Goal: Task Accomplishment & Management: Complete application form

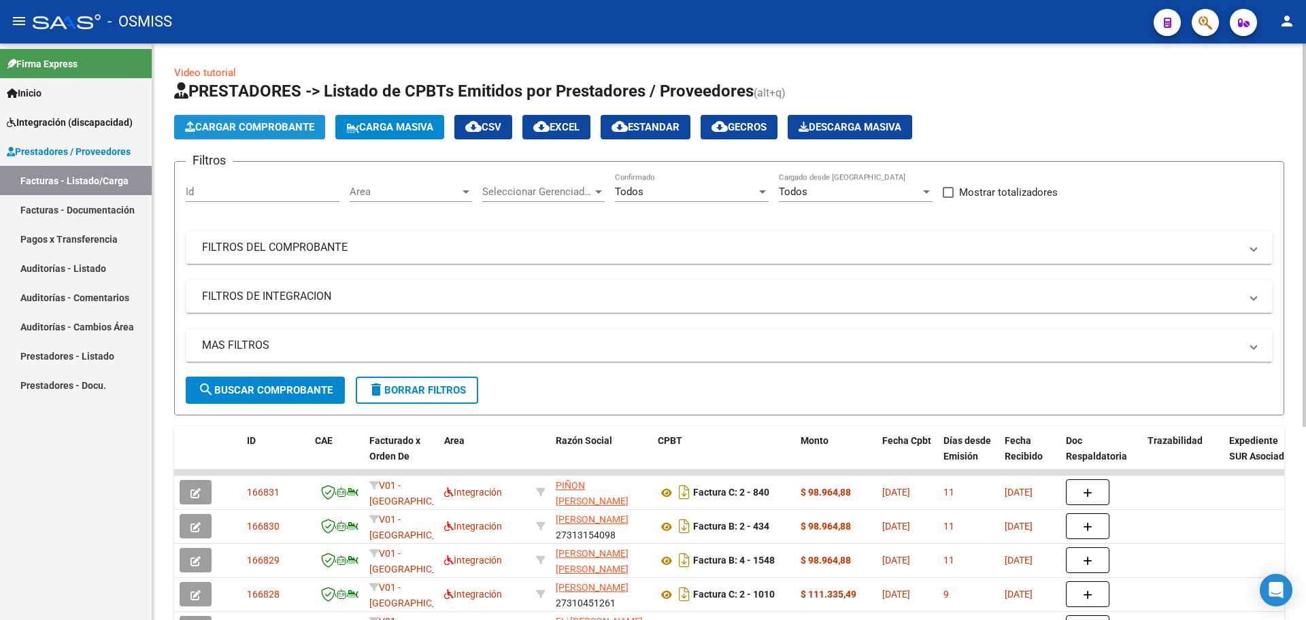
click at [261, 124] on span "Cargar Comprobante" at bounding box center [249, 127] width 129 height 12
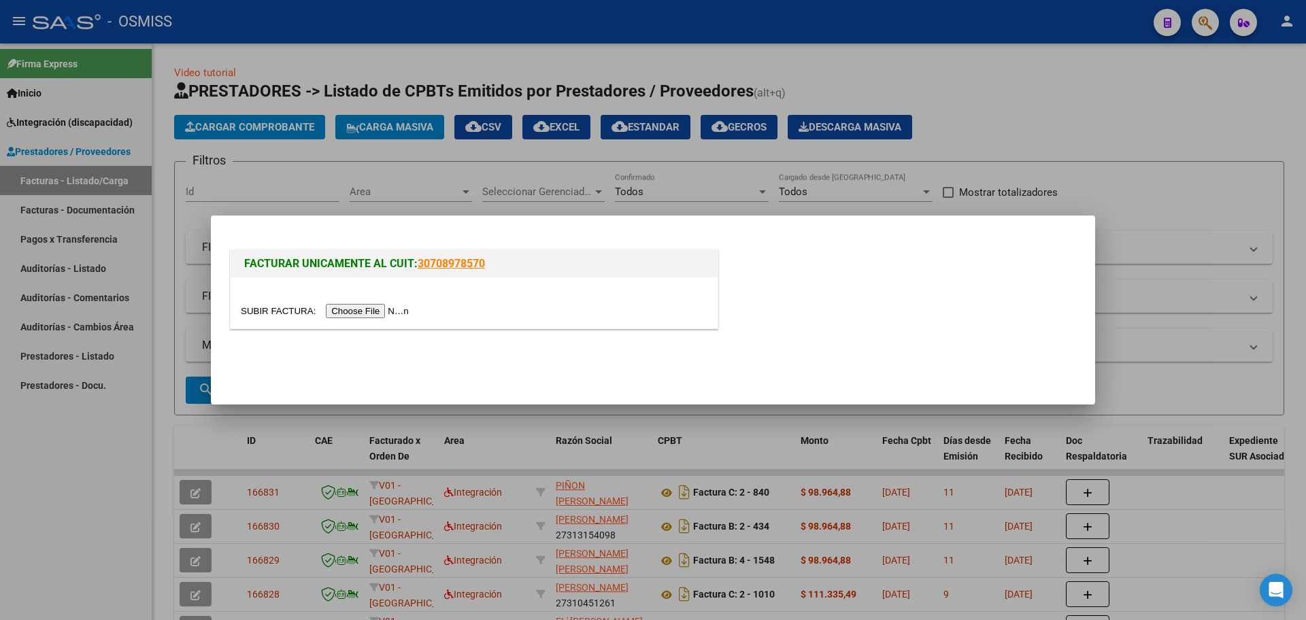
click at [396, 309] on input "file" at bounding box center [327, 311] width 172 height 14
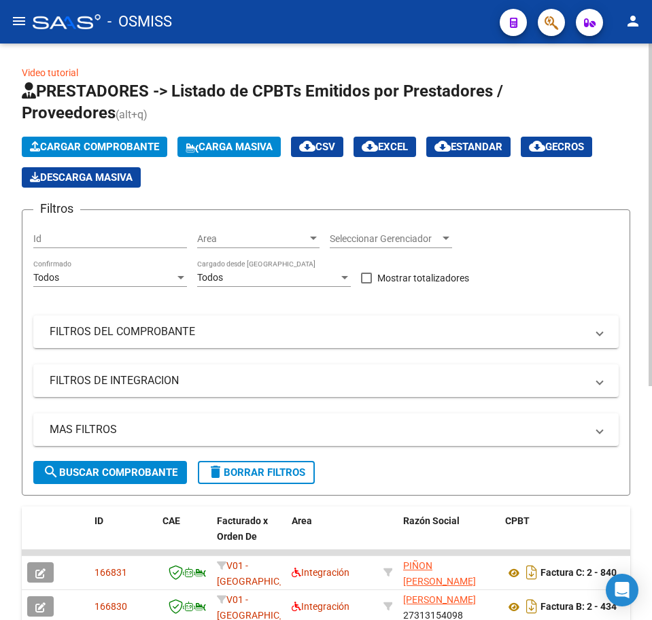
click at [124, 142] on span "Cargar Comprobante" at bounding box center [94, 147] width 129 height 12
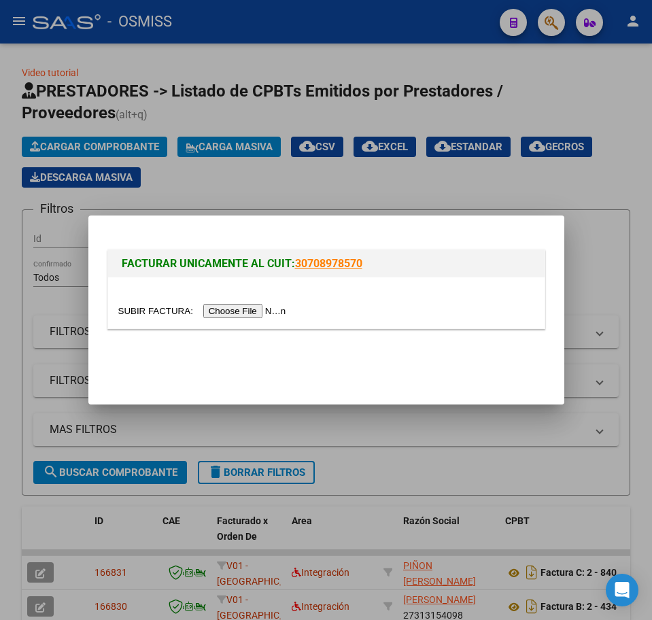
click at [264, 311] on input "file" at bounding box center [204, 311] width 172 height 14
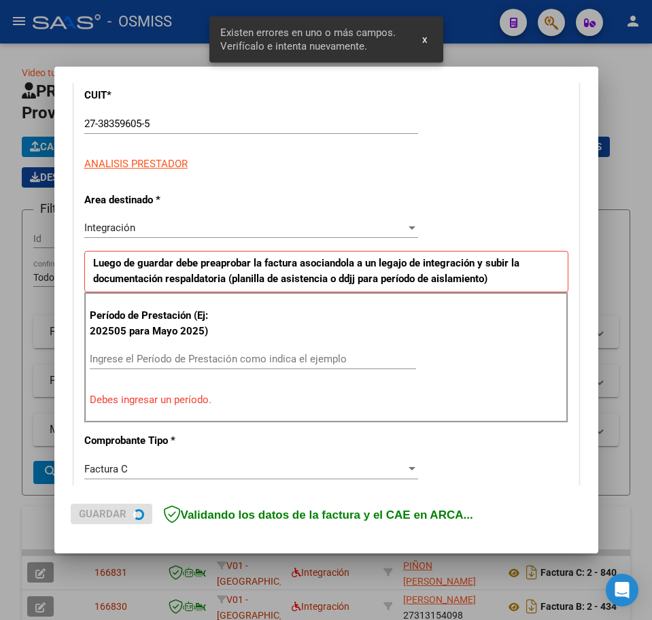
scroll to position [246, 0]
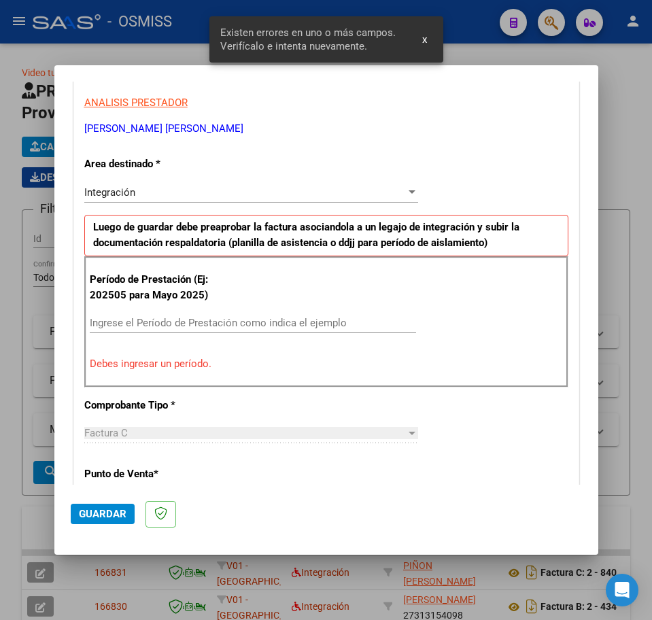
click at [166, 319] on input "Ingrese el Período de Prestación como indica el ejemplo" at bounding box center [253, 323] width 326 height 12
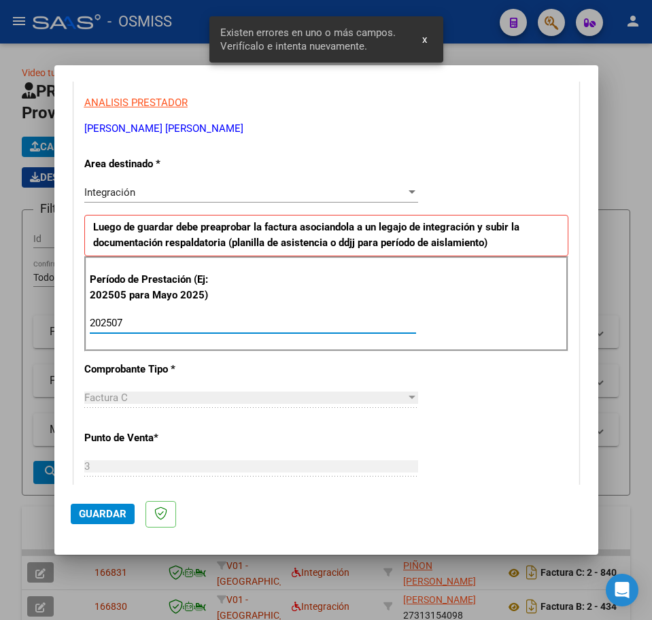
type input "202507"
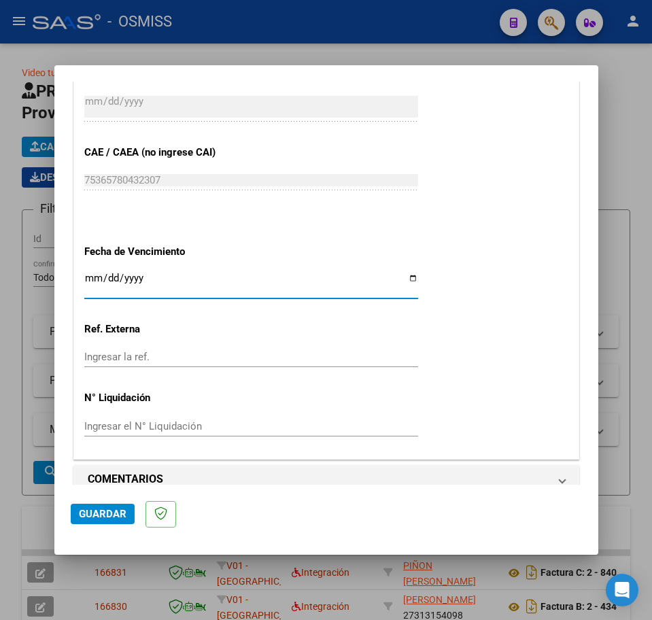
click at [91, 279] on input "Ingresar la fecha" at bounding box center [251, 284] width 334 height 22
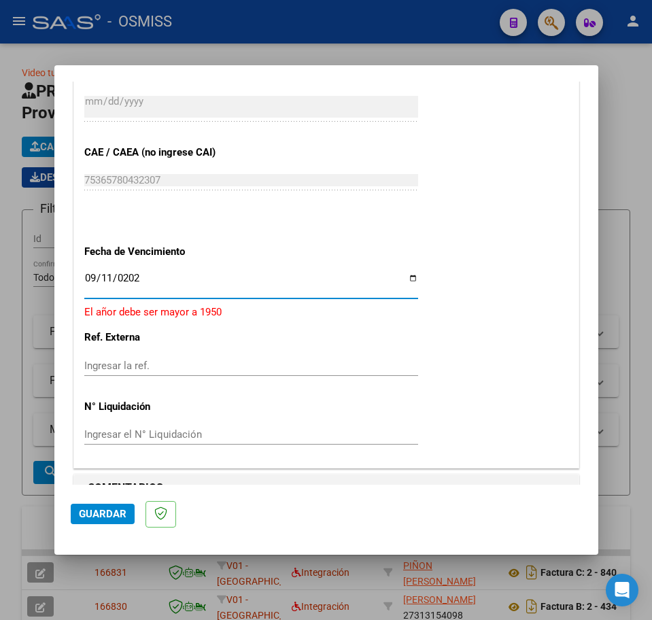
type input "[DATE]"
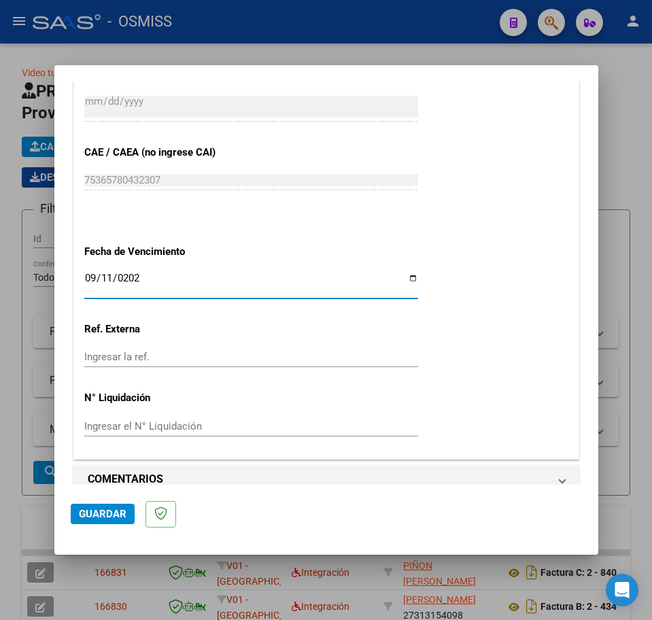
click at [107, 514] on span "Guardar" at bounding box center [103, 514] width 48 height 12
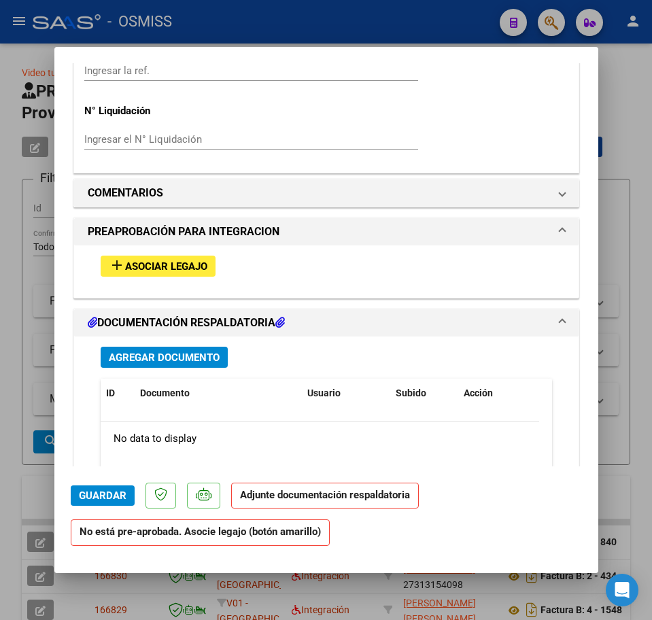
scroll to position [1105, 0]
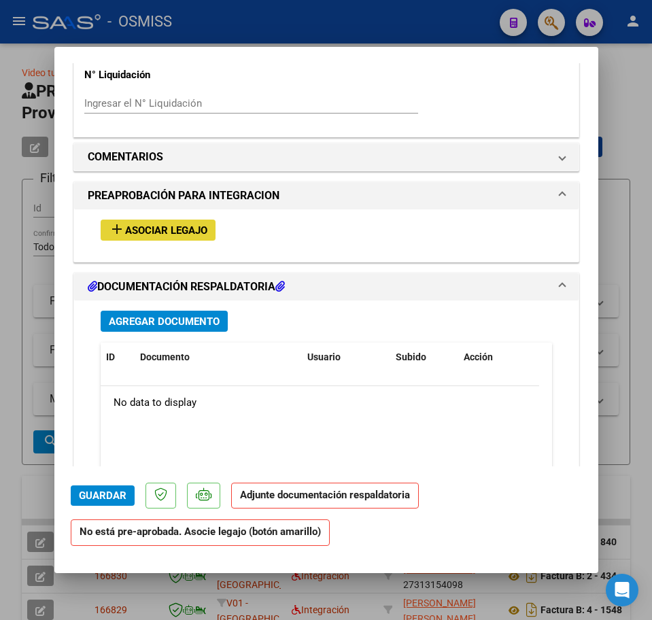
click at [199, 233] on span "Asociar Legajo" at bounding box center [166, 230] width 82 height 12
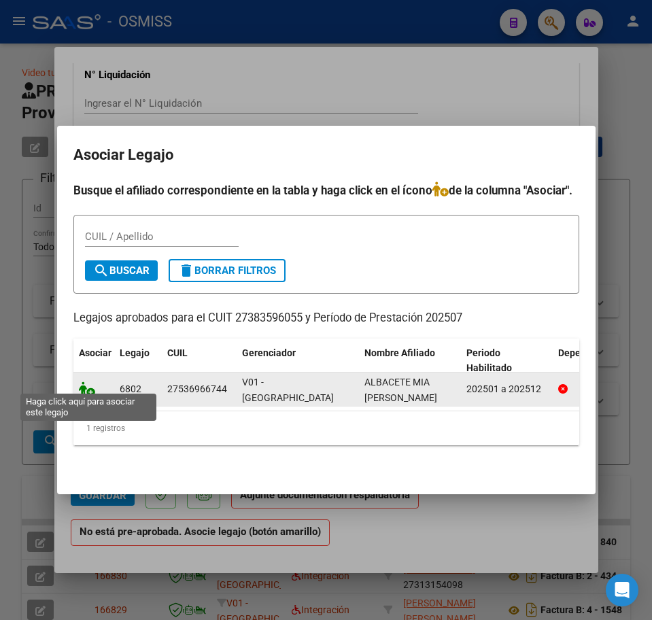
click at [85, 384] on icon at bounding box center [87, 389] width 16 height 15
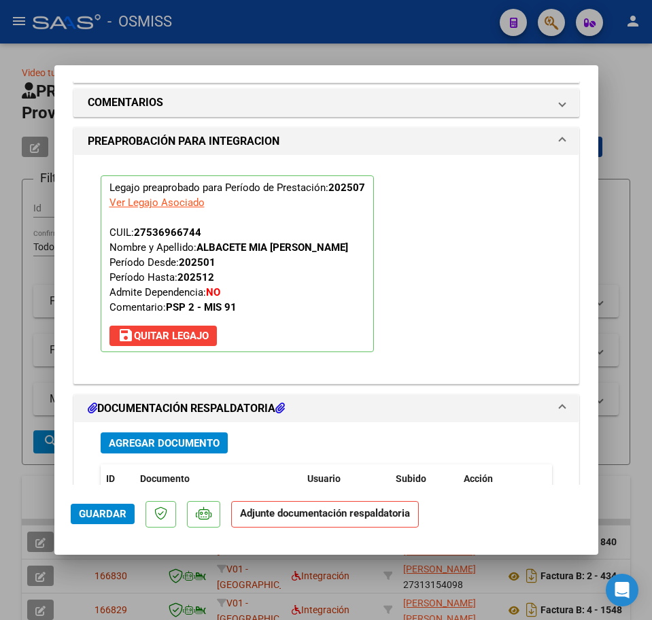
scroll to position [1311, 0]
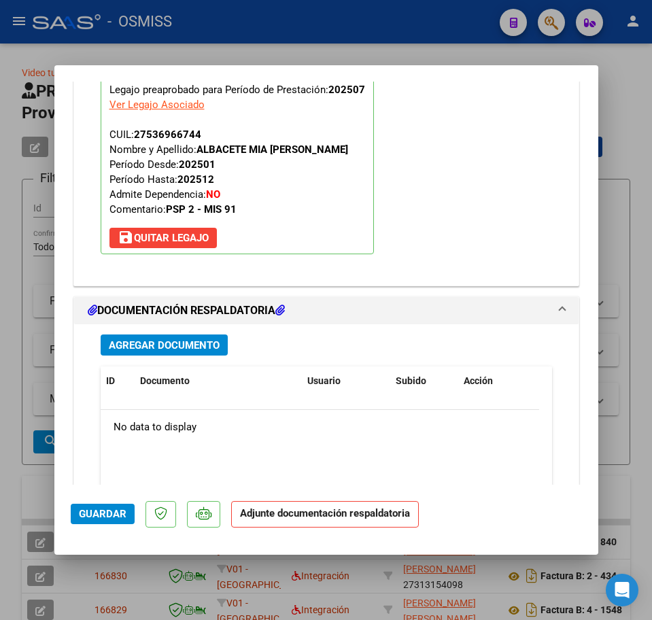
click at [144, 350] on span "Agregar Documento" at bounding box center [164, 345] width 111 height 12
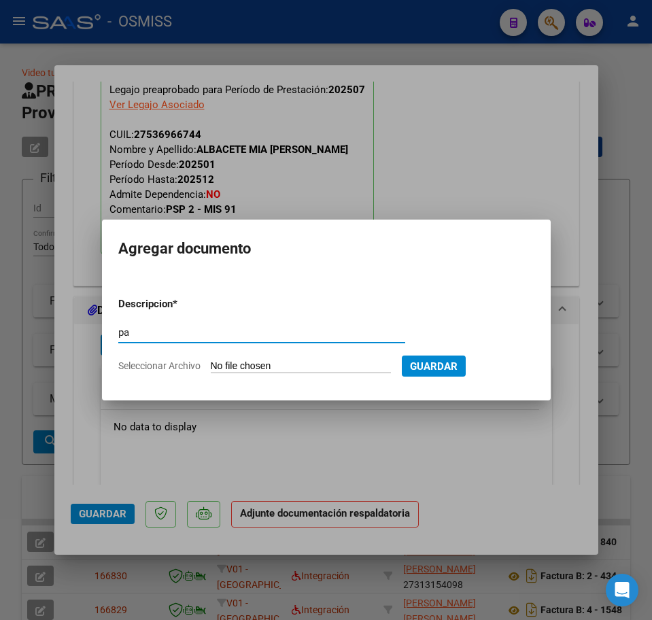
type input "p"
type input "PA"
click at [236, 366] on input "Seleccionar Archivo" at bounding box center [301, 366] width 180 height 13
type input "C:\fakepath\PL.pdf"
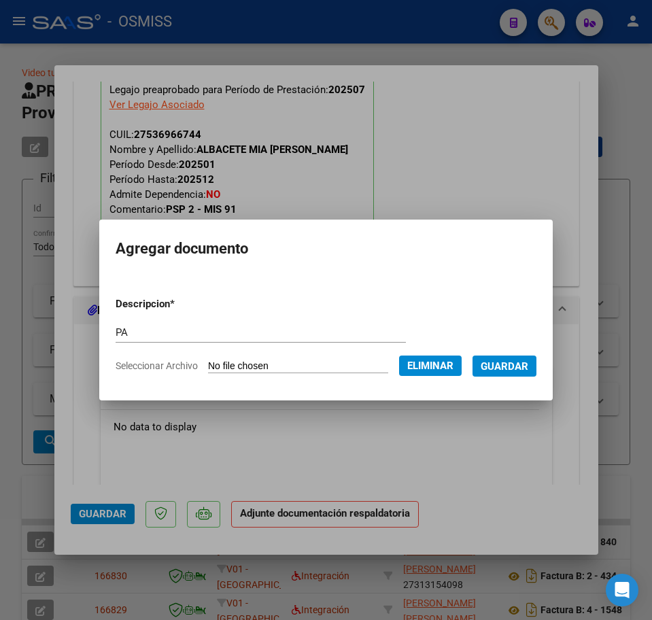
click at [518, 374] on button "Guardar" at bounding box center [505, 366] width 64 height 21
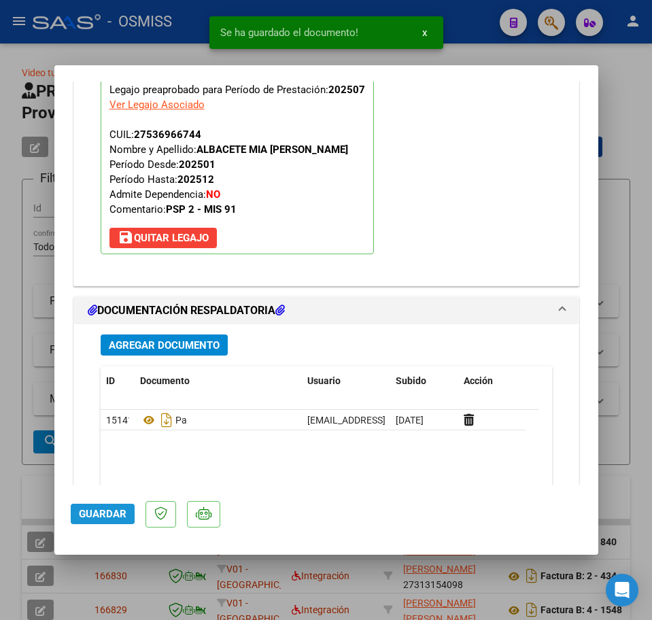
click at [93, 513] on span "Guardar" at bounding box center [103, 514] width 48 height 12
type input "$ 0,00"
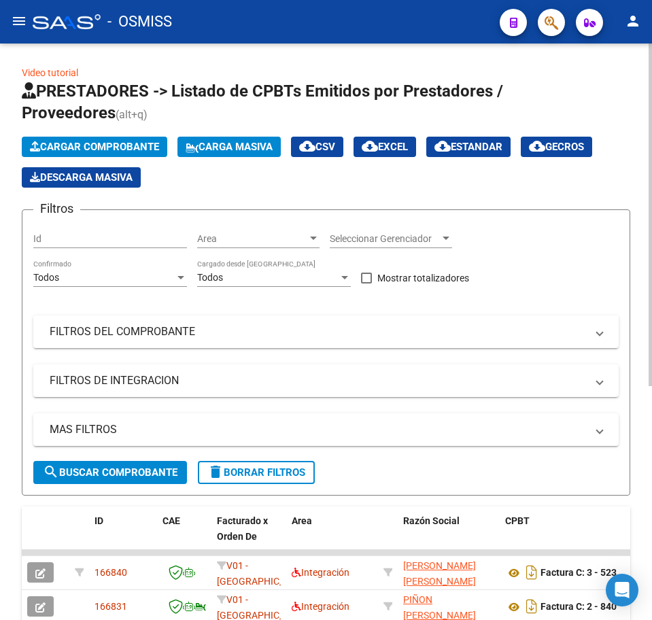
click at [99, 142] on span "Cargar Comprobante" at bounding box center [94, 147] width 129 height 12
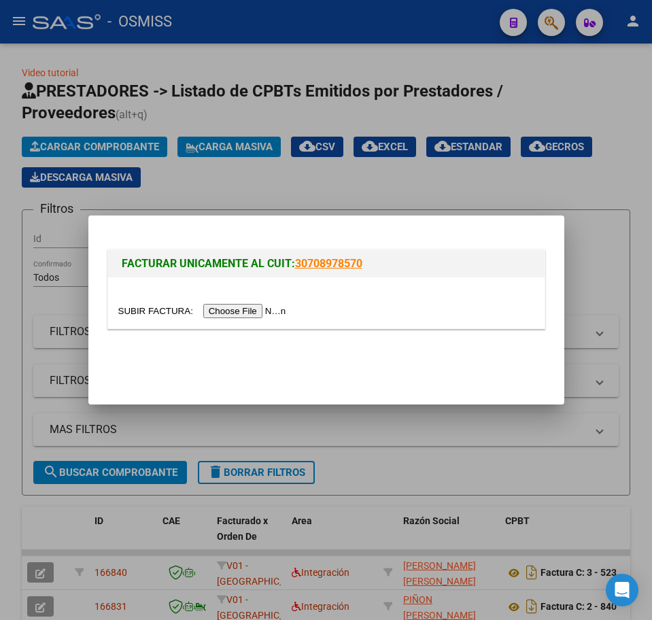
click at [235, 315] on input "file" at bounding box center [204, 311] width 172 height 14
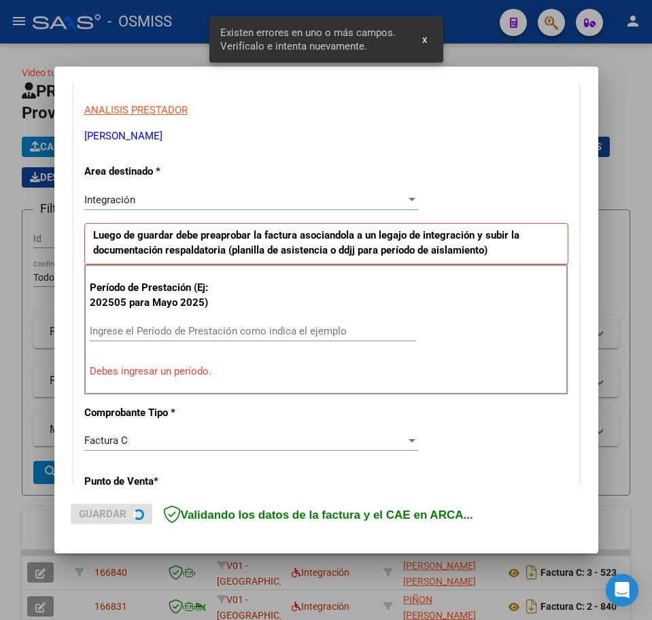
scroll to position [272, 0]
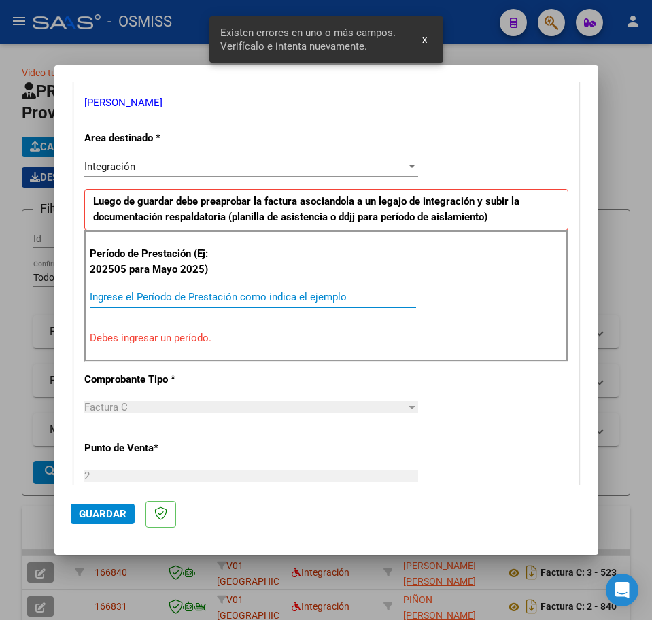
click at [173, 297] on input "Ingrese el Período de Prestación como indica el ejemplo" at bounding box center [253, 297] width 326 height 12
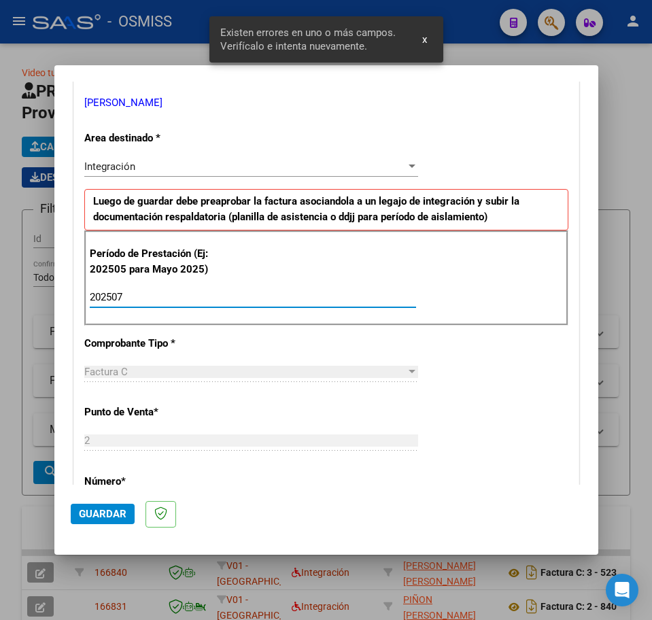
type input "202507"
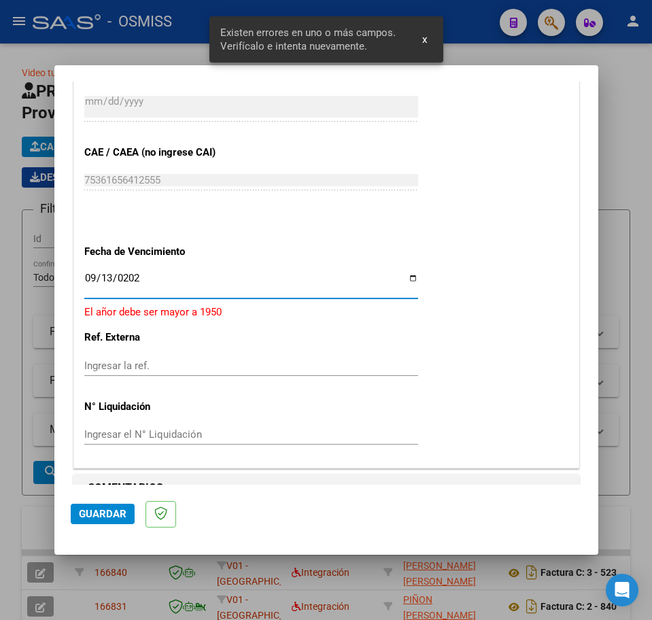
type input "[DATE]"
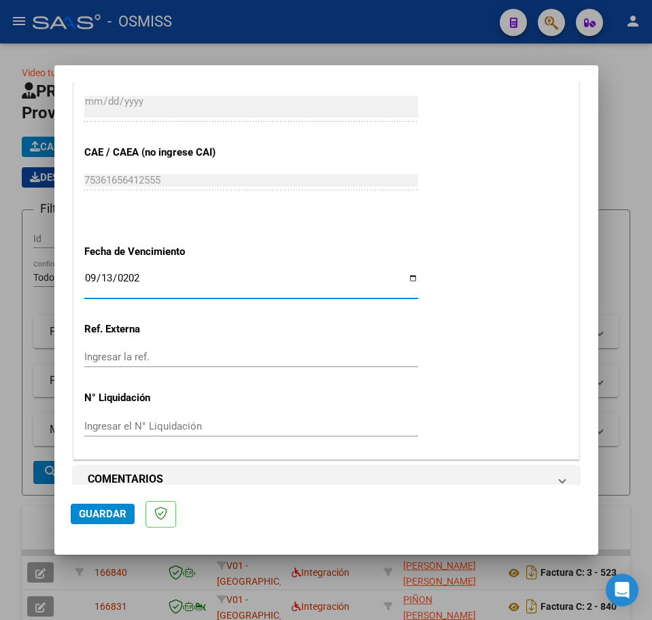
click at [105, 516] on span "Guardar" at bounding box center [103, 514] width 48 height 12
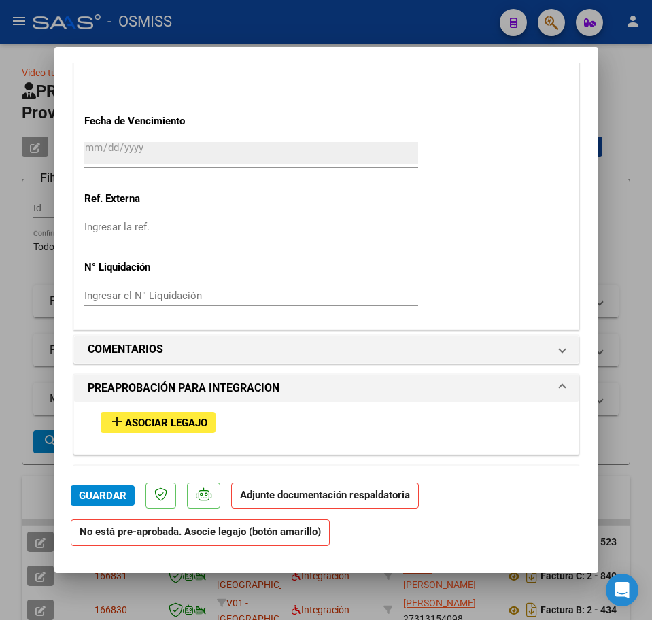
scroll to position [1020, 0]
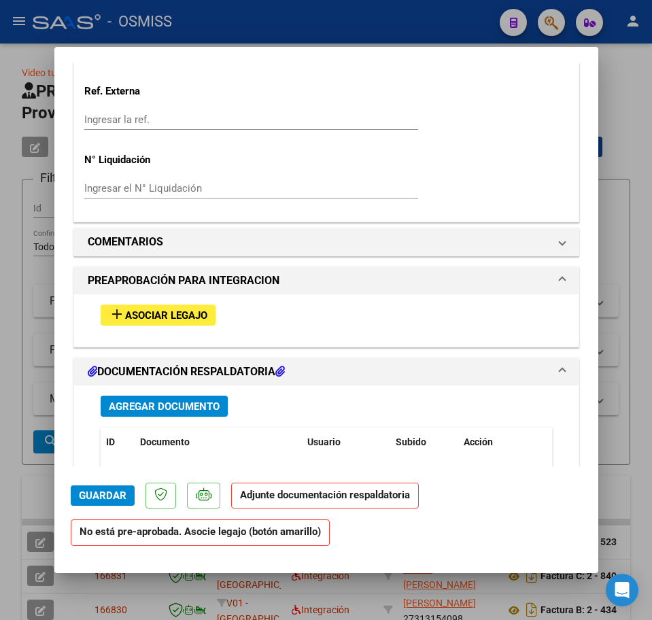
click at [146, 311] on span "Asociar Legajo" at bounding box center [166, 315] width 82 height 12
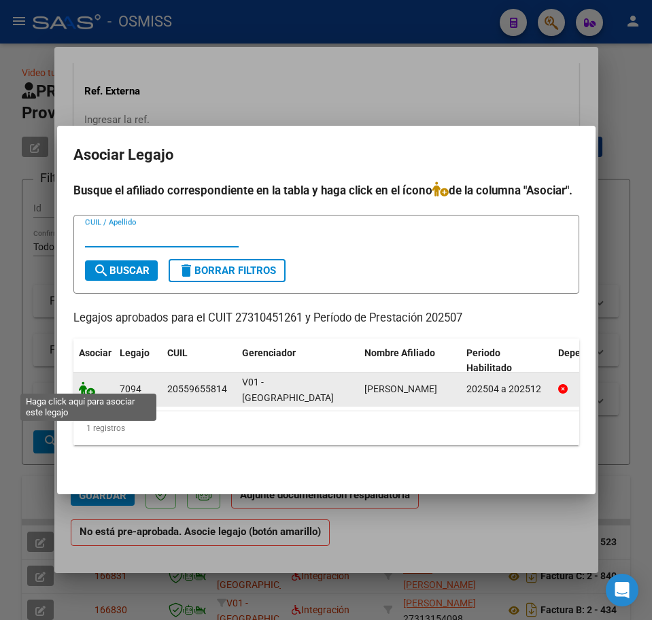
click at [91, 382] on icon at bounding box center [87, 389] width 16 height 15
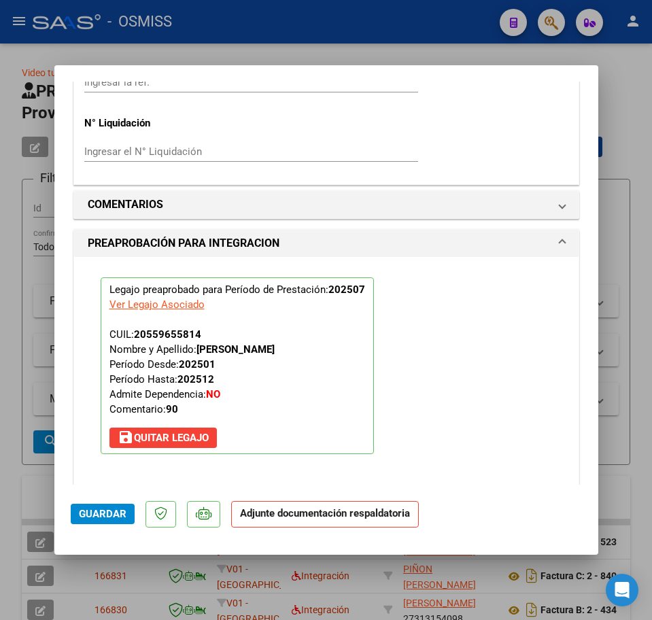
scroll to position [1226, 0]
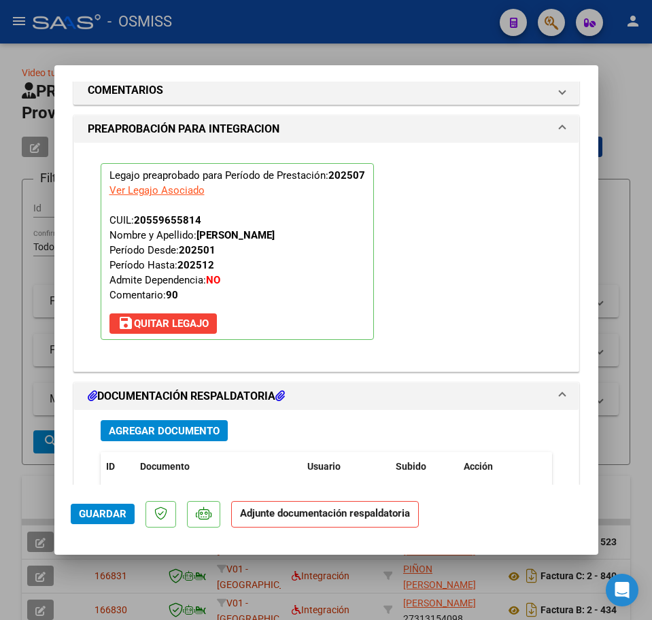
click at [145, 436] on span "Agregar Documento" at bounding box center [164, 431] width 111 height 12
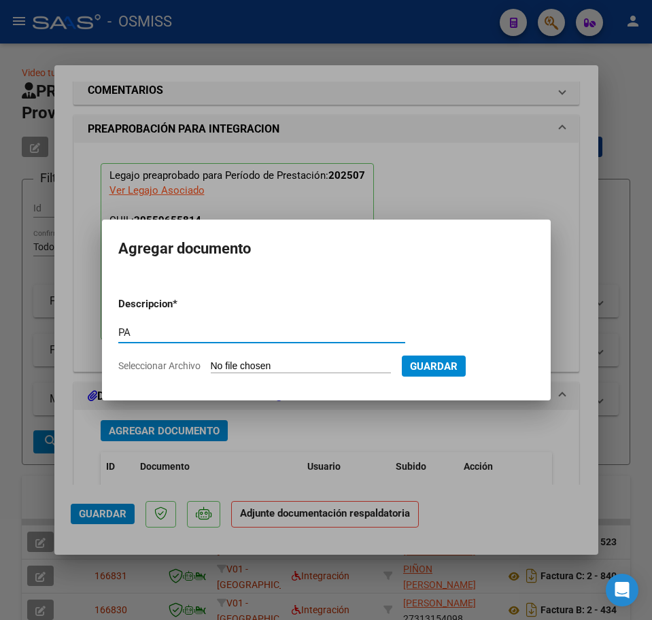
type input "PA"
click at [256, 362] on input "Seleccionar Archivo" at bounding box center [301, 366] width 180 height 13
type input "C:\fakepath\PL.pdf"
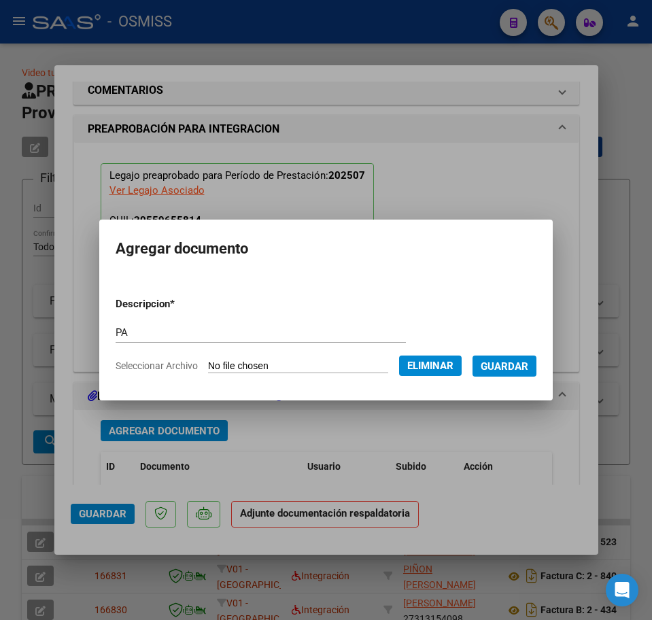
click at [511, 369] on span "Guardar" at bounding box center [505, 366] width 48 height 12
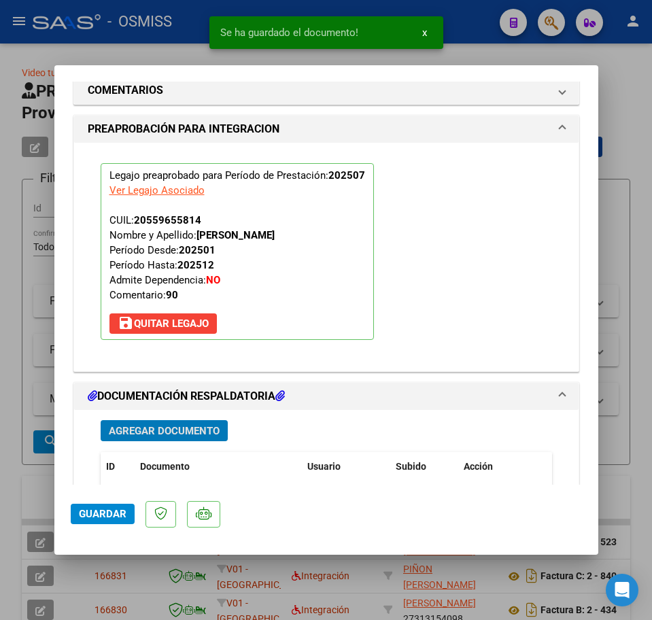
click at [120, 504] on button "Guardar" at bounding box center [103, 514] width 64 height 20
type input "$ 0,00"
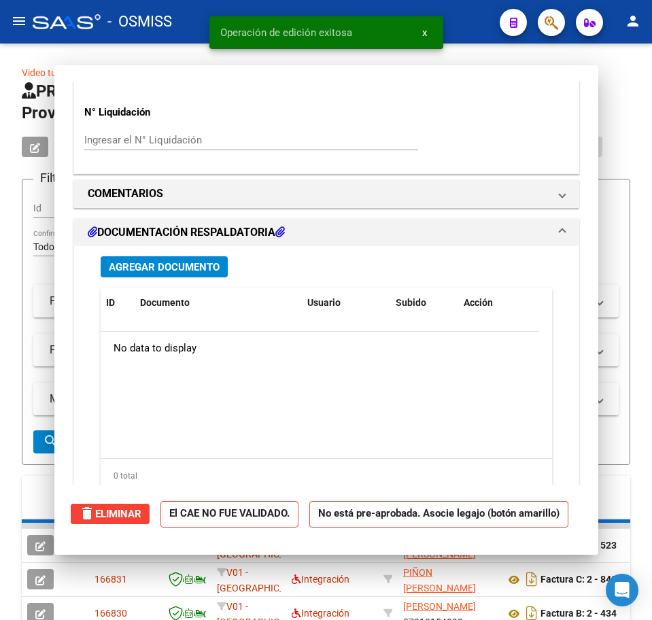
scroll to position [1298, 0]
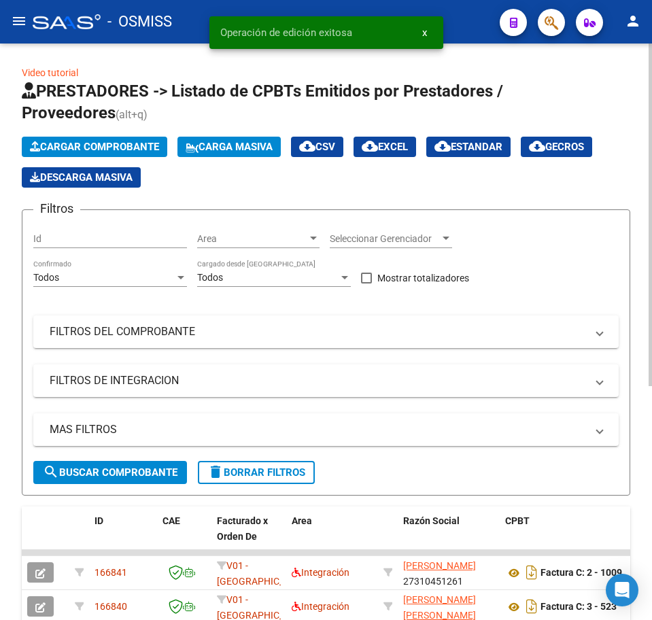
click at [101, 144] on span "Cargar Comprobante" at bounding box center [94, 147] width 129 height 12
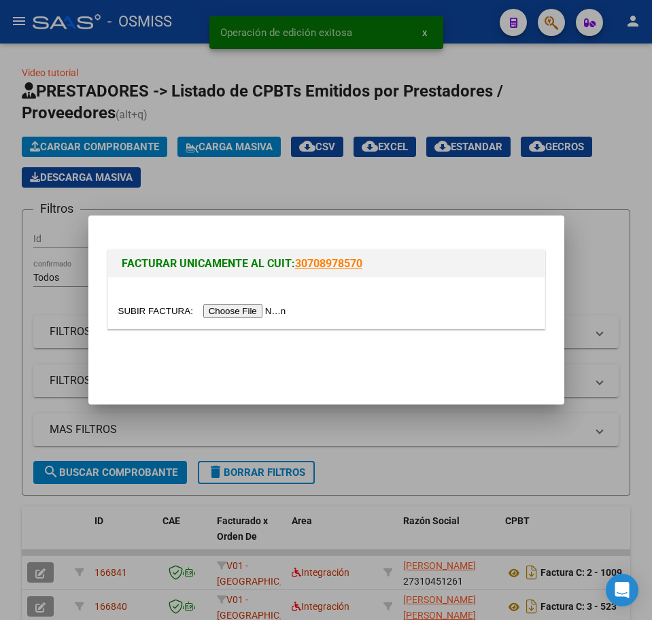
click at [218, 311] on input "file" at bounding box center [204, 311] width 172 height 14
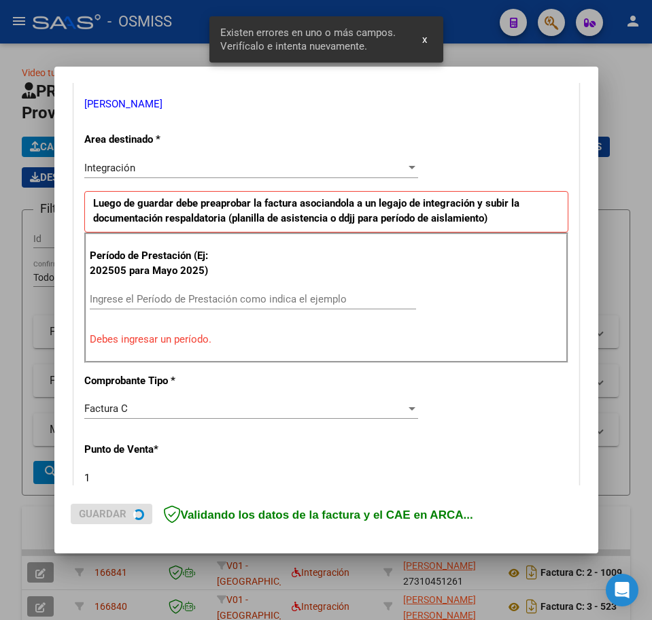
scroll to position [272, 0]
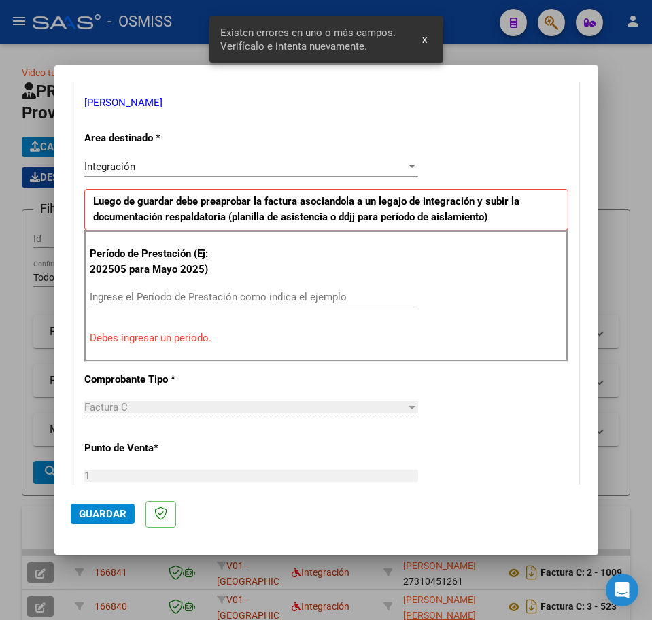
click at [182, 294] on input "Ingrese el Período de Prestación como indica el ejemplo" at bounding box center [253, 297] width 326 height 12
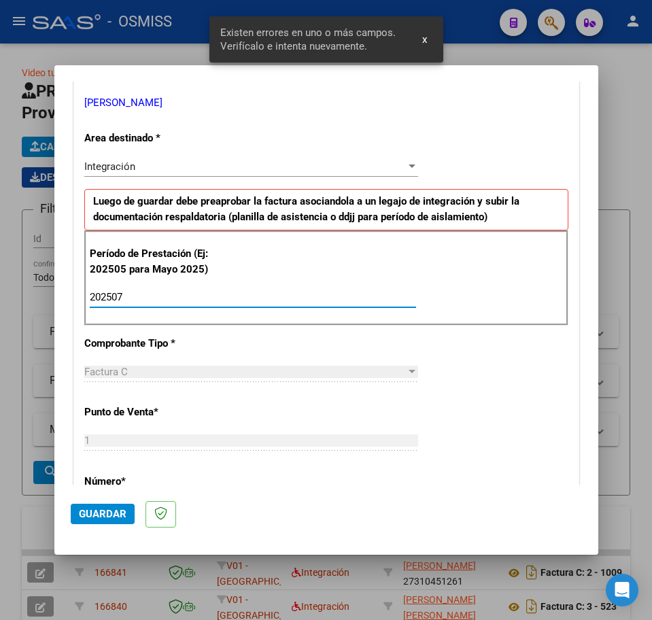
type input "202507"
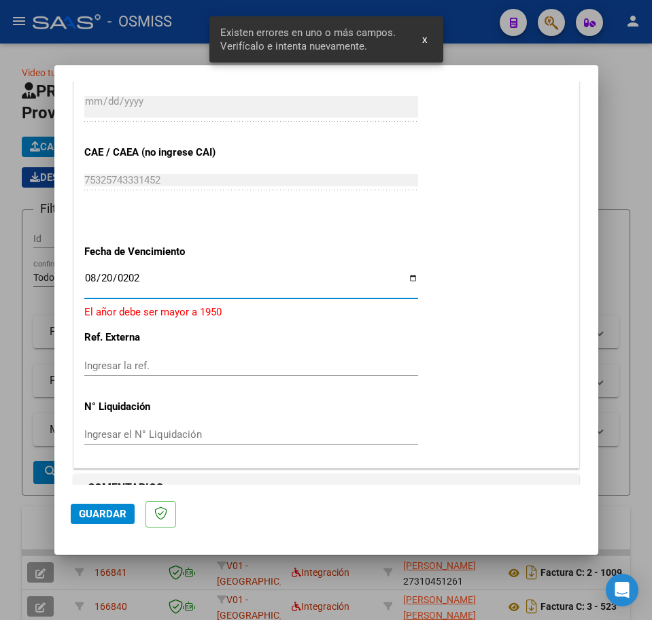
type input "[DATE]"
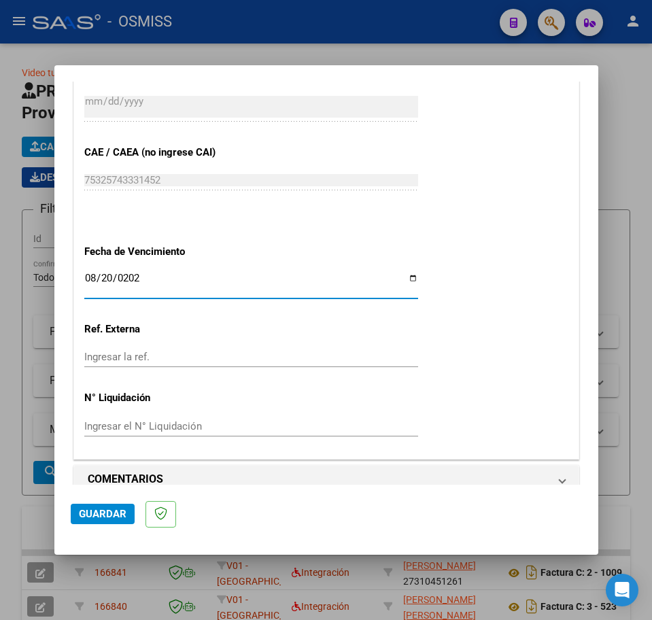
click at [118, 519] on span "Guardar" at bounding box center [103, 514] width 48 height 12
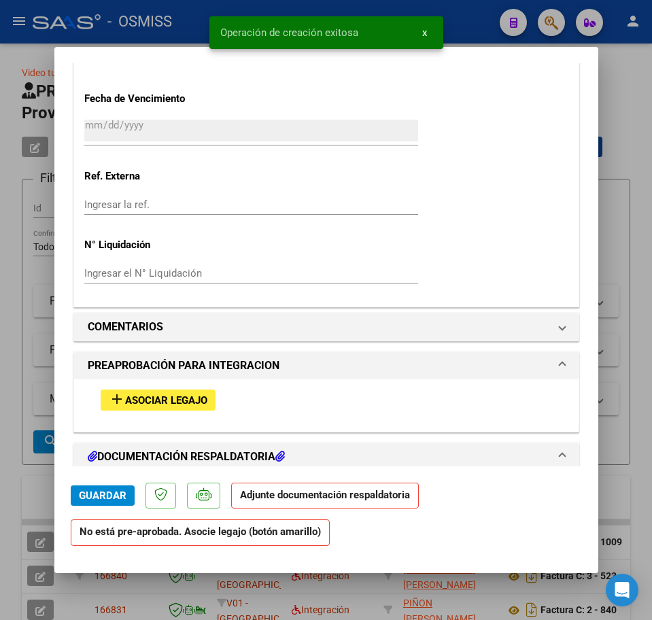
scroll to position [1105, 0]
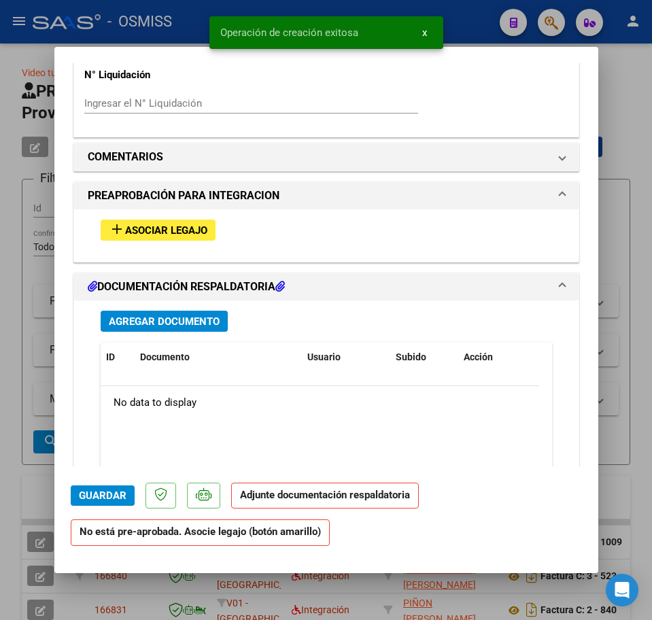
click at [154, 233] on span "Asociar Legajo" at bounding box center [166, 230] width 82 height 12
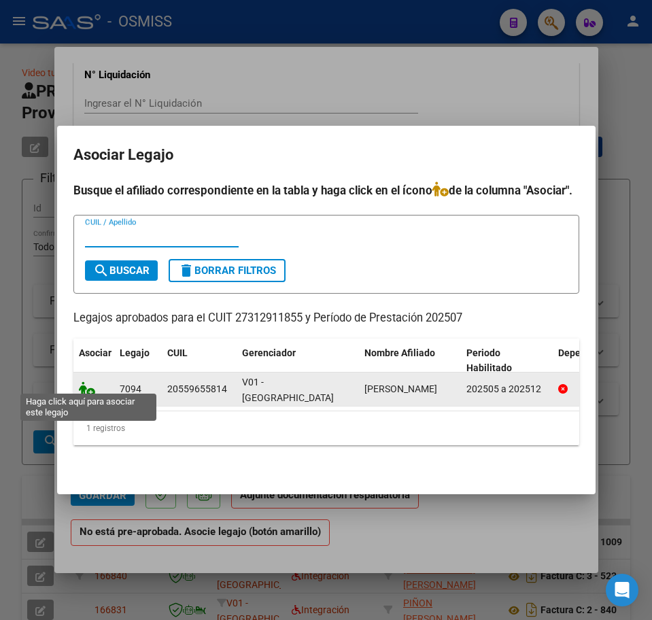
click at [88, 382] on icon at bounding box center [87, 389] width 16 height 15
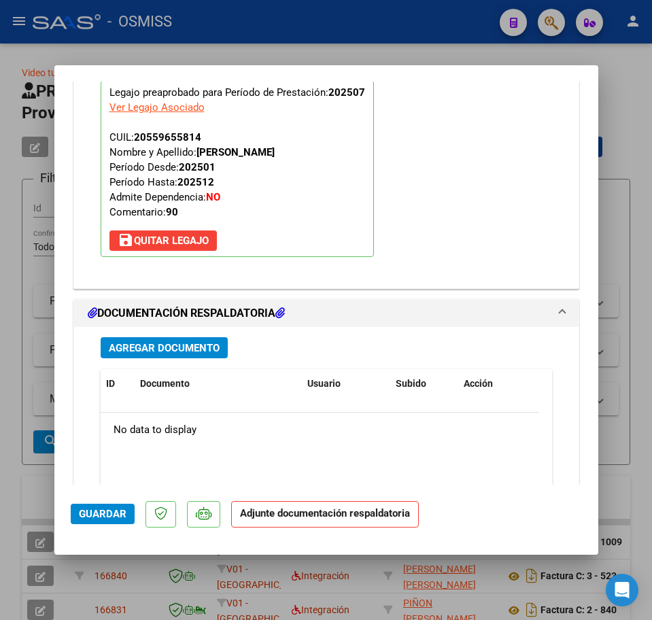
scroll to position [1311, 0]
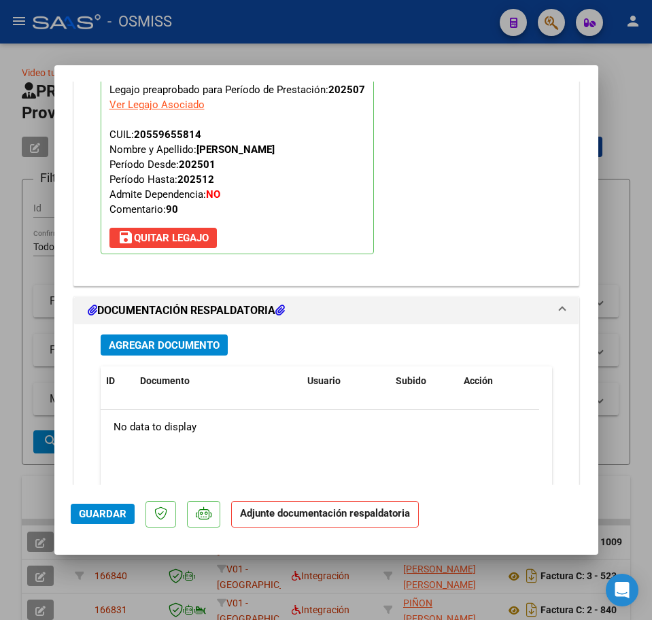
click at [165, 346] on span "Agregar Documento" at bounding box center [164, 345] width 111 height 12
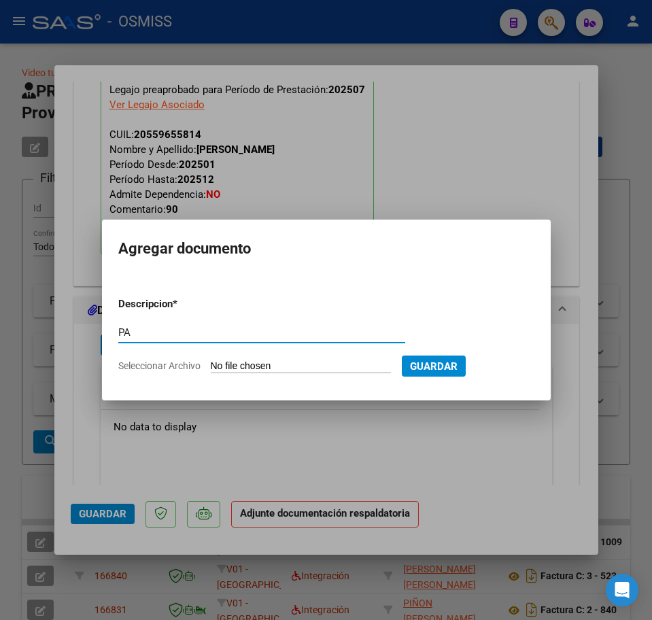
type input "PA"
click at [246, 364] on input "Seleccionar Archivo" at bounding box center [301, 366] width 180 height 13
type input "C:\fakepath\PL.pdf"
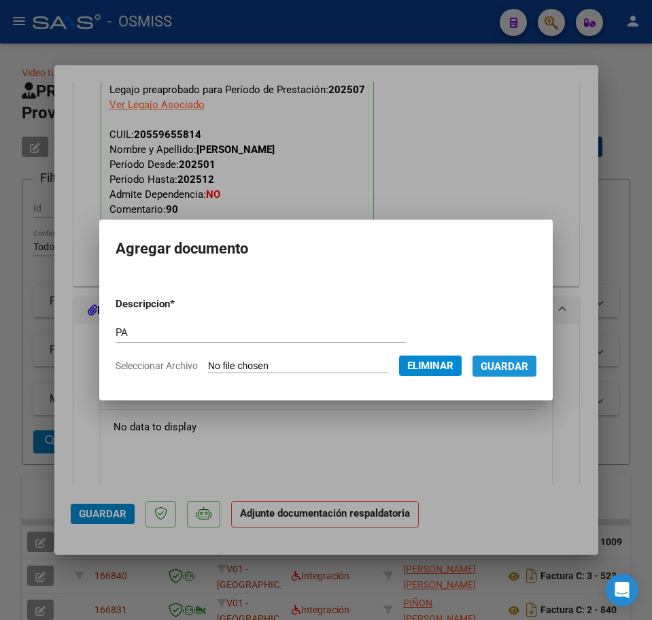
click at [519, 364] on span "Guardar" at bounding box center [505, 366] width 48 height 12
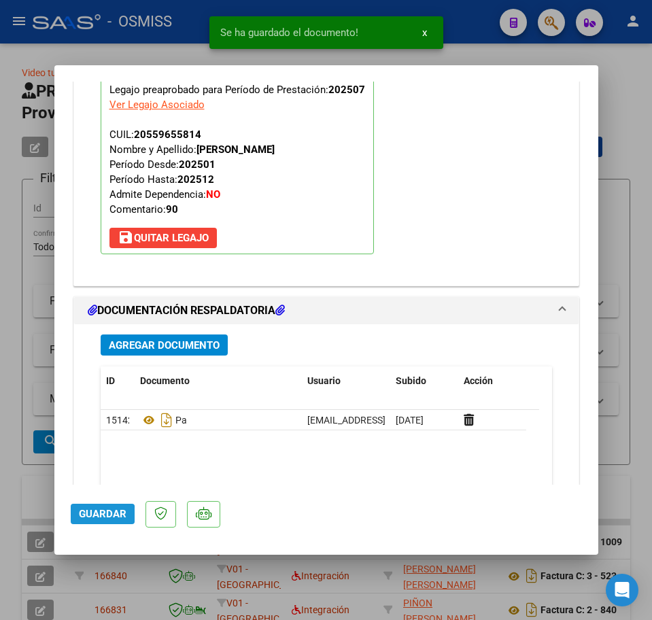
click at [102, 515] on span "Guardar" at bounding box center [103, 514] width 48 height 12
type input "$ 0,00"
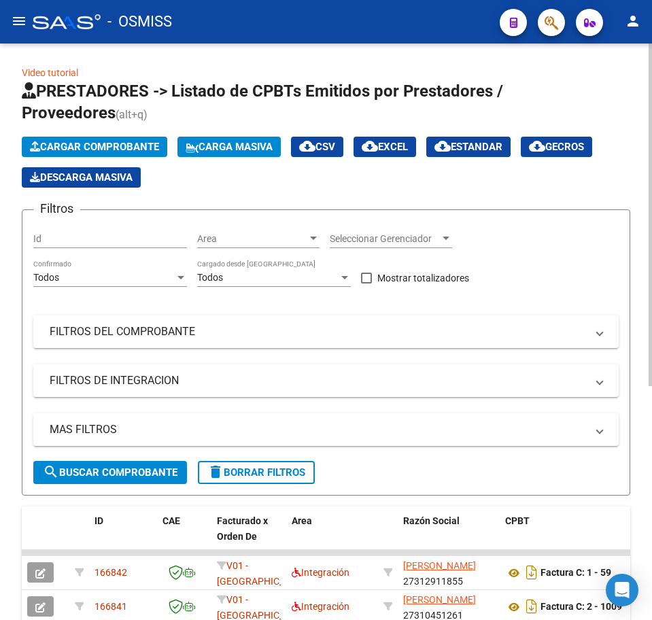
click at [107, 144] on span "Cargar Comprobante" at bounding box center [94, 147] width 129 height 12
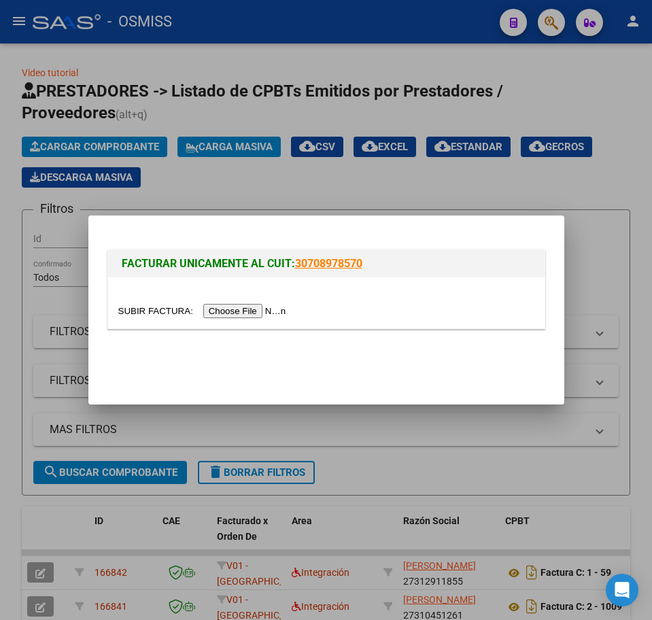
click at [273, 311] on input "file" at bounding box center [204, 311] width 172 height 14
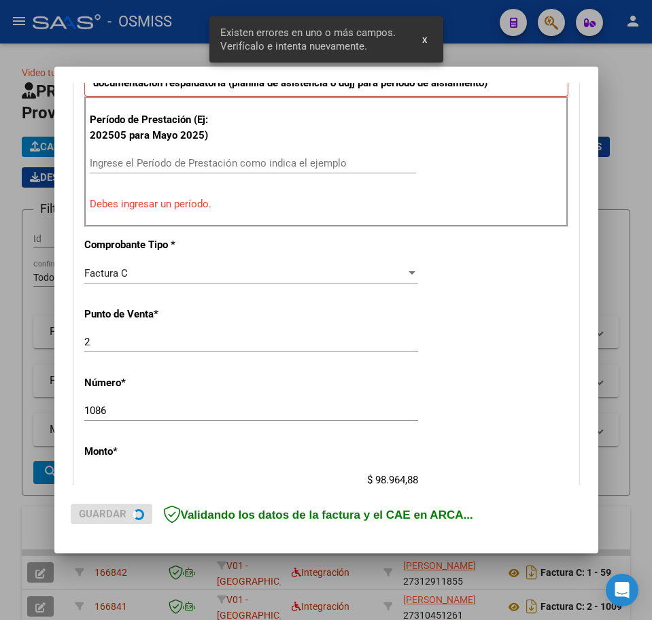
scroll to position [412, 0]
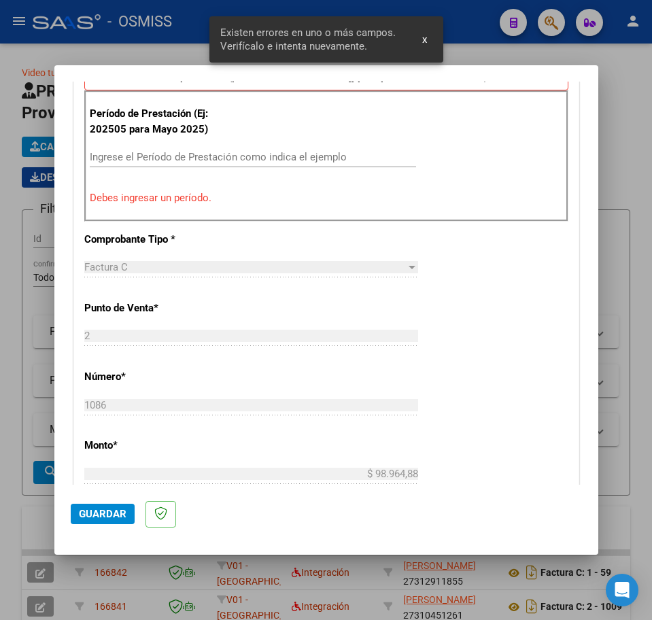
click at [135, 155] on input "Ingrese el Período de Prestación como indica el ejemplo" at bounding box center [253, 157] width 326 height 12
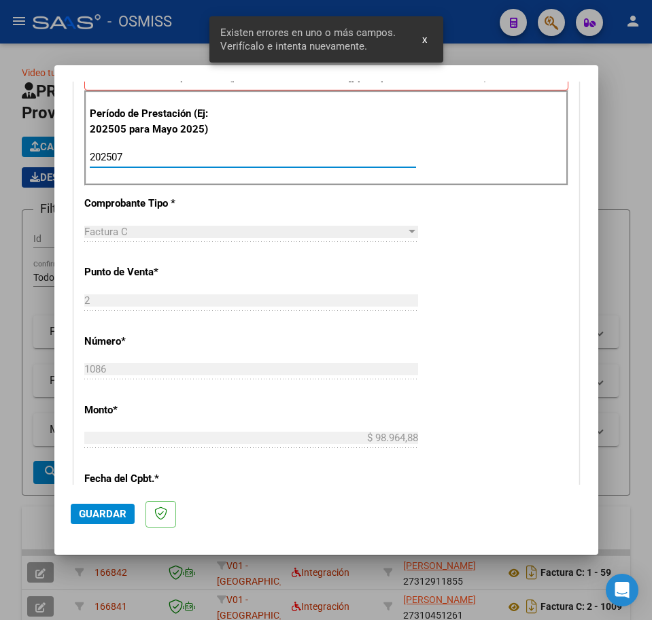
type input "202507"
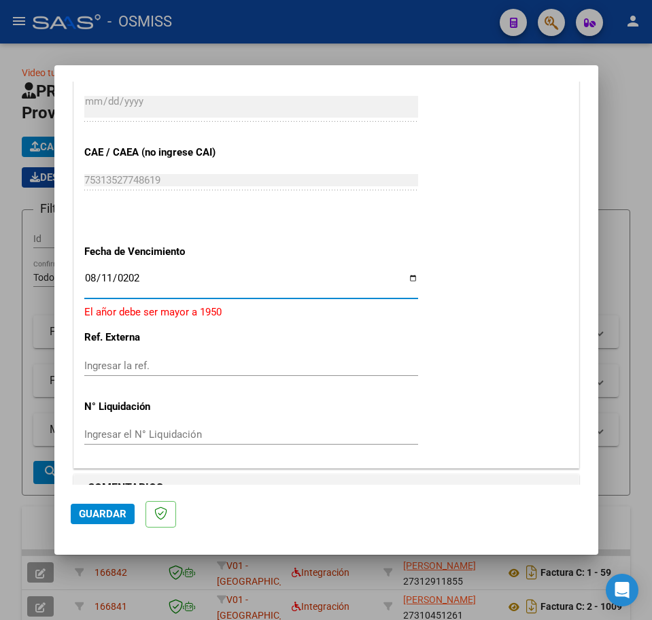
type input "[DATE]"
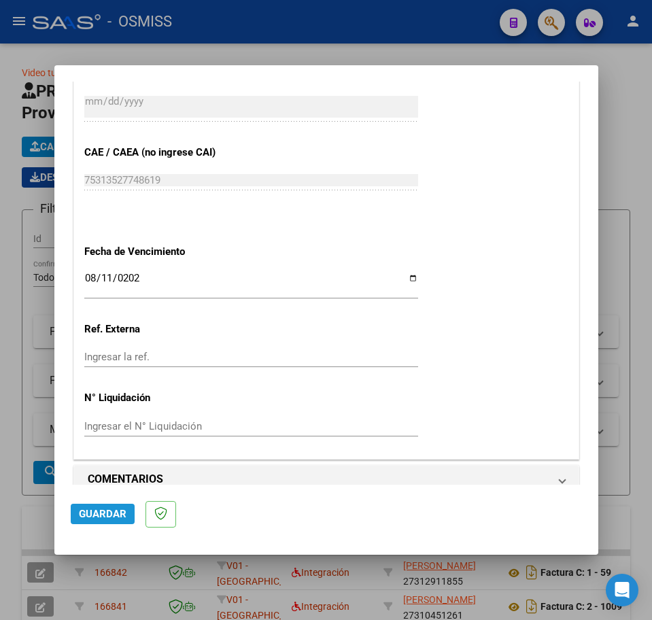
click at [114, 511] on span "Guardar" at bounding box center [103, 514] width 48 height 12
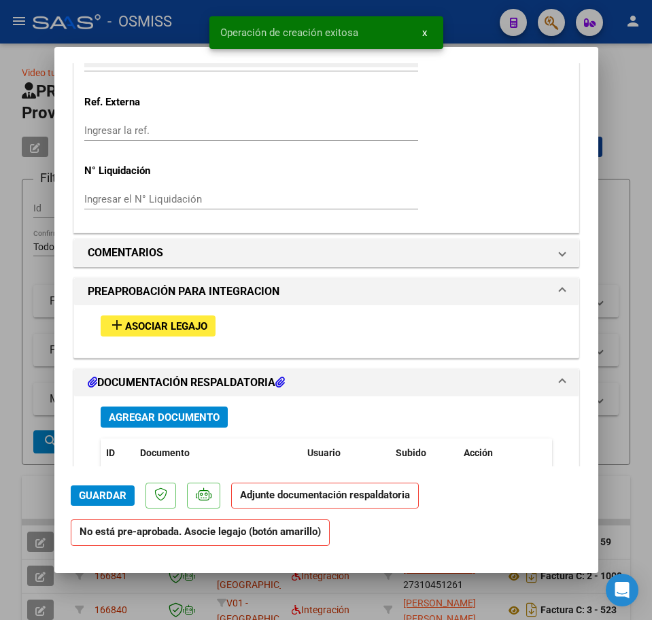
scroll to position [1020, 0]
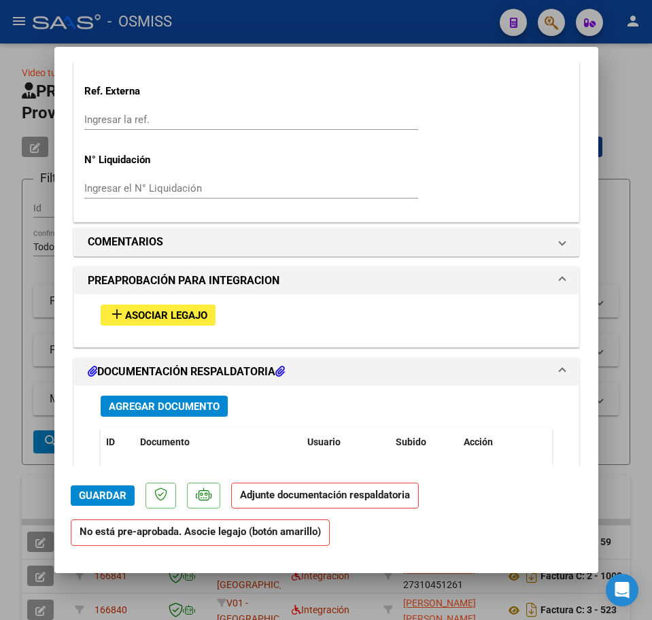
click at [137, 316] on span "Asociar Legajo" at bounding box center [166, 315] width 82 height 12
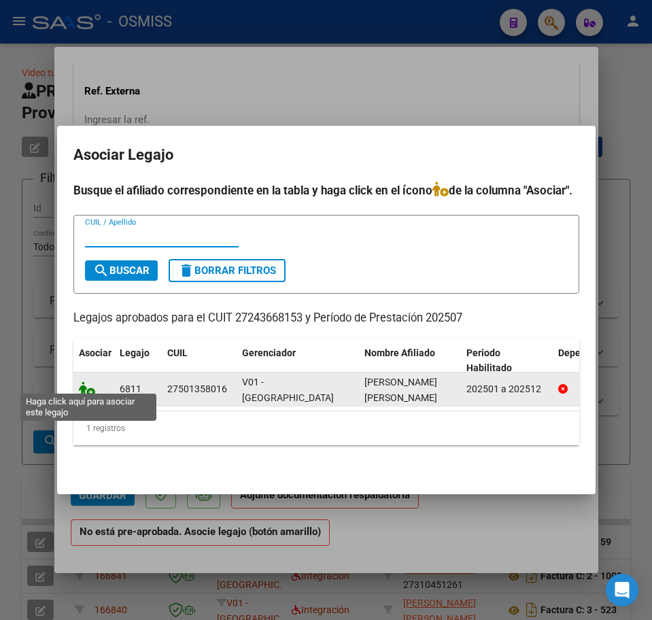
click at [89, 382] on icon at bounding box center [87, 389] width 16 height 15
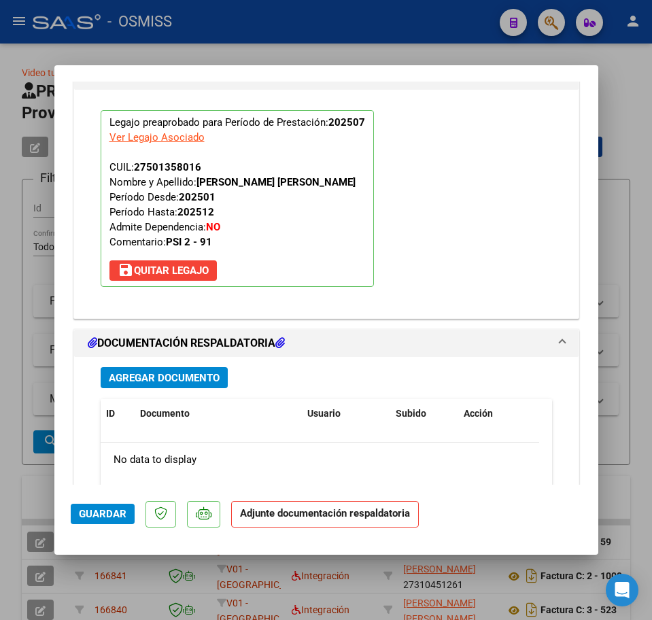
scroll to position [1311, 0]
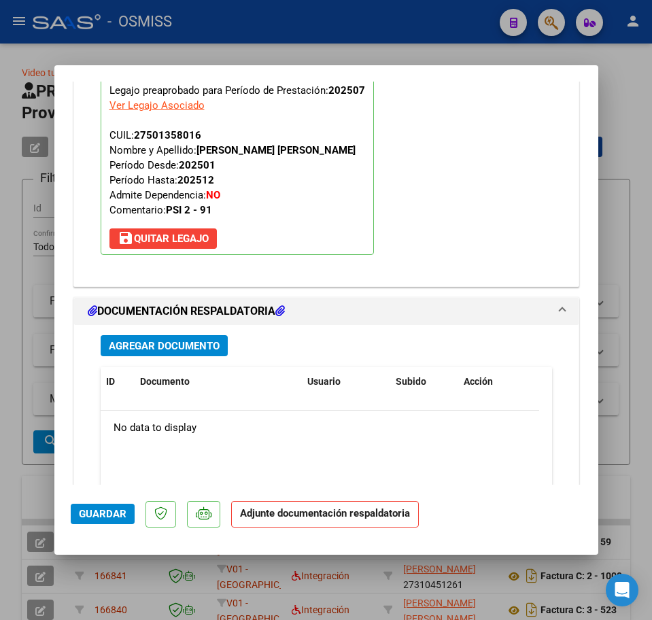
click at [160, 343] on span "Agregar Documento" at bounding box center [164, 346] width 111 height 12
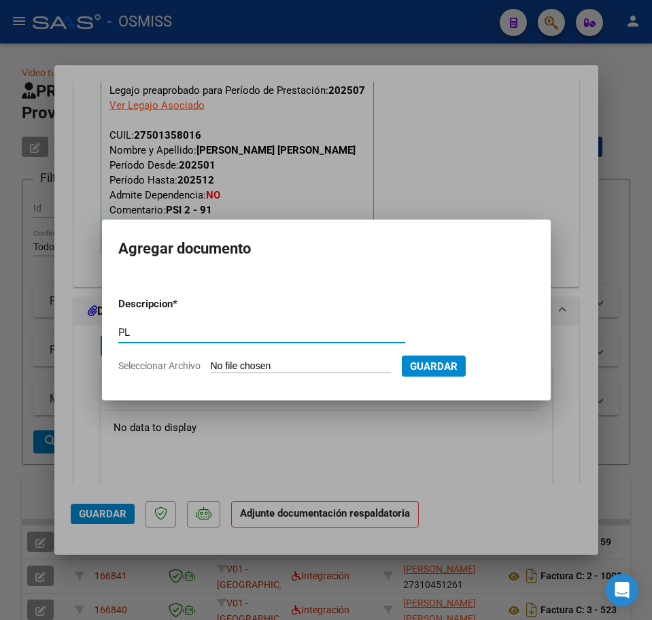
type input "PL"
click at [329, 367] on input "Seleccionar Archivo" at bounding box center [301, 366] width 180 height 13
type input "C:\fakepath\PL.pdf"
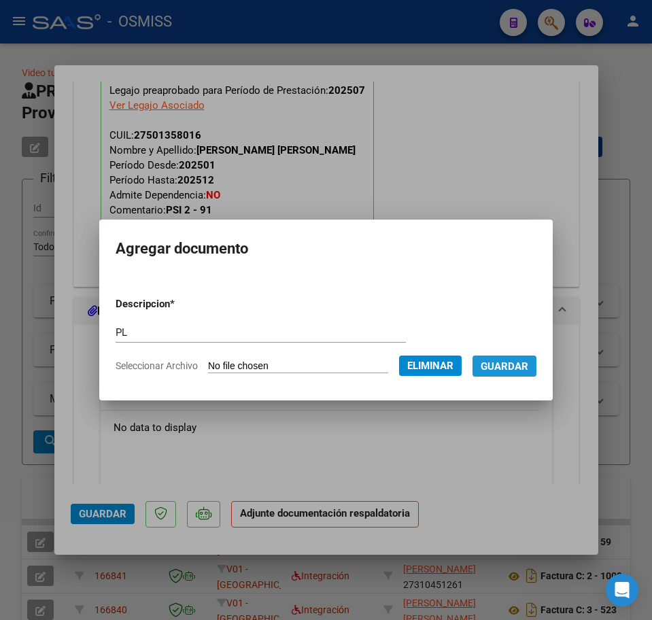
click at [520, 369] on span "Guardar" at bounding box center [505, 366] width 48 height 12
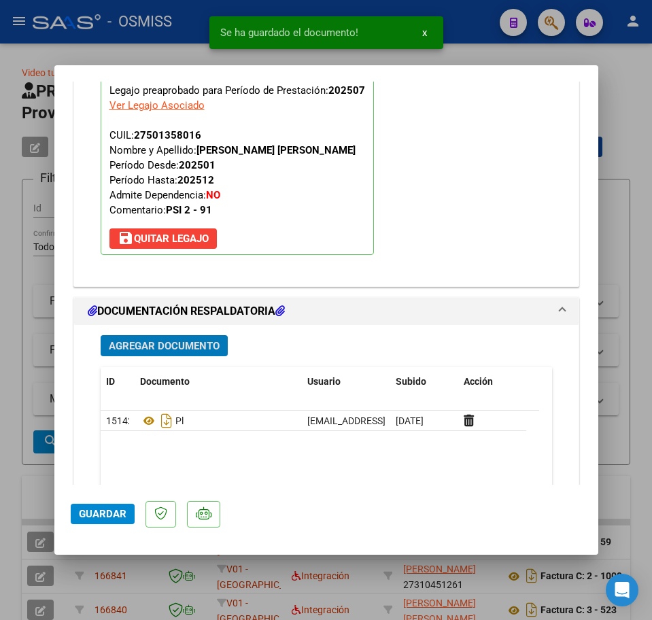
click at [97, 519] on span "Guardar" at bounding box center [103, 514] width 48 height 12
type input "$ 0,00"
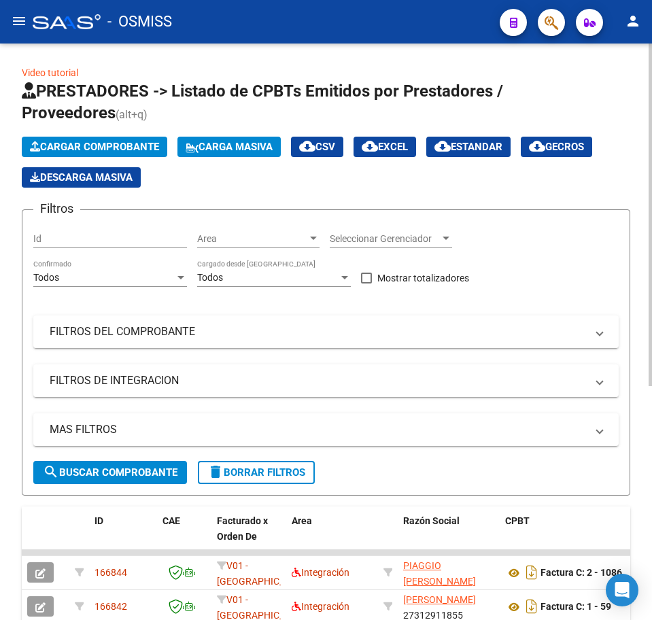
click at [89, 148] on span "Cargar Comprobante" at bounding box center [94, 147] width 129 height 12
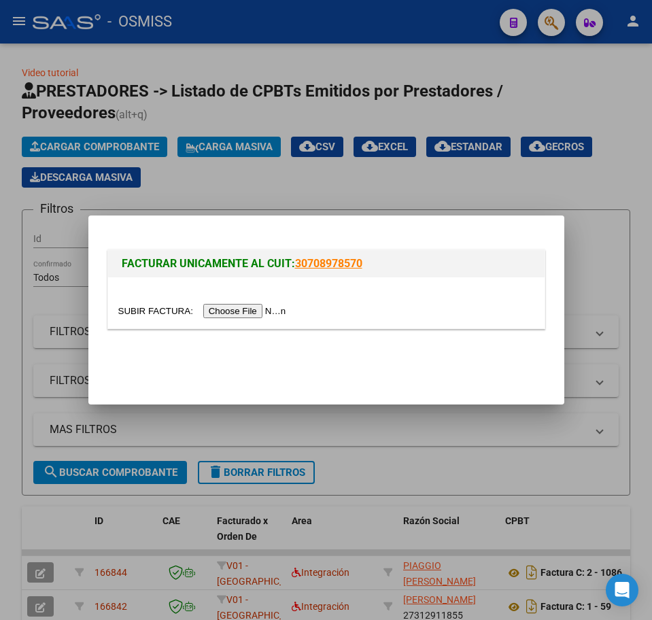
click at [258, 310] on input "file" at bounding box center [204, 311] width 172 height 14
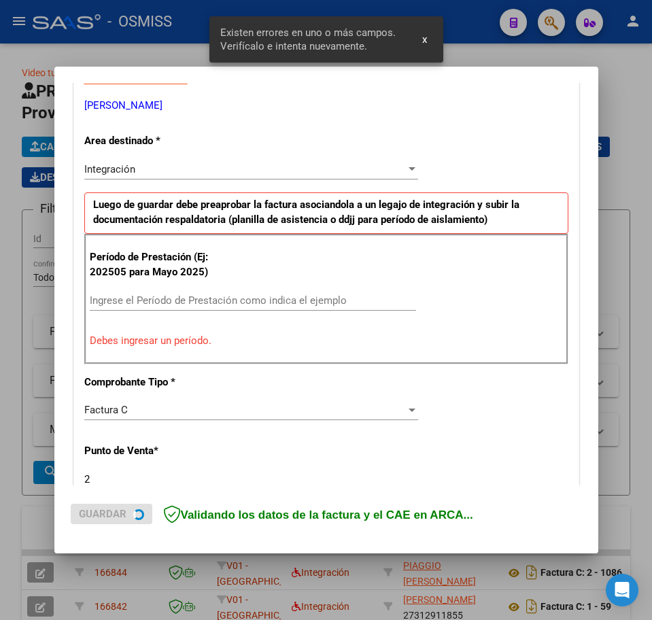
scroll to position [272, 0]
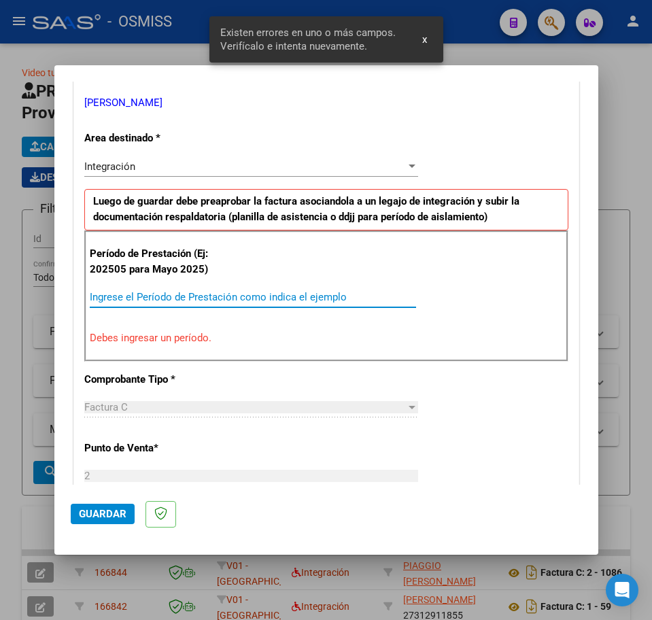
click at [160, 300] on input "Ingrese el Período de Prestación como indica el ejemplo" at bounding box center [253, 297] width 326 height 12
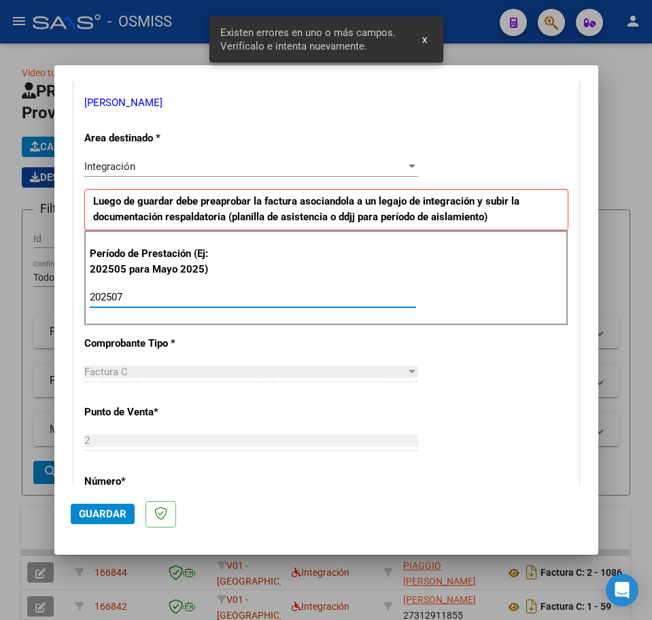
type input "202507"
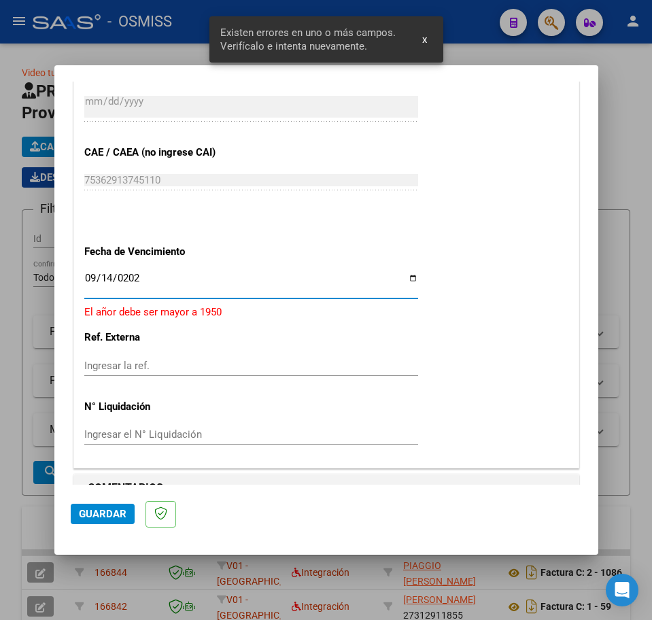
type input "[DATE]"
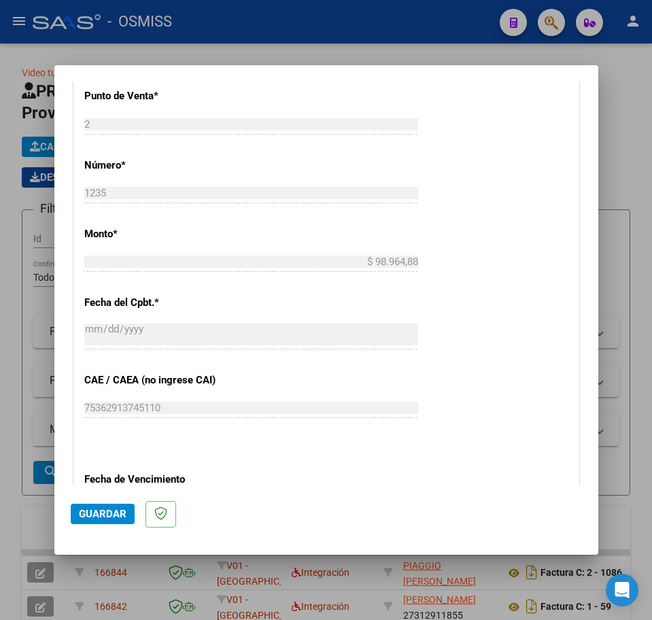
scroll to position [561, 0]
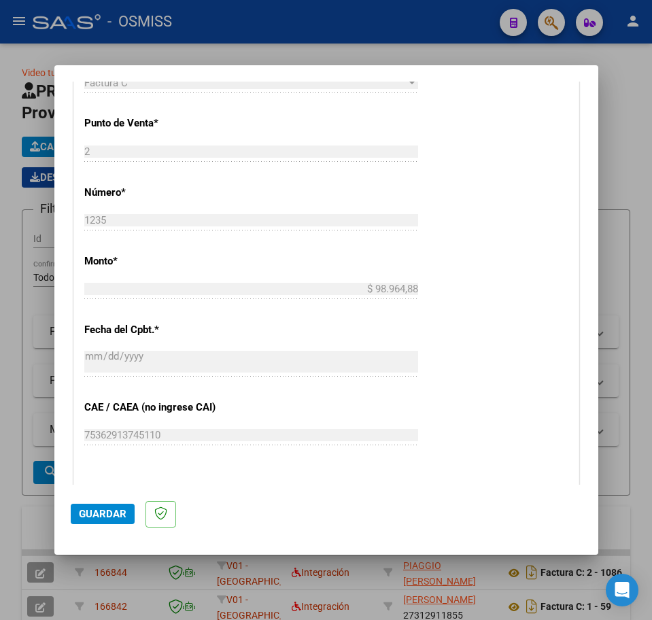
click at [97, 504] on button "Guardar" at bounding box center [103, 514] width 64 height 20
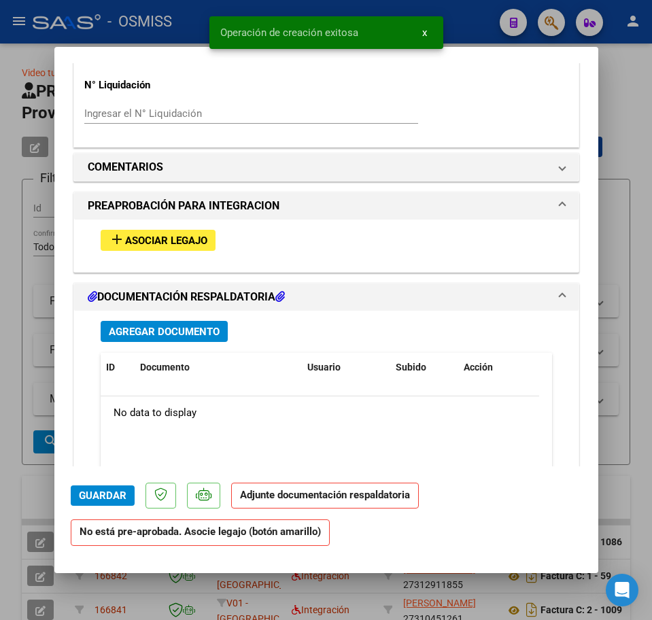
scroll to position [1105, 0]
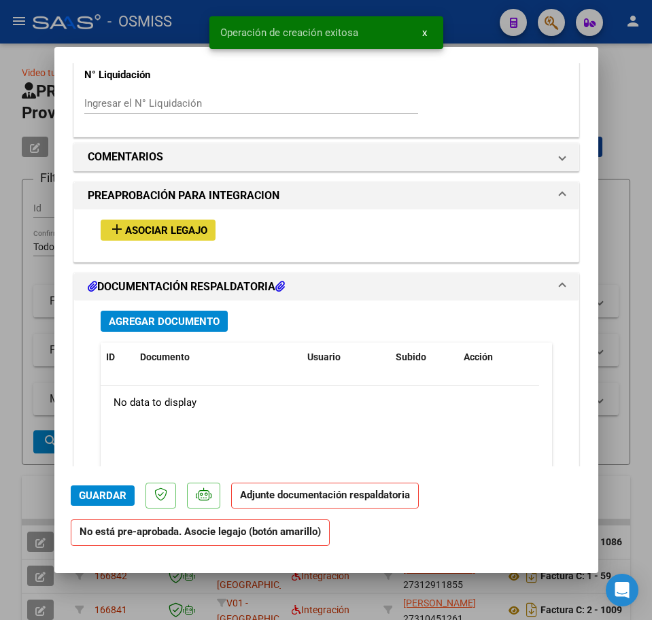
click at [138, 231] on span "Asociar Legajo" at bounding box center [166, 230] width 82 height 12
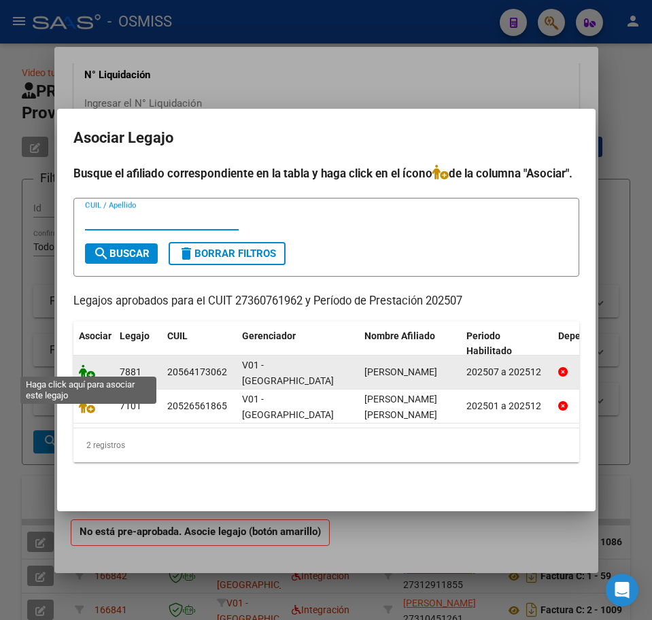
click at [86, 370] on icon at bounding box center [87, 372] width 16 height 15
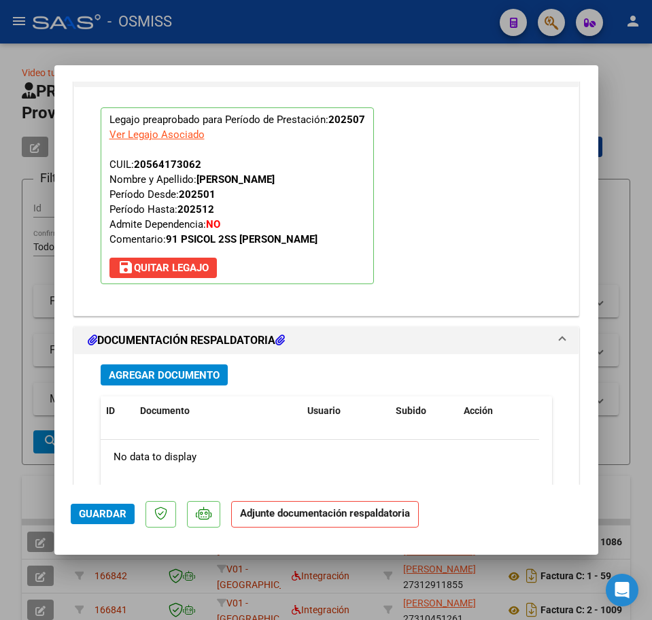
scroll to position [1396, 0]
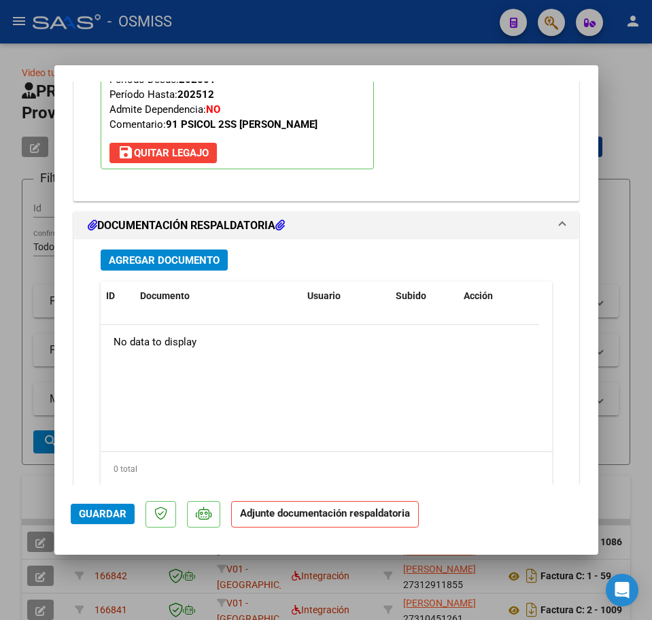
click at [163, 256] on span "Agregar Documento" at bounding box center [164, 260] width 111 height 12
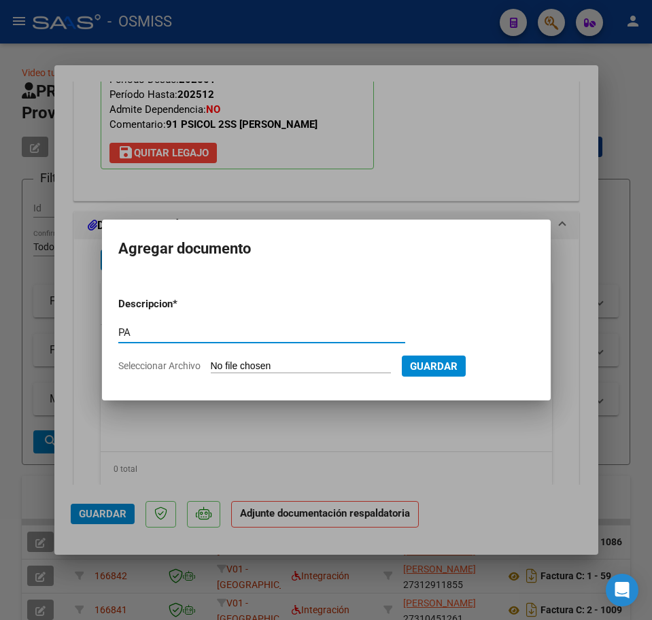
type input "PA"
click at [233, 367] on input "Seleccionar Archivo" at bounding box center [301, 366] width 180 height 13
type input "C:\fakepath\PL - [PERSON_NAME].pdf"
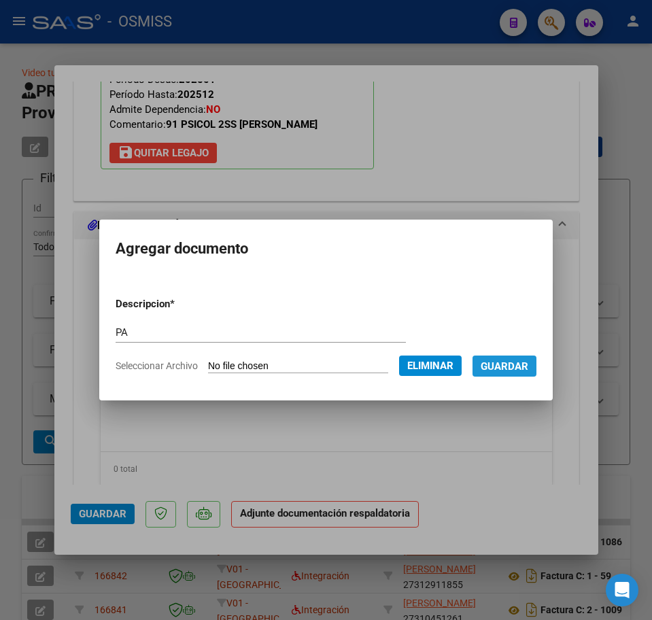
click at [508, 368] on span "Guardar" at bounding box center [505, 366] width 48 height 12
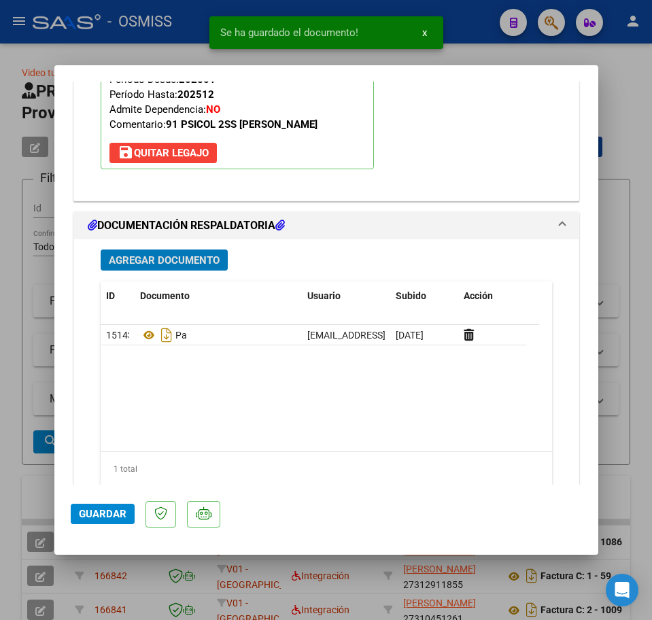
click at [110, 512] on span "Guardar" at bounding box center [103, 514] width 48 height 12
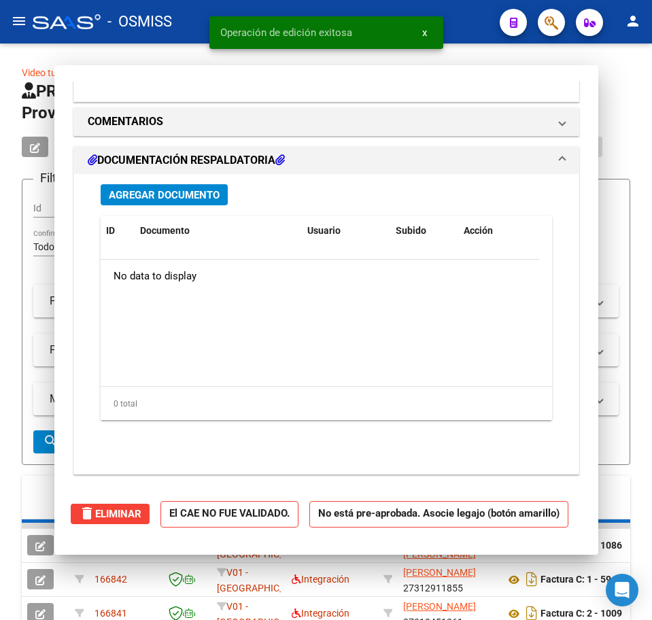
scroll to position [0, 0]
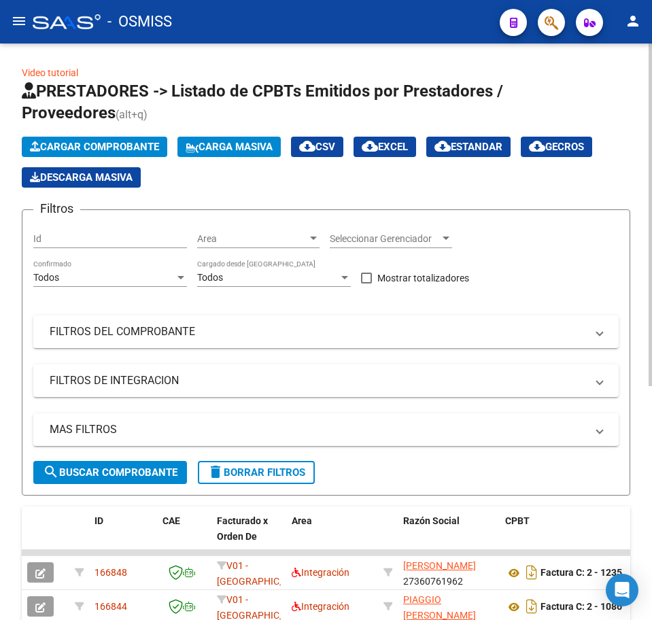
click at [47, 148] on span "Cargar Comprobante" at bounding box center [94, 147] width 129 height 12
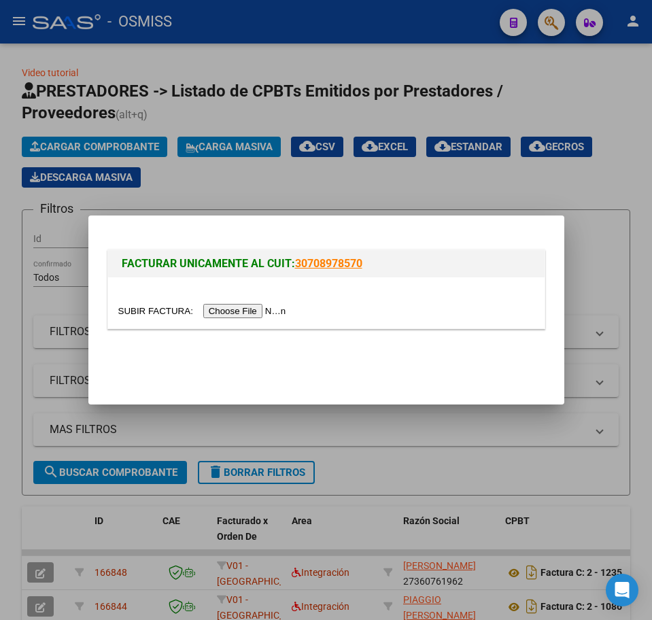
click at [222, 312] on input "file" at bounding box center [204, 311] width 172 height 14
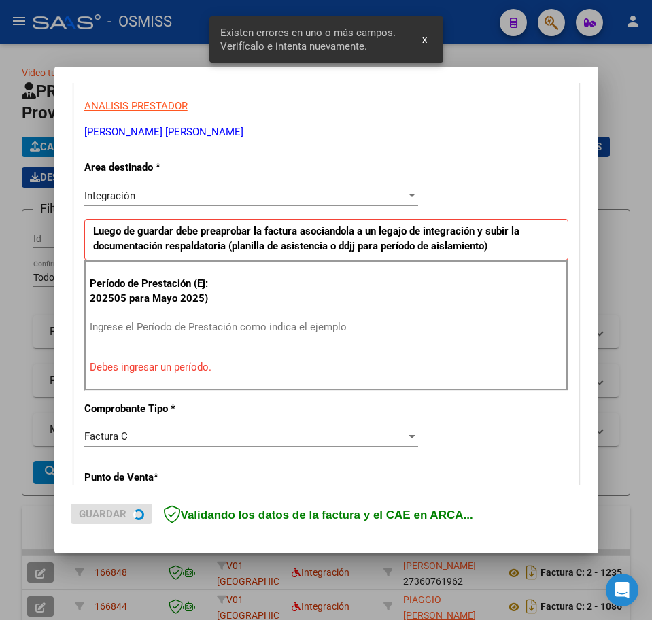
scroll to position [272, 0]
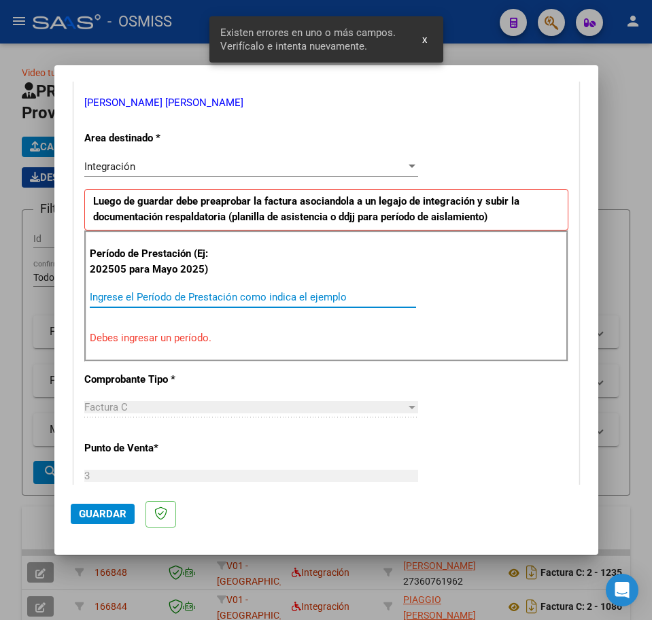
click at [159, 302] on input "Ingrese el Período de Prestación como indica el ejemplo" at bounding box center [253, 297] width 326 height 12
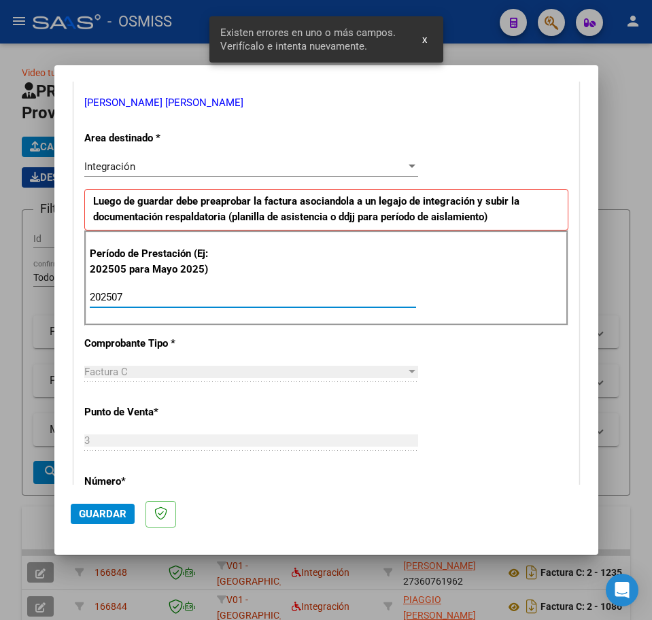
type input "202507"
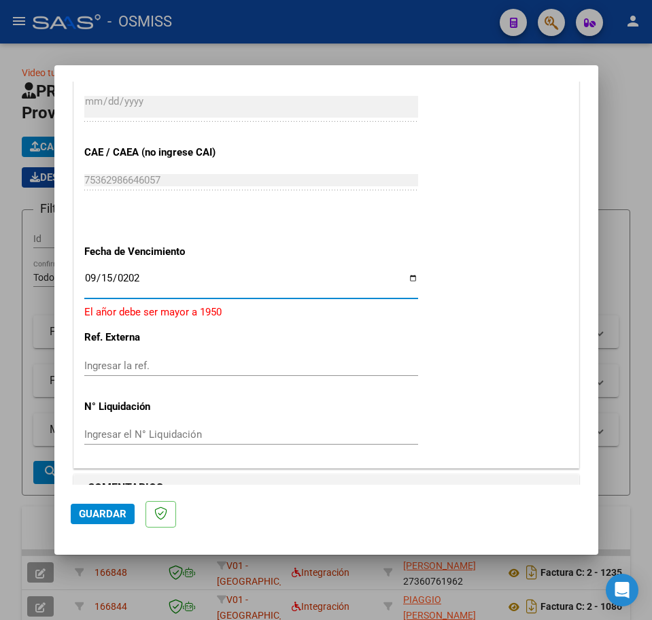
type input "[DATE]"
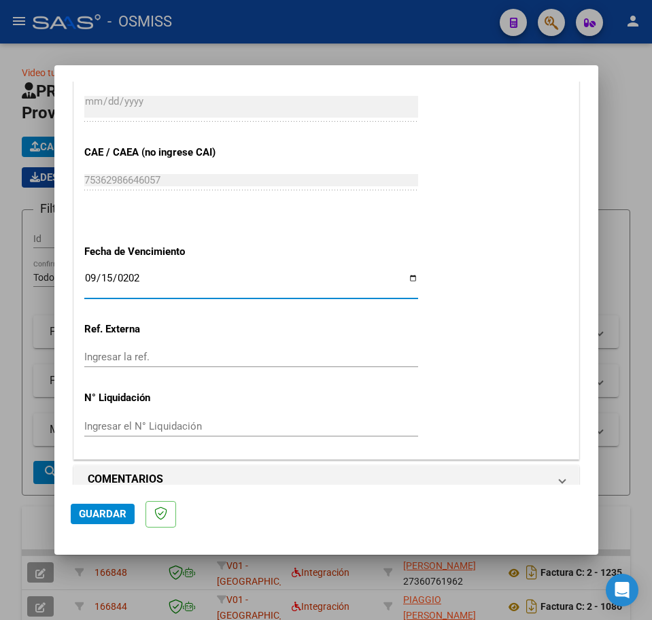
click at [89, 516] on span "Guardar" at bounding box center [103, 514] width 48 height 12
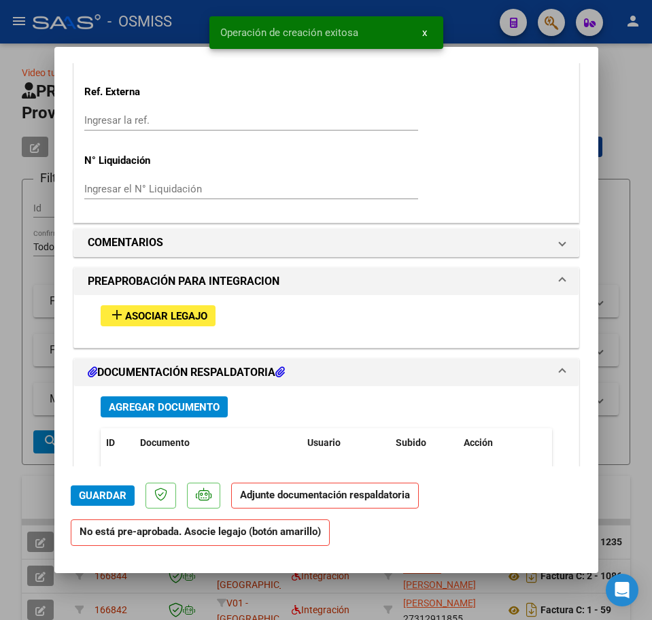
scroll to position [1020, 0]
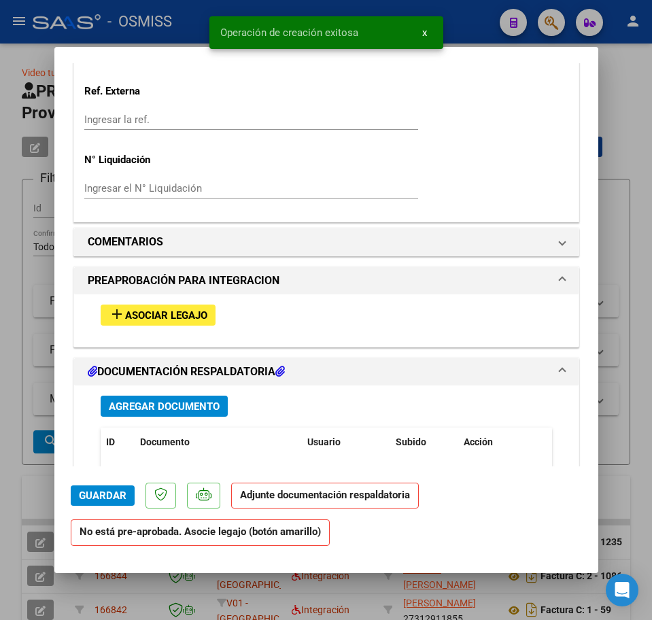
click at [151, 323] on button "add Asociar Legajo" at bounding box center [158, 315] width 115 height 21
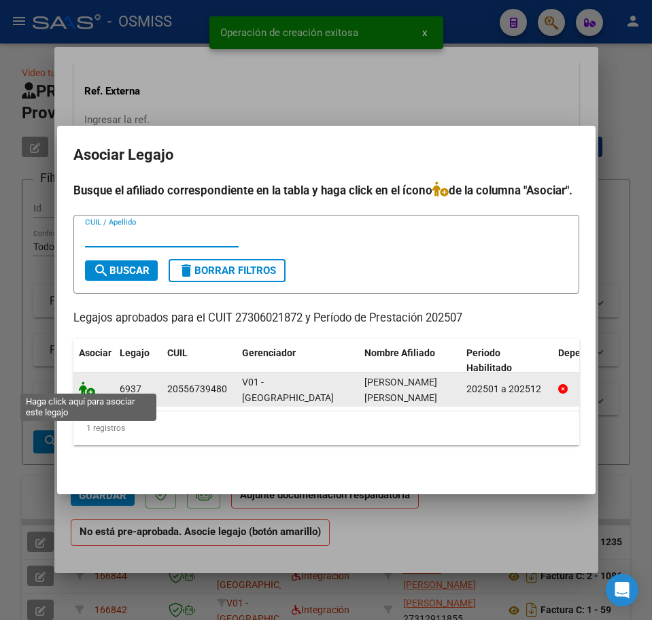
click at [90, 383] on icon at bounding box center [87, 389] width 16 height 15
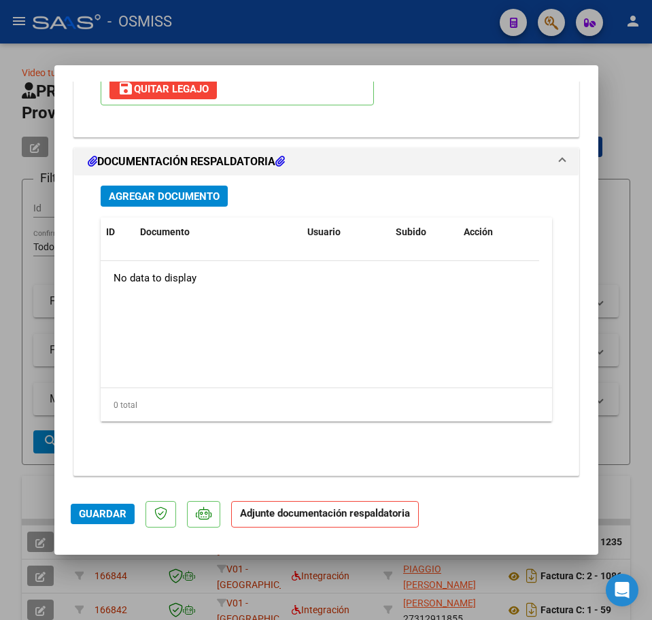
scroll to position [1462, 0]
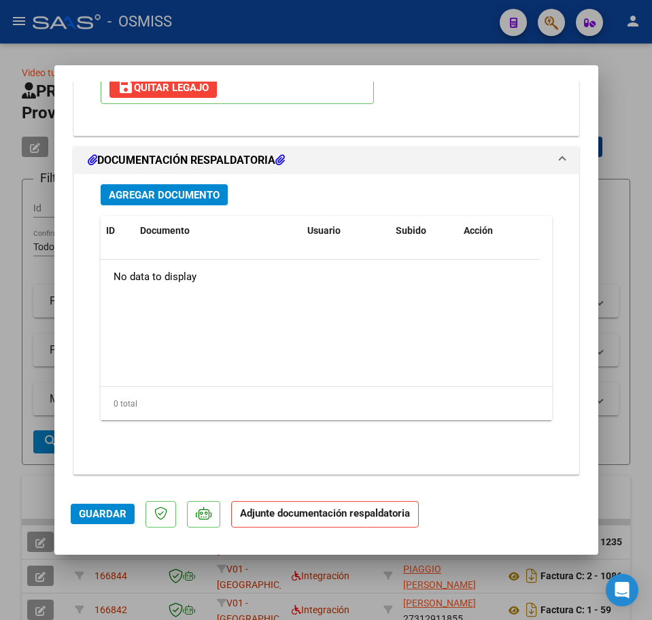
click at [177, 188] on button "Agregar Documento" at bounding box center [164, 194] width 127 height 21
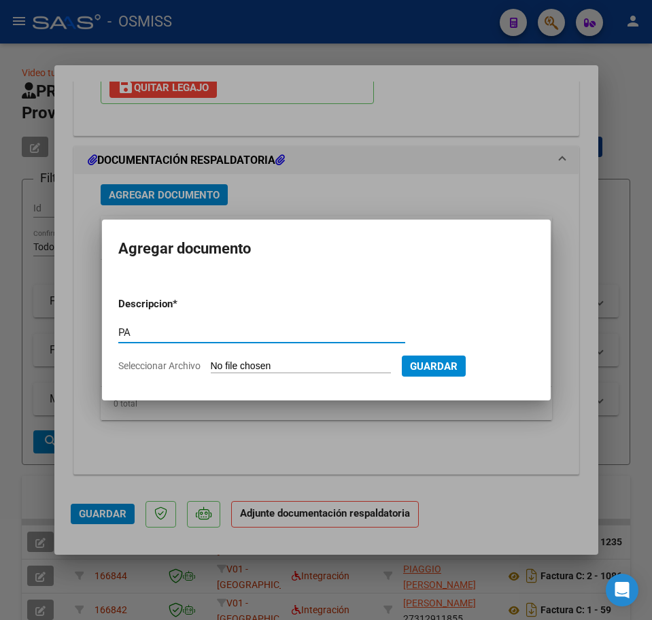
type input "PA"
click at [246, 366] on input "Seleccionar Archivo" at bounding box center [301, 366] width 180 height 13
type input "C:\fakepath\PL.pdf"
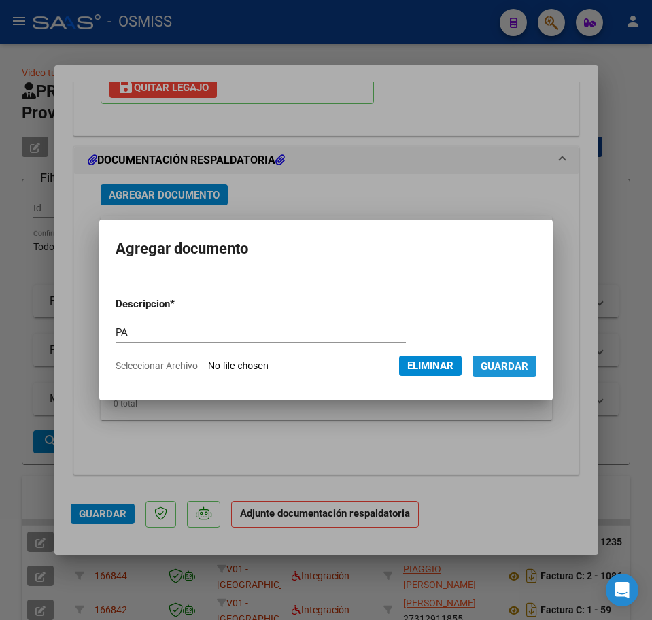
click at [528, 367] on span "Guardar" at bounding box center [505, 366] width 48 height 12
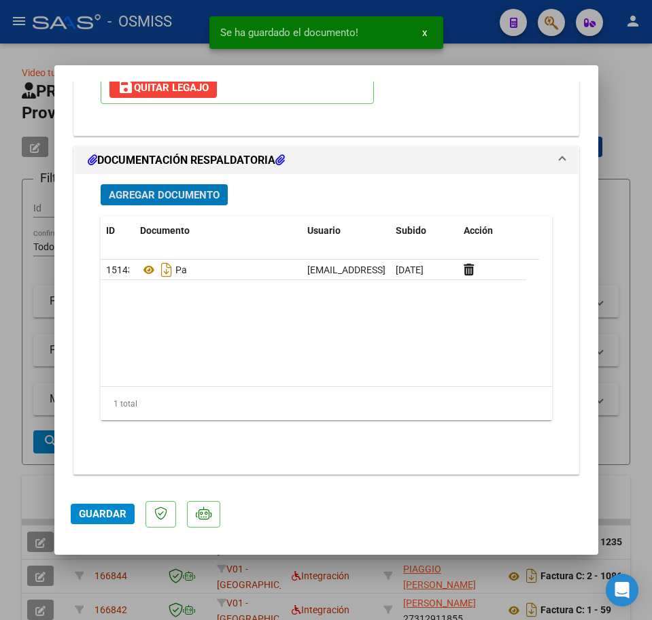
click at [95, 512] on span "Guardar" at bounding box center [103, 514] width 48 height 12
type input "$ 0,00"
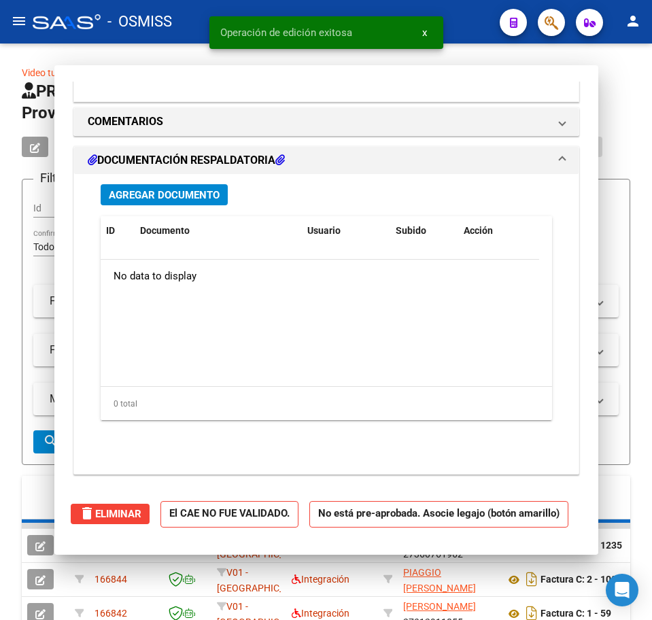
scroll to position [1298, 0]
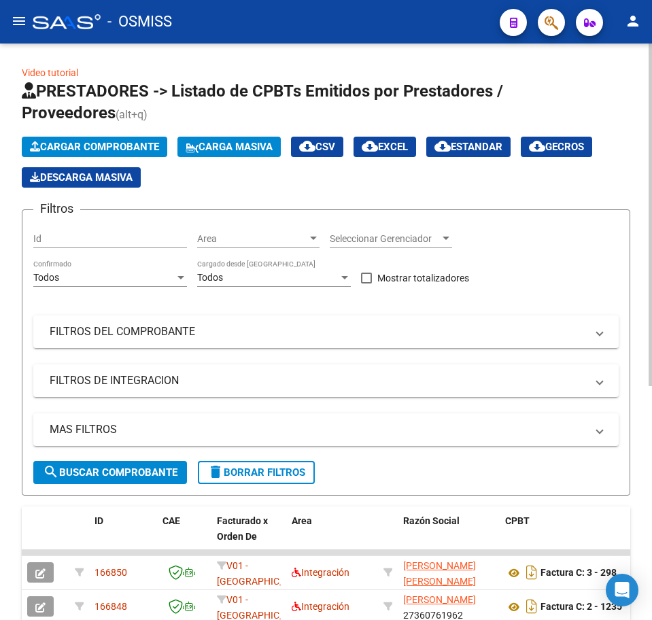
click at [131, 142] on span "Cargar Comprobante" at bounding box center [94, 147] width 129 height 12
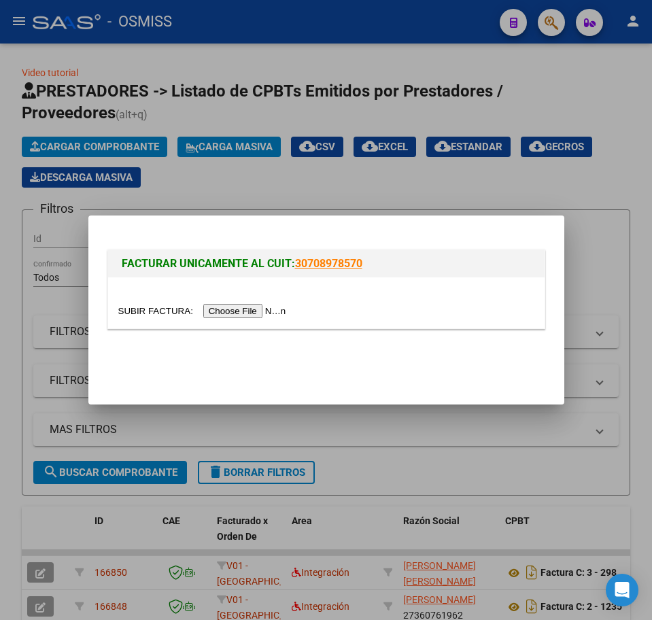
click at [234, 312] on input "file" at bounding box center [204, 311] width 172 height 14
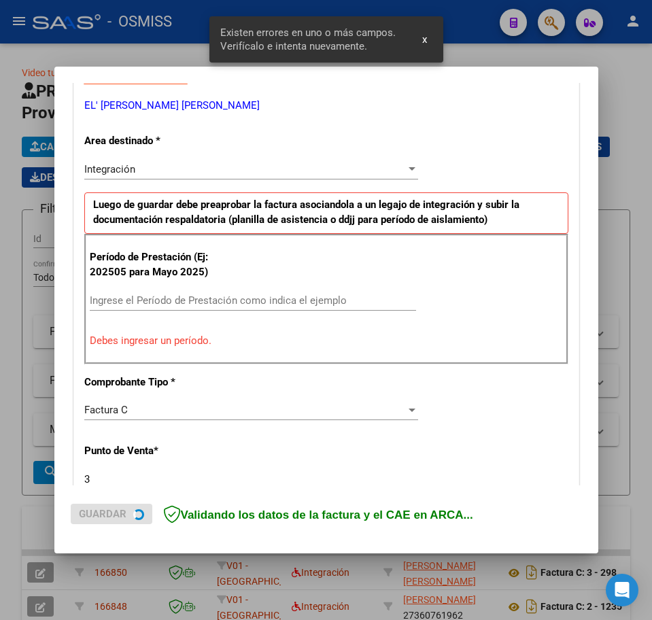
scroll to position [272, 0]
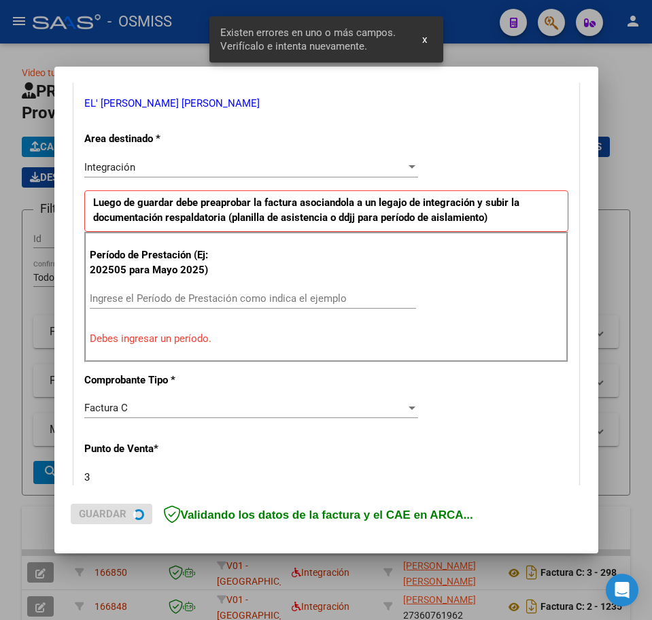
click at [146, 298] on input "Ingrese el Período de Prestación como indica el ejemplo" at bounding box center [253, 298] width 326 height 12
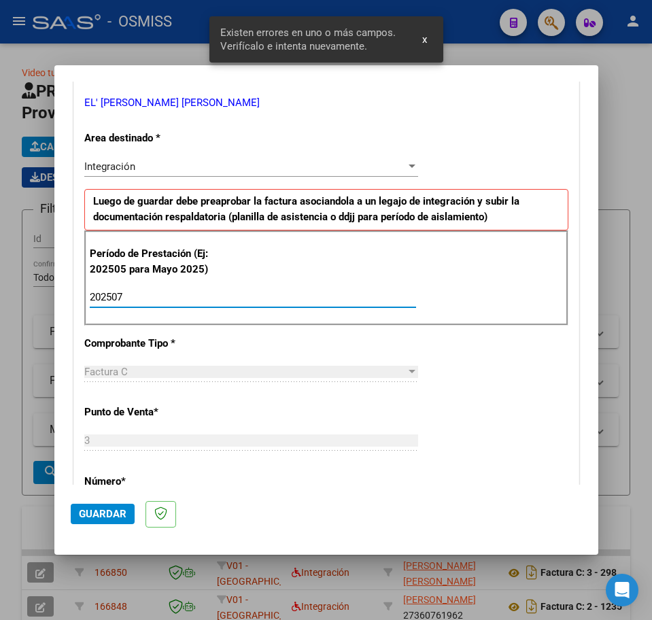
type input "202507"
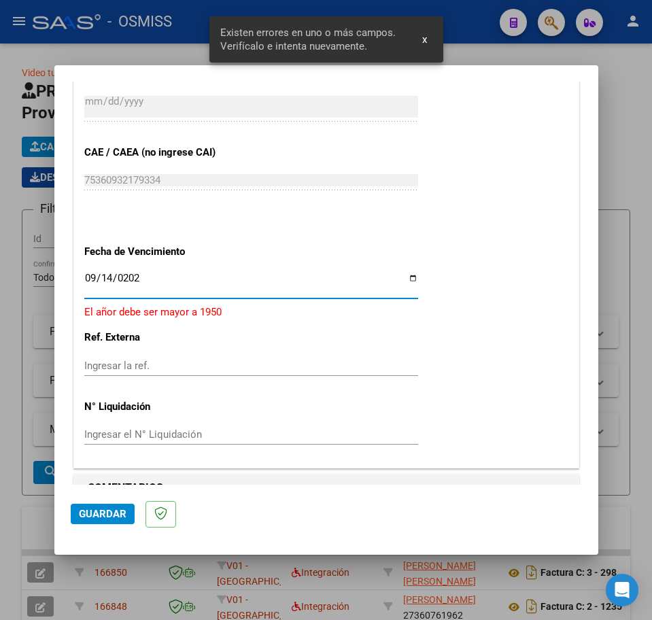
type input "[DATE]"
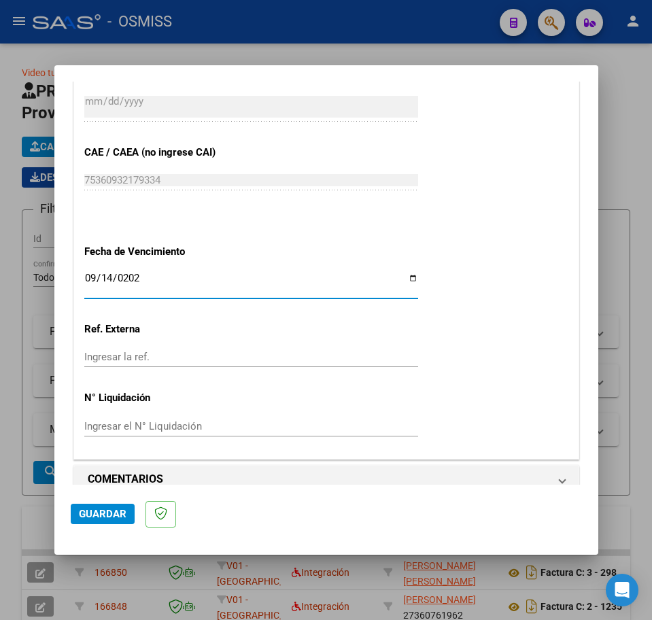
click at [115, 515] on span "Guardar" at bounding box center [103, 514] width 48 height 12
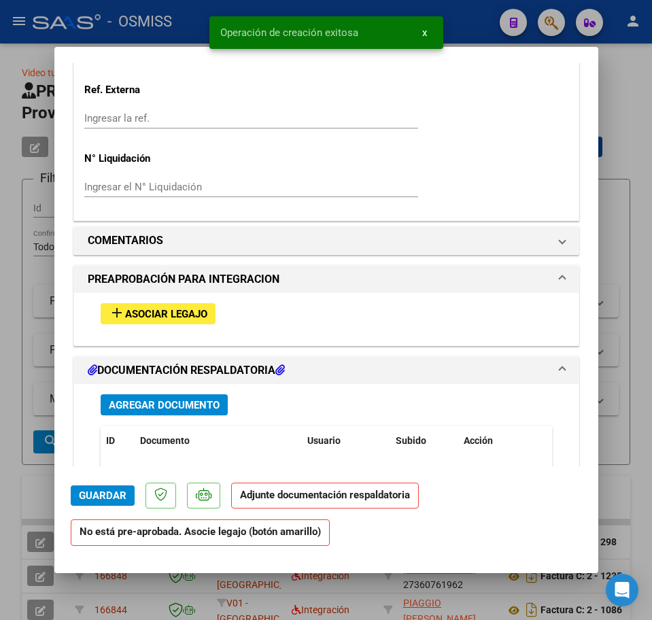
scroll to position [1105, 0]
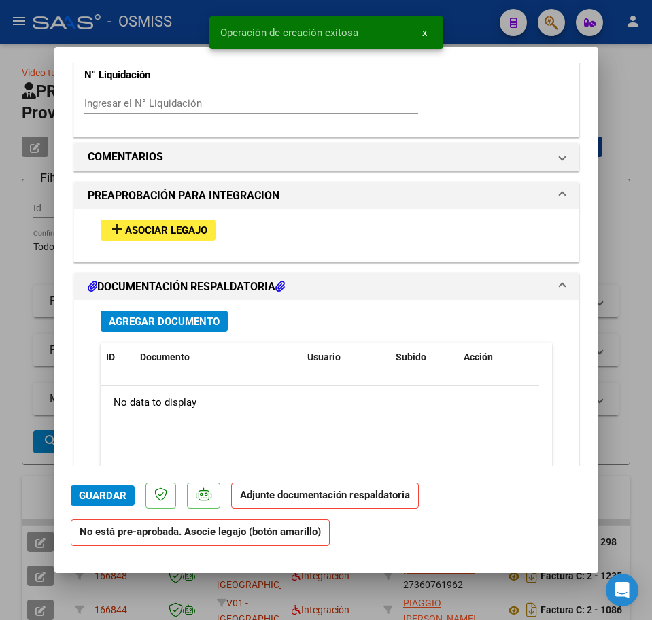
click at [141, 240] on button "add Asociar Legajo" at bounding box center [158, 230] width 115 height 21
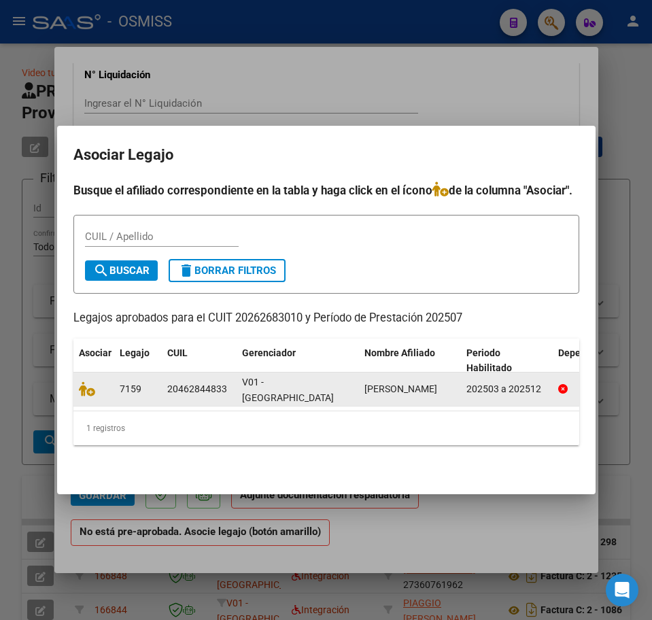
click at [77, 387] on datatable-body-cell at bounding box center [93, 389] width 41 height 33
click at [82, 383] on icon at bounding box center [87, 389] width 16 height 15
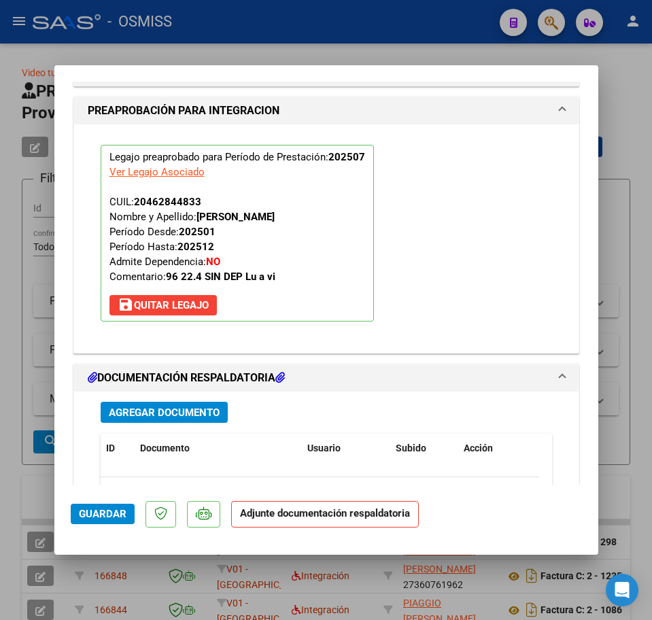
scroll to position [1462, 0]
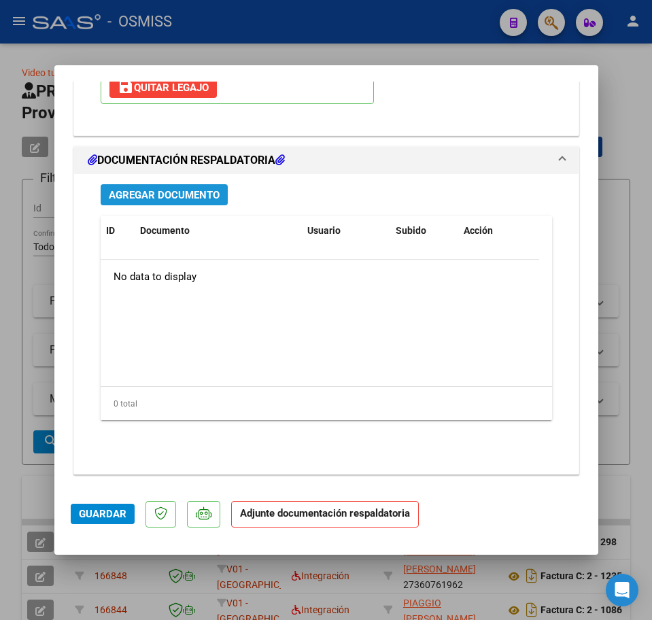
click at [178, 190] on span "Agregar Documento" at bounding box center [164, 195] width 111 height 12
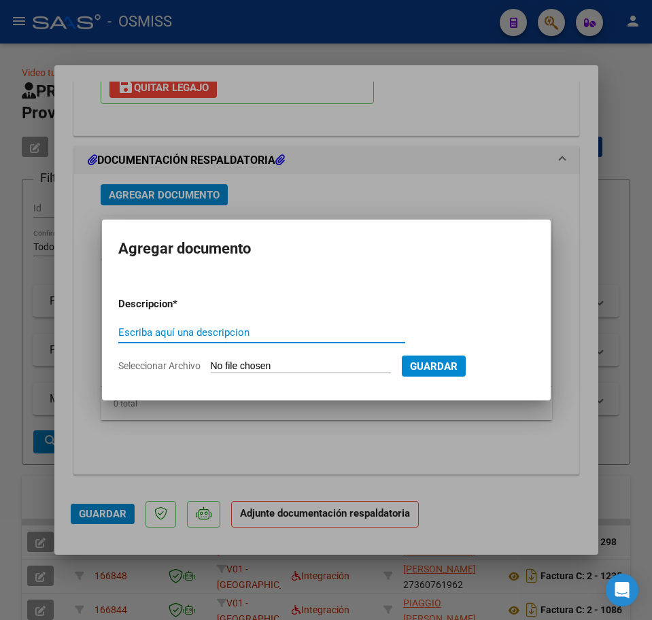
click at [185, 331] on input "Escriba aquí una descripcion" at bounding box center [261, 332] width 287 height 12
type input "PA"
click at [233, 371] on input "Seleccionar Archivo" at bounding box center [301, 366] width 180 height 13
type input "C:\fakepath\[PERSON_NAME] ASIST [DATE] - [PERSON_NAME] El [PERSON_NAME].pdf"
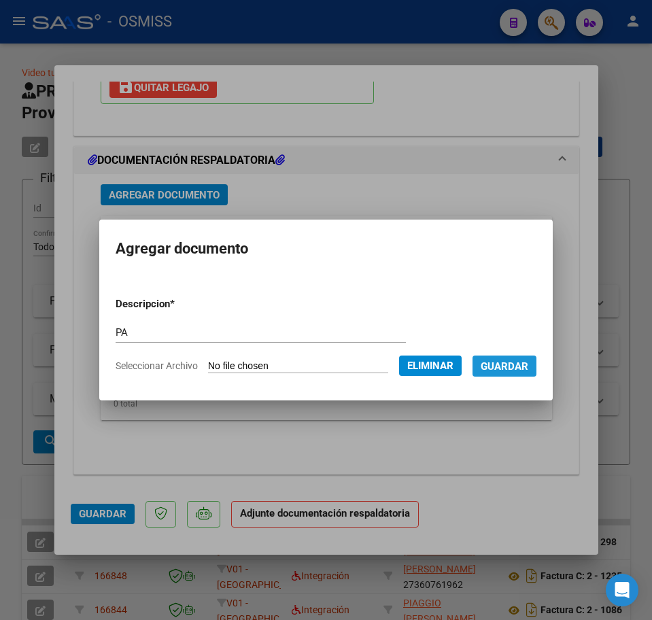
click at [520, 365] on span "Guardar" at bounding box center [505, 366] width 48 height 12
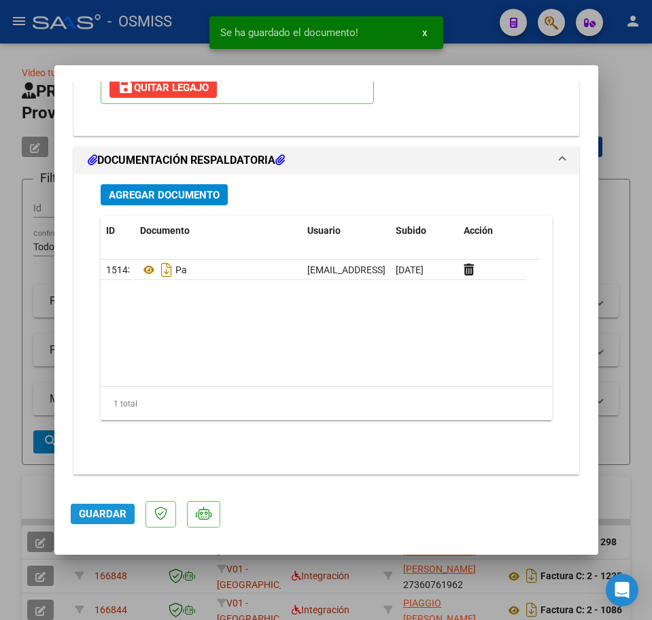
click at [93, 514] on span "Guardar" at bounding box center [103, 514] width 48 height 12
type input "$ 0,00"
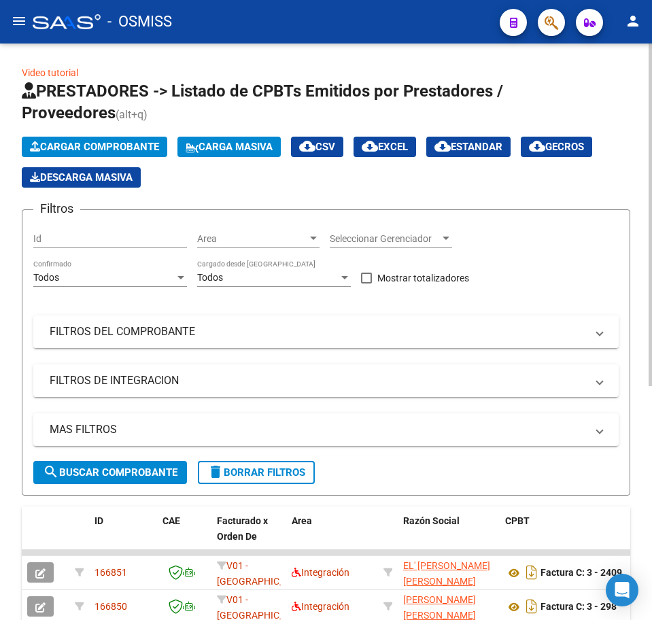
click at [52, 151] on span "Cargar Comprobante" at bounding box center [94, 147] width 129 height 12
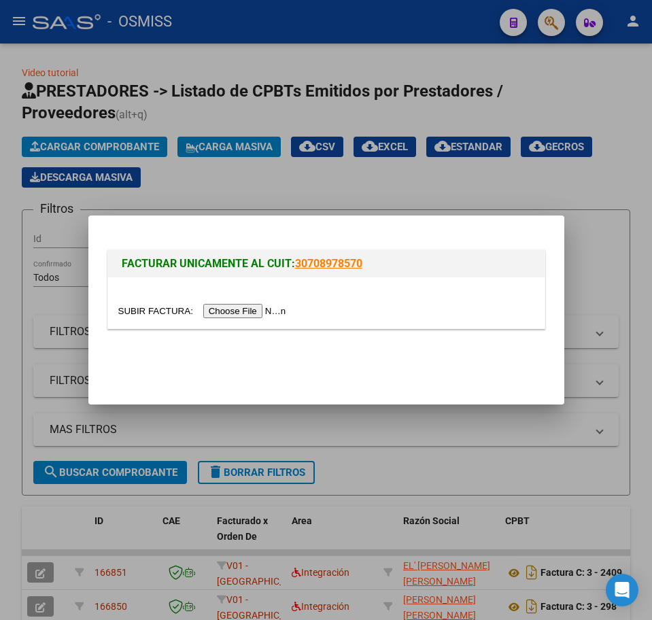
click at [247, 312] on input "file" at bounding box center [204, 311] width 172 height 14
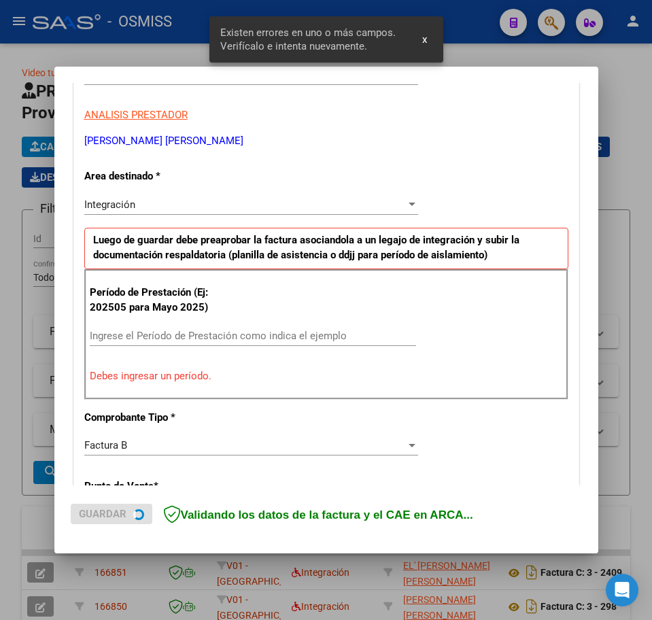
scroll to position [272, 0]
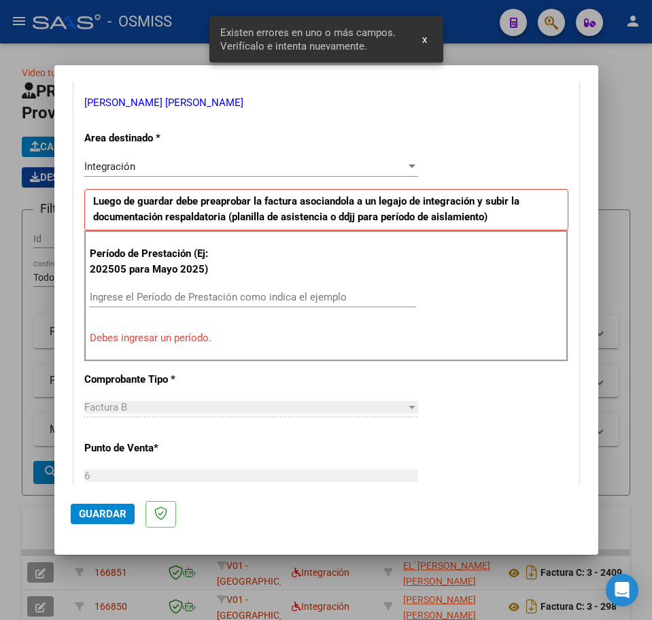
click at [142, 288] on div "Ingrese el Período de Prestación como indica el ejemplo" at bounding box center [253, 297] width 326 height 20
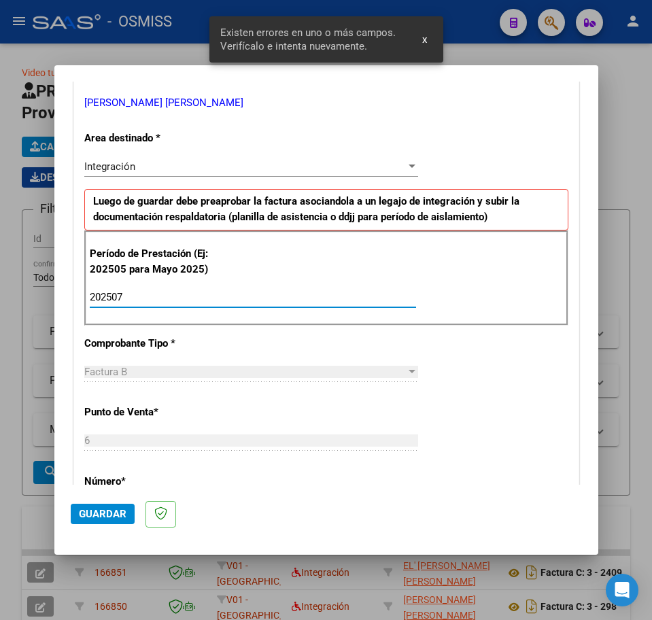
type input "202507"
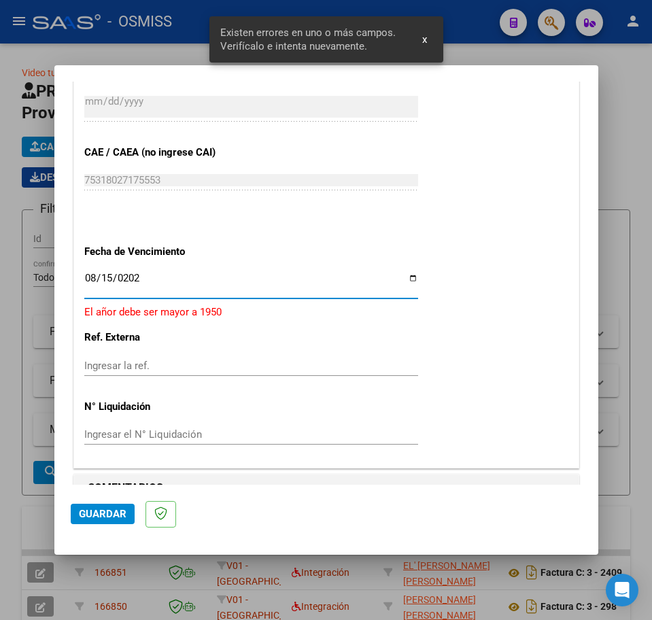
type input "[DATE]"
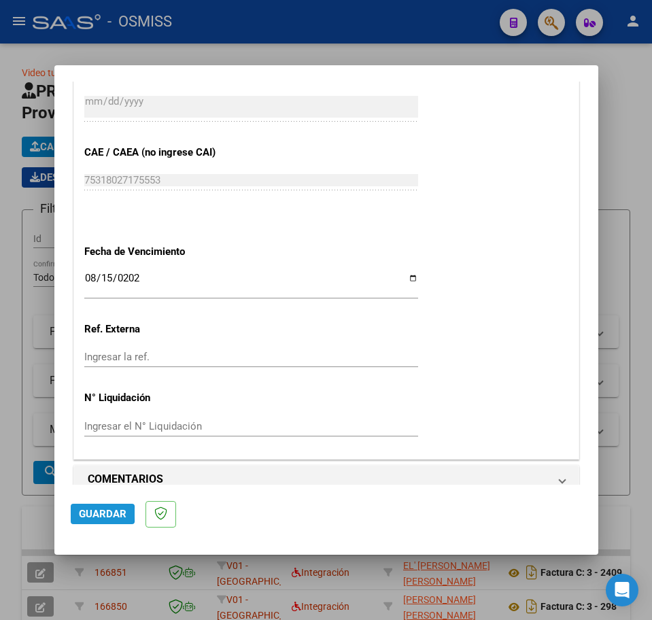
click at [90, 514] on span "Guardar" at bounding box center [103, 514] width 48 height 12
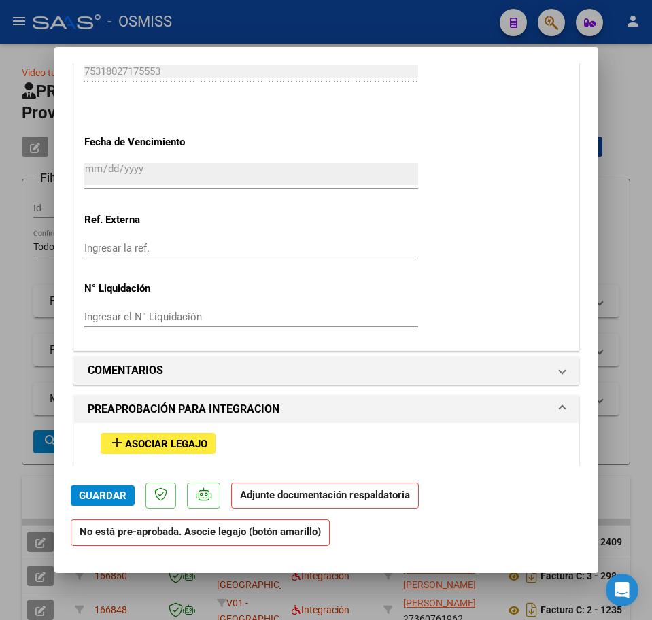
scroll to position [935, 0]
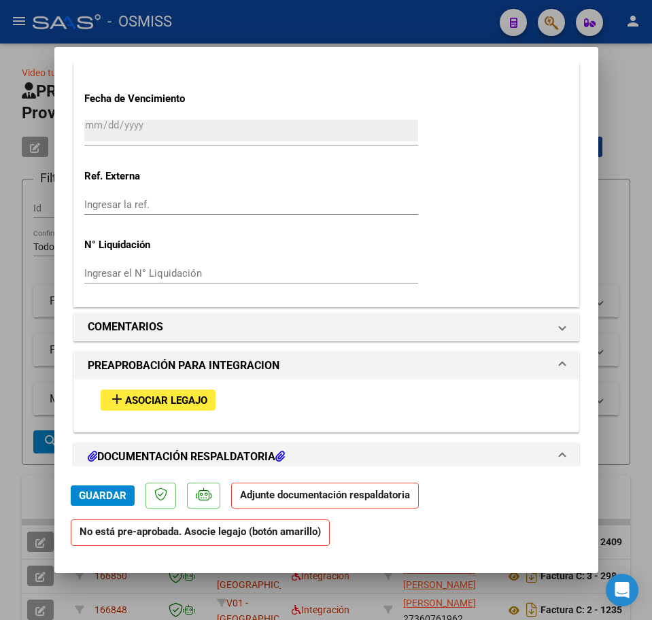
click at [176, 404] on span "Asociar Legajo" at bounding box center [166, 400] width 82 height 12
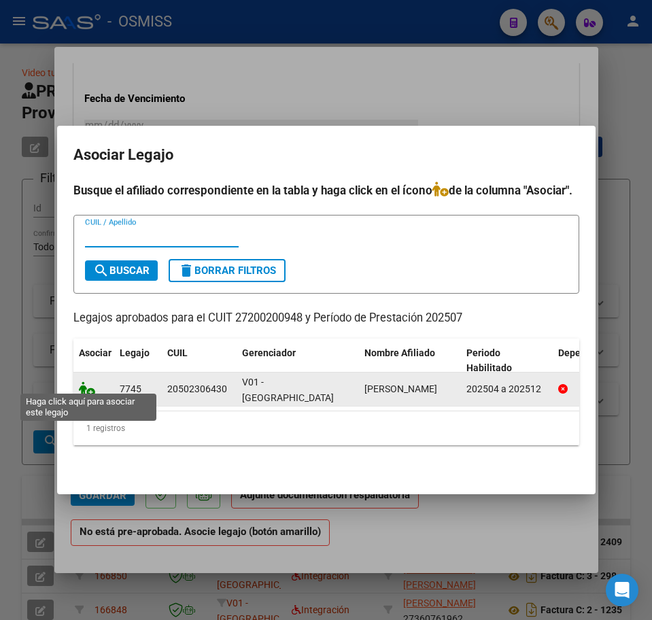
click at [84, 383] on icon at bounding box center [87, 389] width 16 height 15
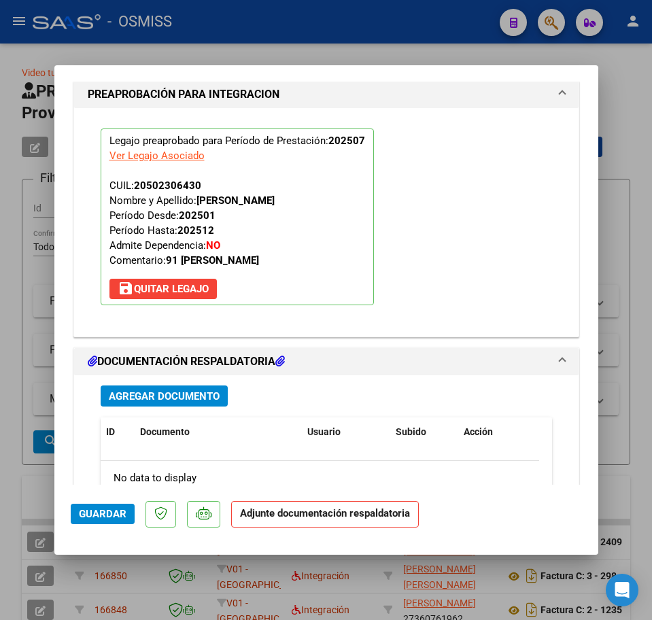
scroll to position [1396, 0]
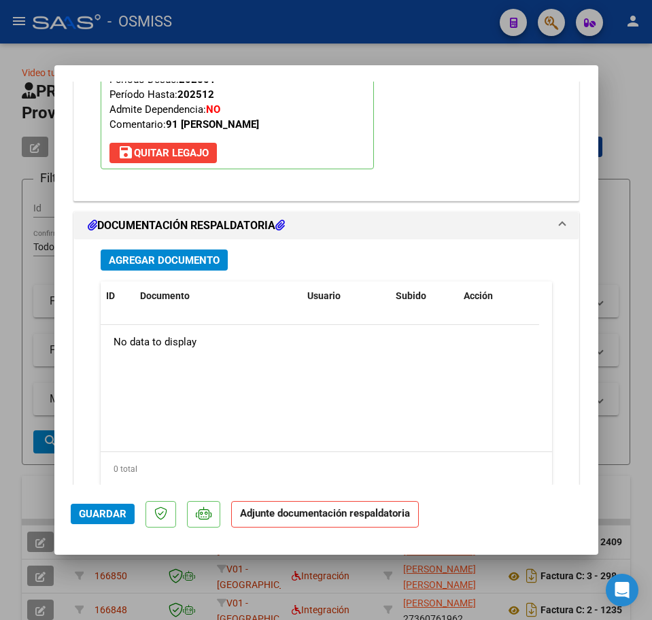
click at [157, 265] on span "Agregar Documento" at bounding box center [164, 260] width 111 height 12
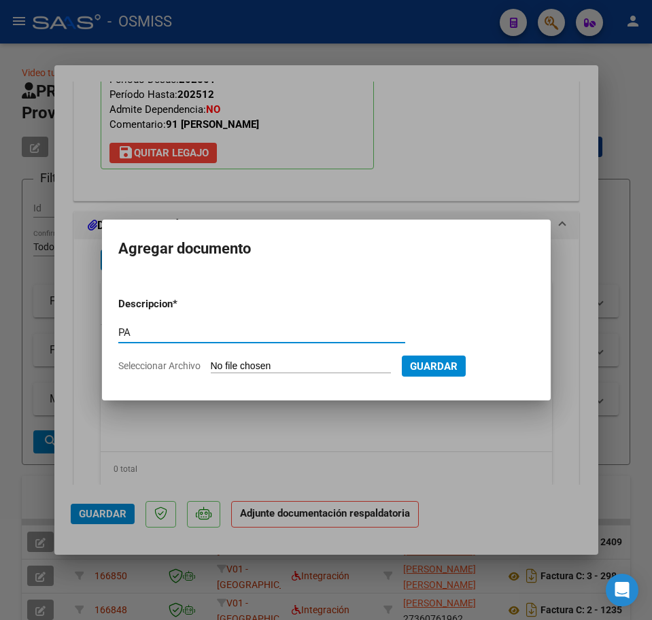
type input "PA"
click at [251, 366] on input "Seleccionar Archivo" at bounding box center [301, 366] width 180 height 13
type input "C:\fakepath\PL.pdf"
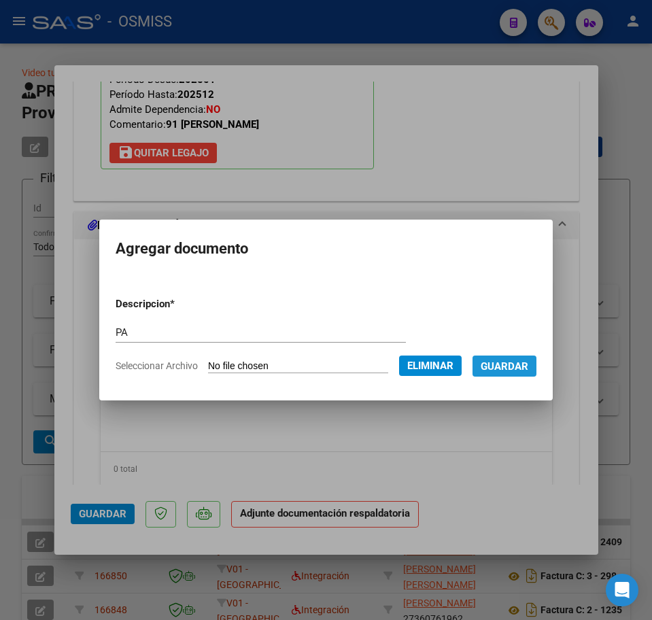
click at [514, 367] on span "Guardar" at bounding box center [505, 366] width 48 height 12
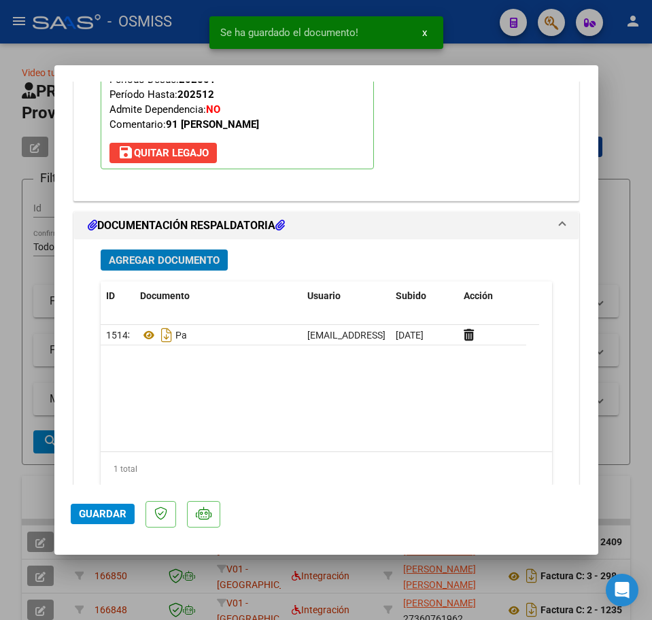
click at [107, 512] on span "Guardar" at bounding box center [103, 514] width 48 height 12
type input "$ 0,00"
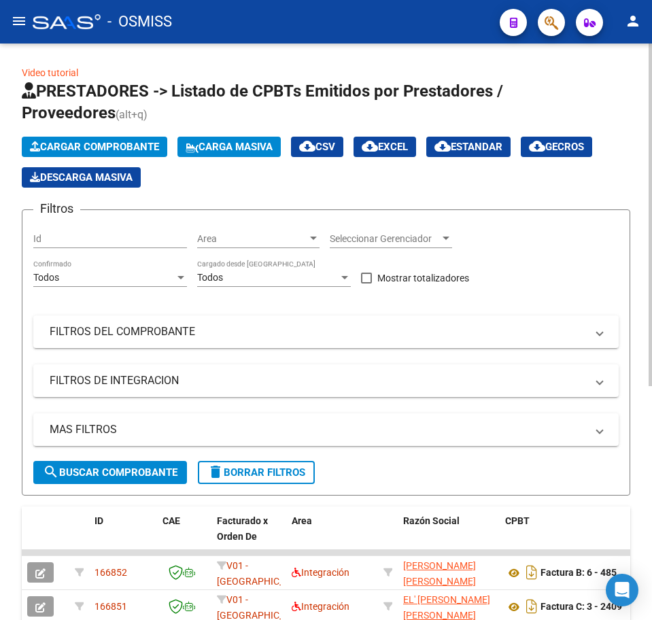
click at [51, 141] on span "Cargar Comprobante" at bounding box center [94, 147] width 129 height 12
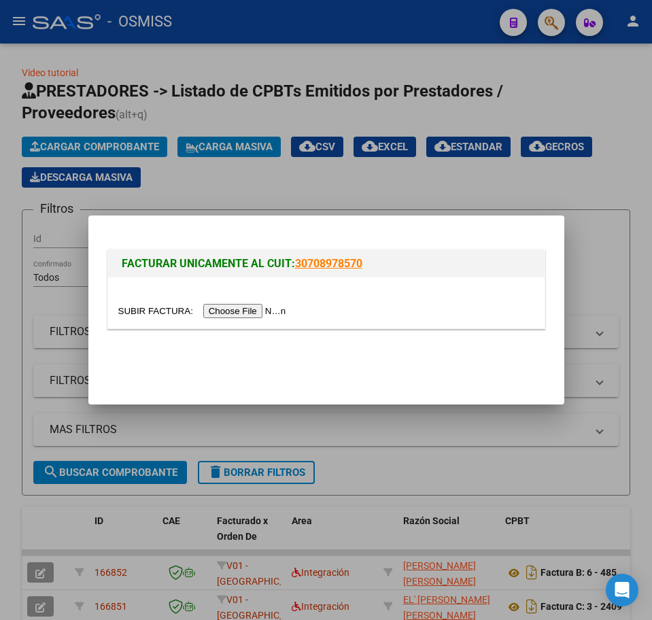
click at [232, 314] on input "file" at bounding box center [204, 311] width 172 height 14
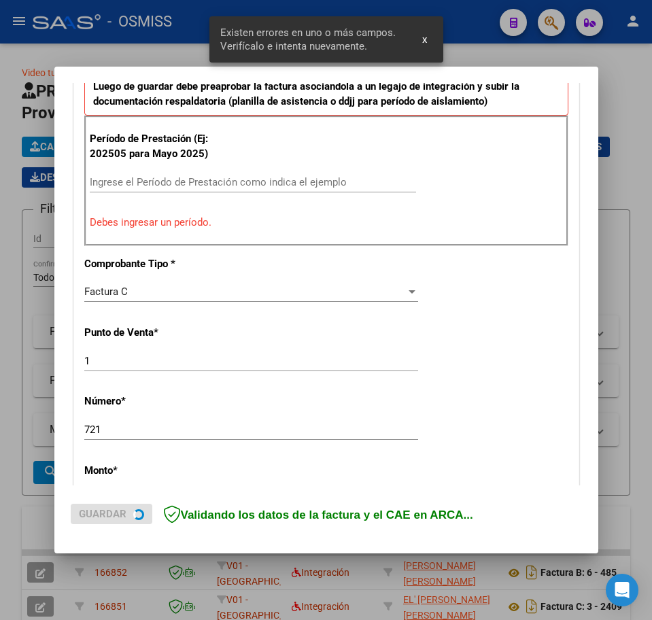
scroll to position [415, 0]
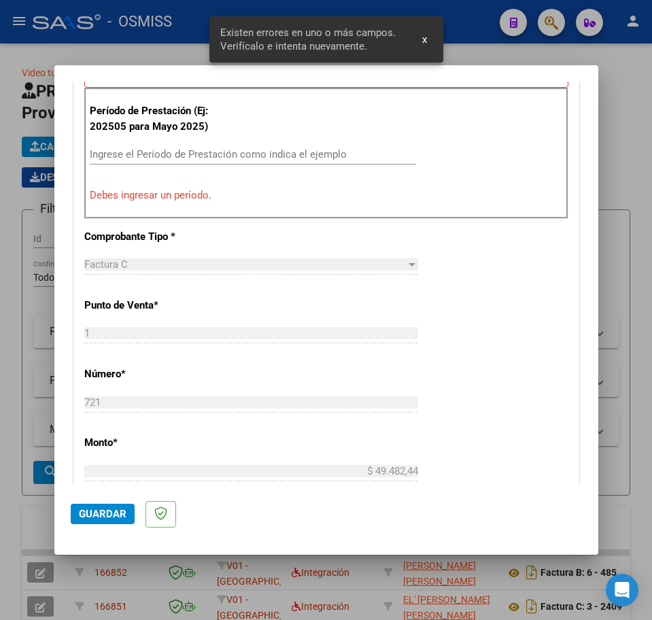
click at [154, 154] on input "Ingrese el Período de Prestación como indica el ejemplo" at bounding box center [253, 154] width 326 height 12
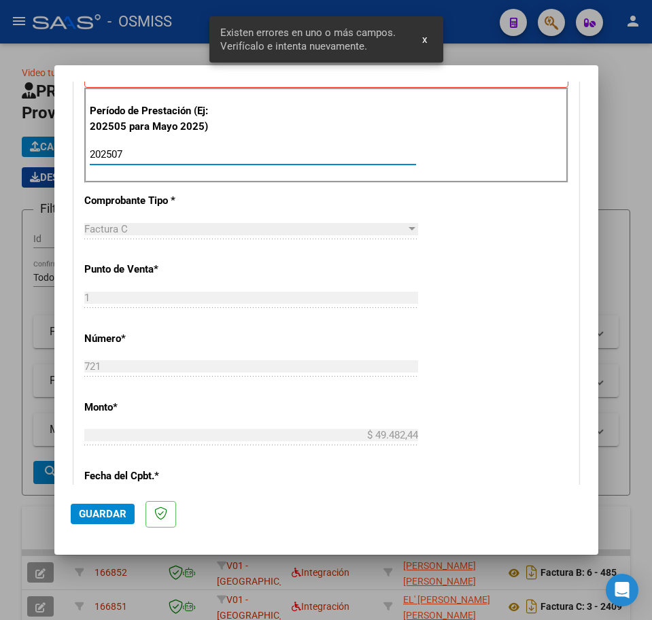
type input "202507"
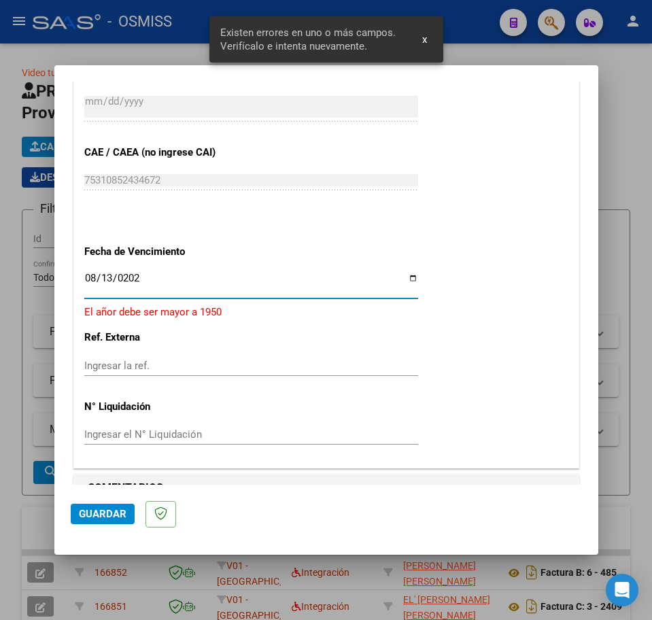
type input "[DATE]"
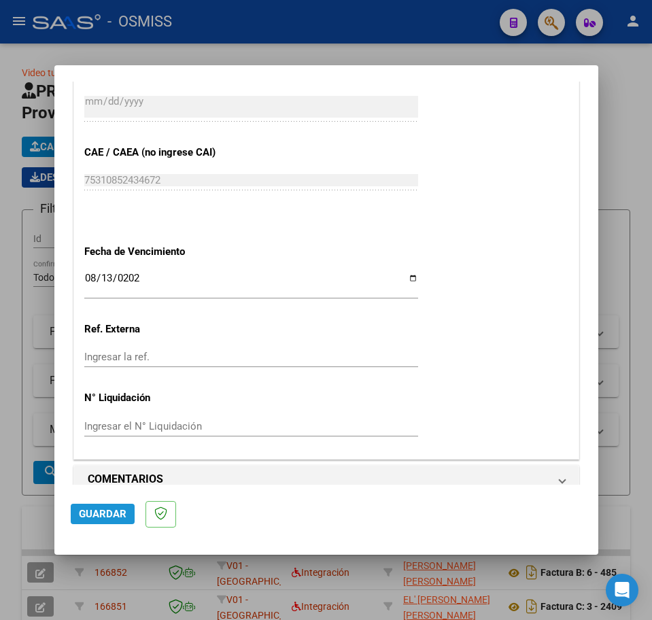
click at [113, 509] on span "Guardar" at bounding box center [103, 514] width 48 height 12
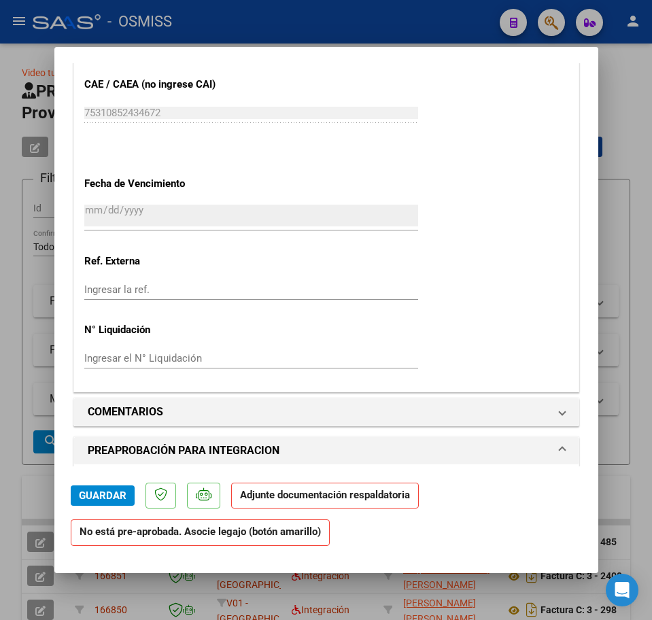
scroll to position [1020, 0]
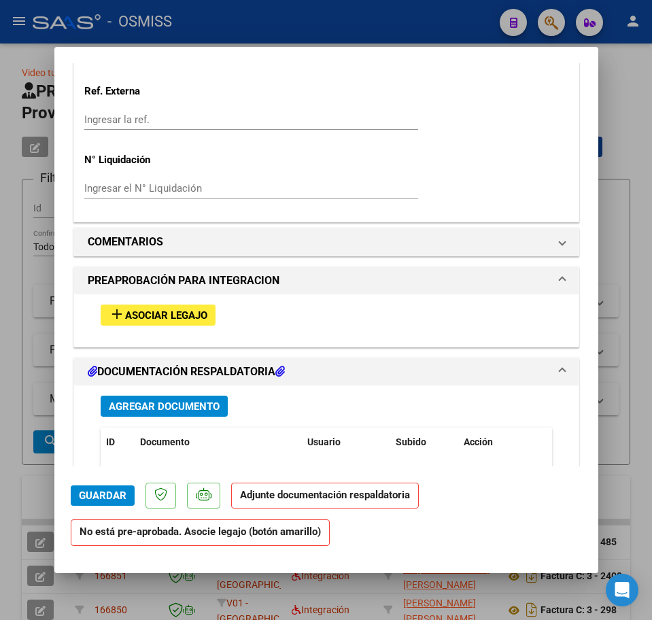
click at [176, 325] on button "add Asociar Legajo" at bounding box center [158, 315] width 115 height 21
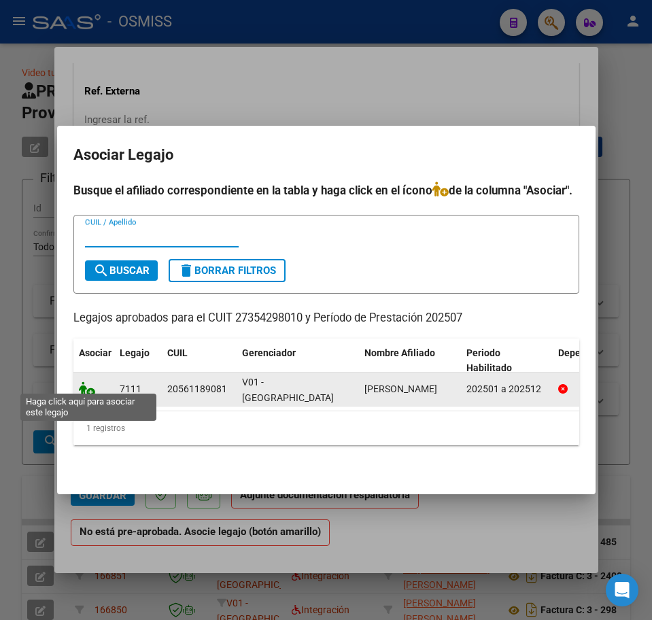
click at [85, 388] on icon at bounding box center [87, 389] width 16 height 15
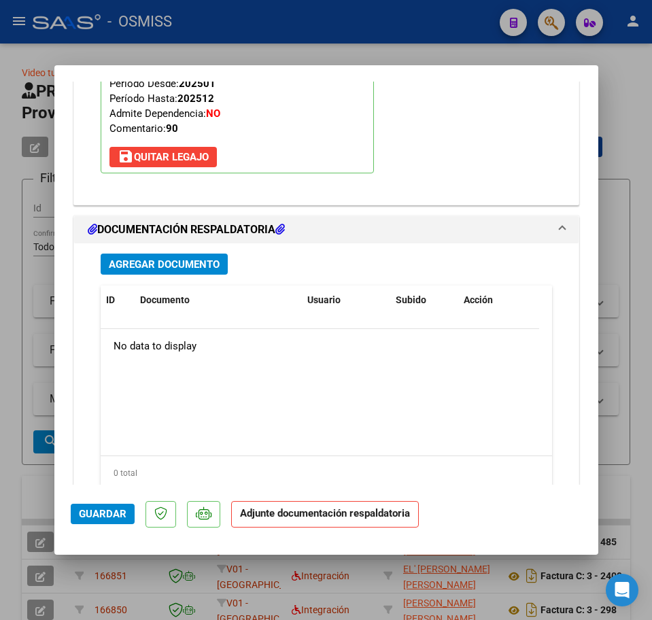
scroll to position [1396, 0]
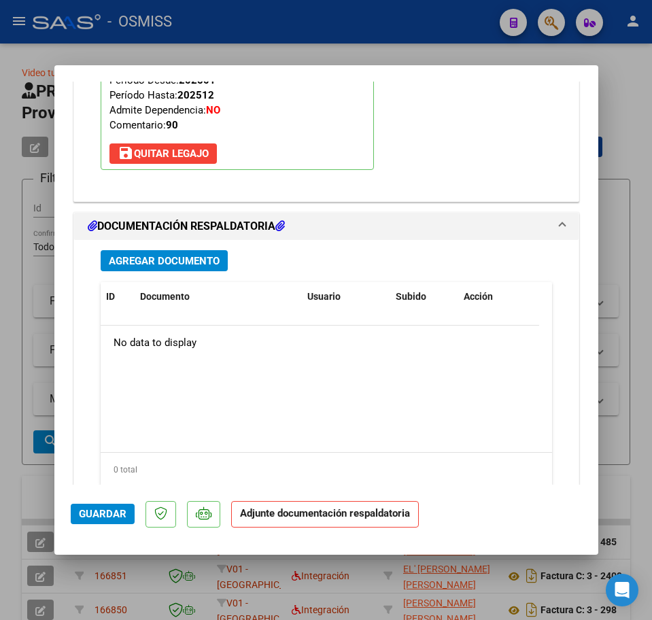
click at [171, 268] on button "Agregar Documento" at bounding box center [164, 260] width 127 height 21
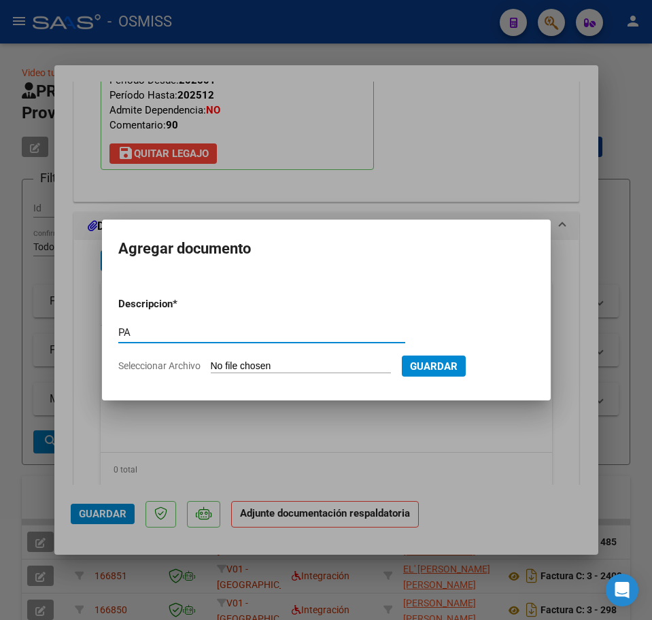
type input "PA"
click at [234, 368] on input "Seleccionar Archivo" at bounding box center [301, 366] width 180 height 13
type input "C:\fakepath\PL.pdf"
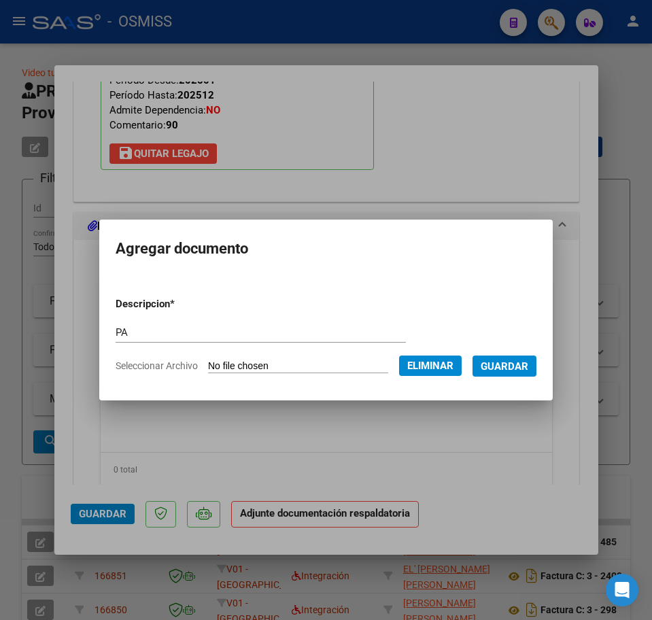
click at [520, 369] on span "Guardar" at bounding box center [505, 366] width 48 height 12
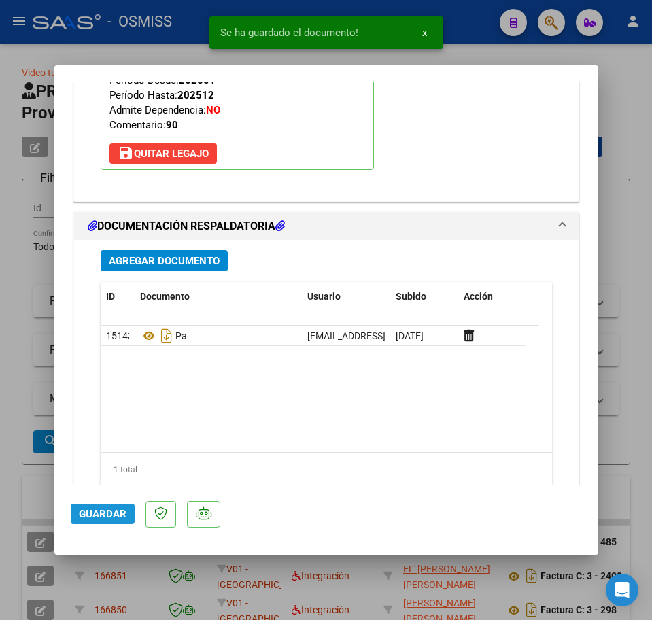
click at [112, 519] on span "Guardar" at bounding box center [103, 514] width 48 height 12
type input "$ 0,00"
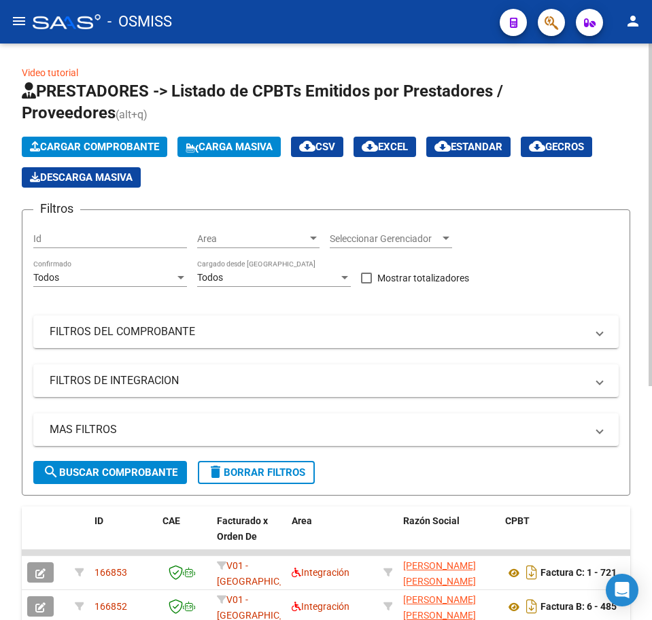
click at [122, 141] on span "Cargar Comprobante" at bounding box center [94, 147] width 129 height 12
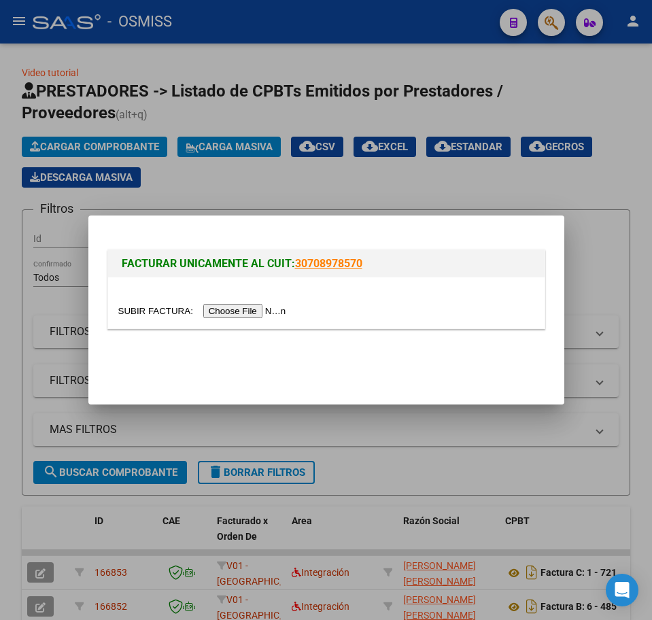
click at [217, 312] on input "file" at bounding box center [204, 311] width 172 height 14
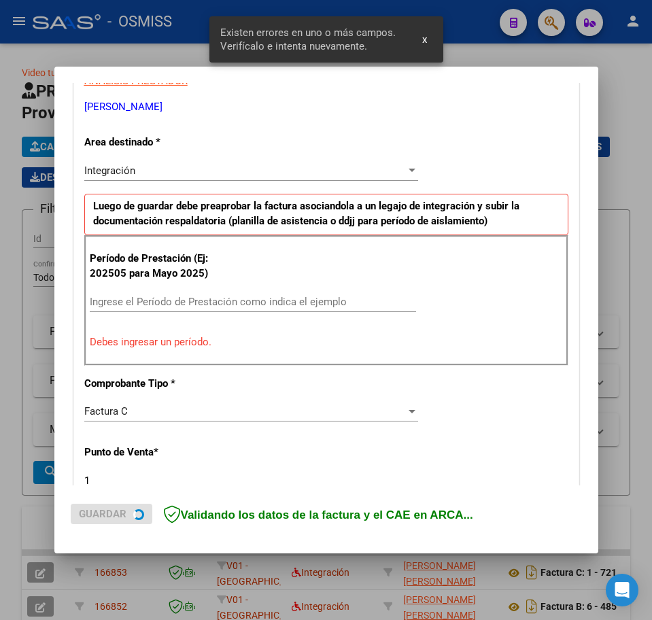
scroll to position [272, 0]
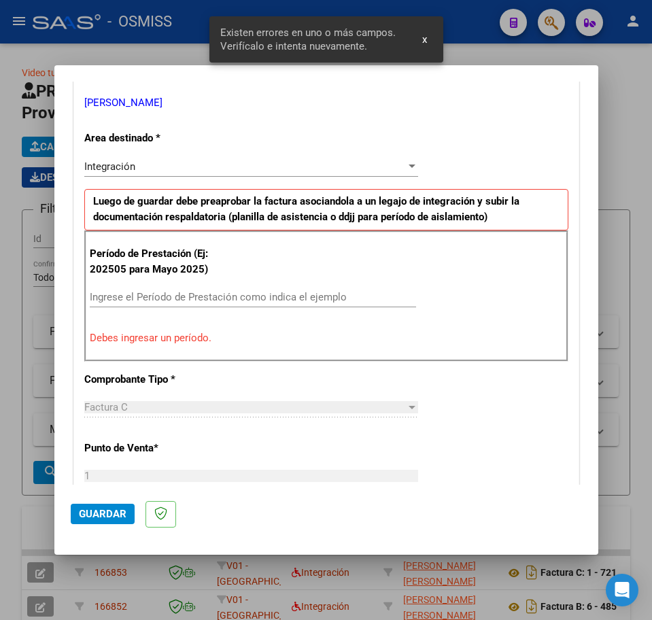
click at [131, 302] on input "Ingrese el Período de Prestación como indica el ejemplo" at bounding box center [253, 297] width 326 height 12
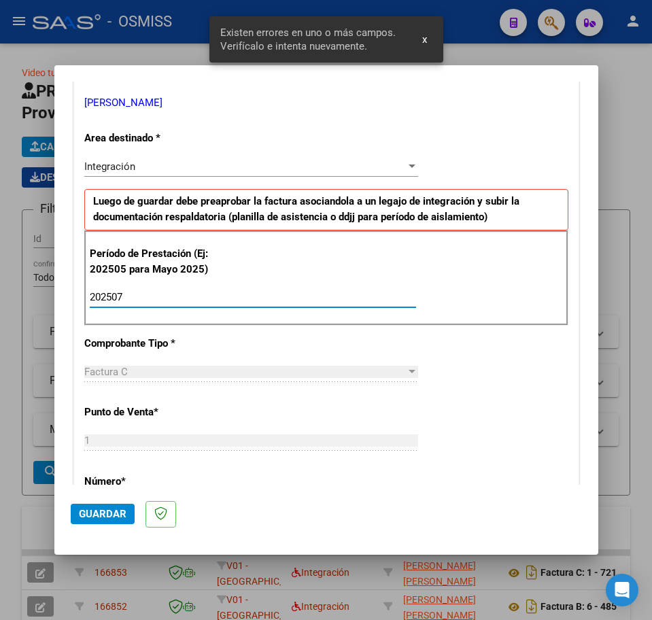
type input "202507"
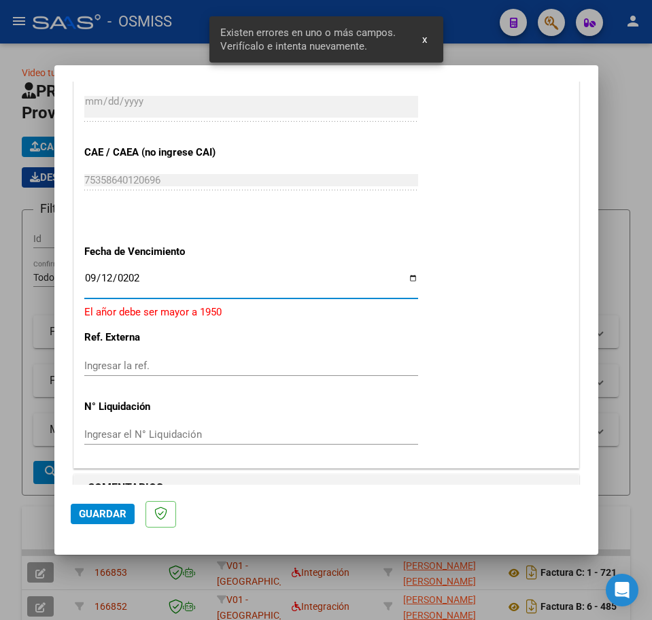
type input "[DATE]"
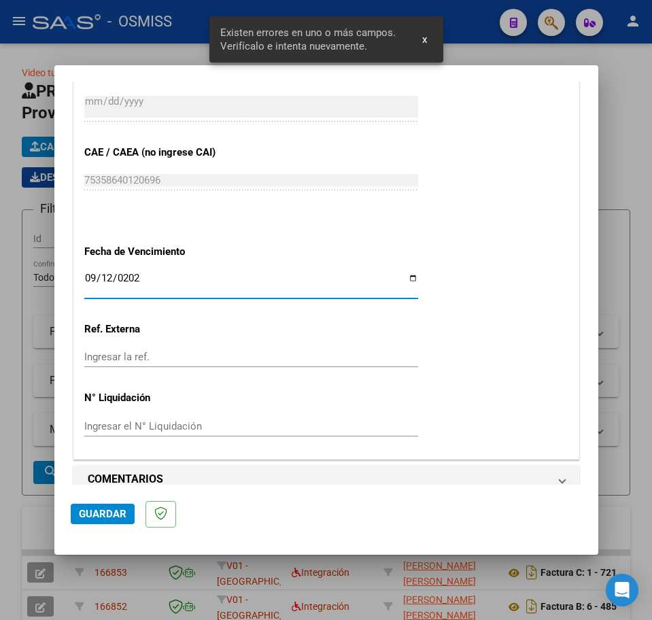
click at [107, 514] on span "Guardar" at bounding box center [103, 514] width 48 height 12
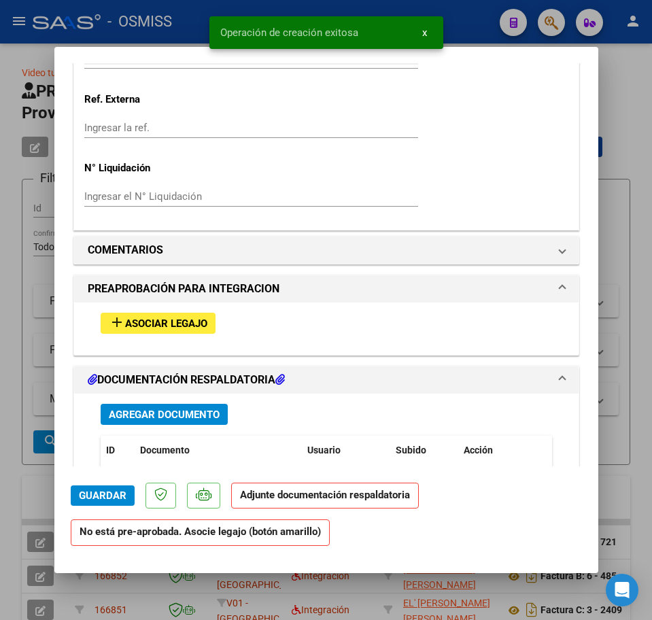
scroll to position [1020, 0]
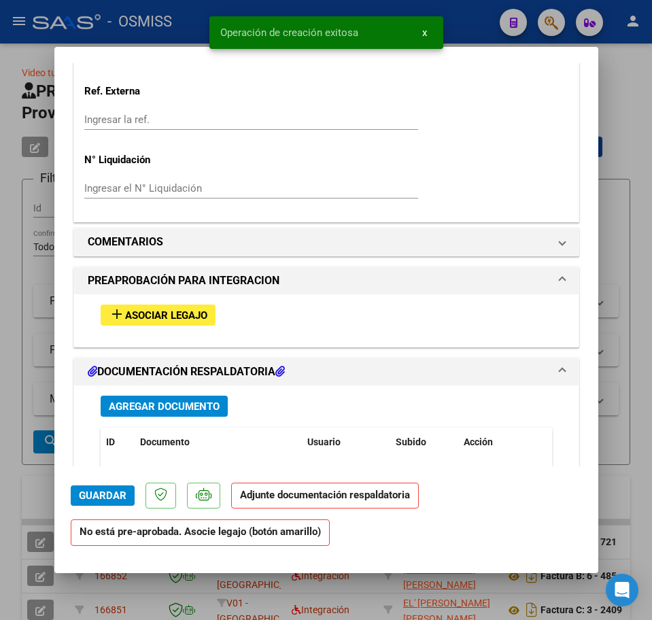
click at [171, 320] on span "Asociar Legajo" at bounding box center [166, 315] width 82 height 12
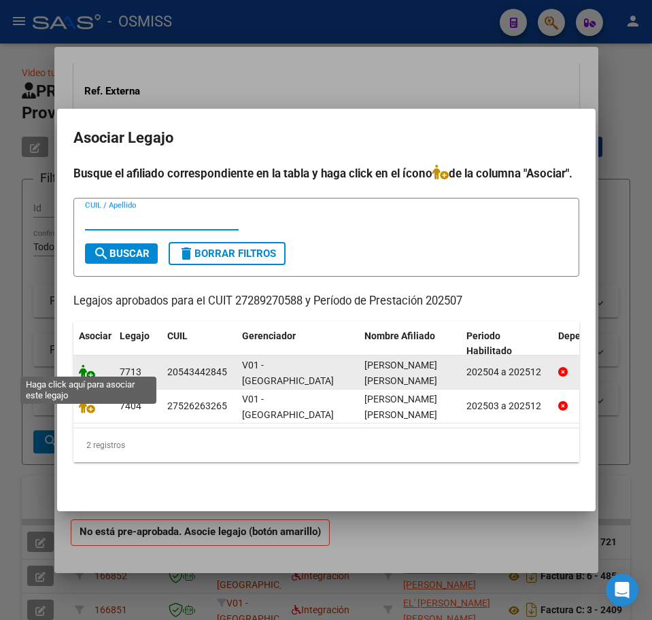
click at [89, 367] on icon at bounding box center [87, 372] width 16 height 15
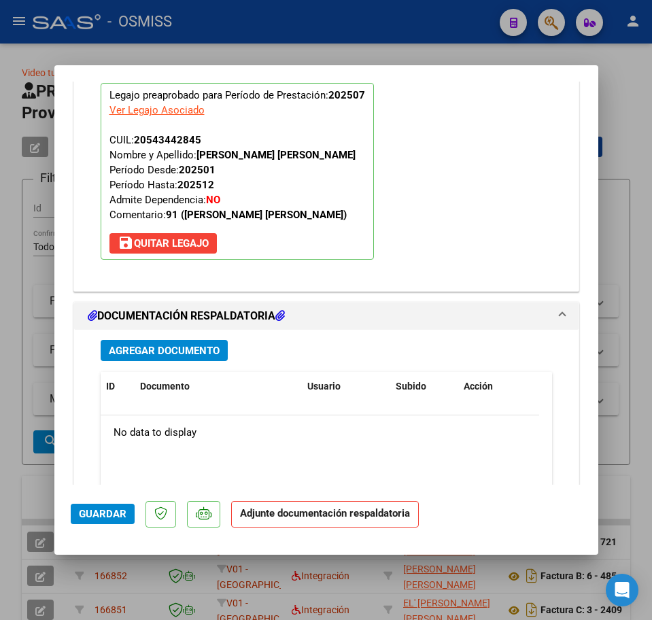
scroll to position [1311, 0]
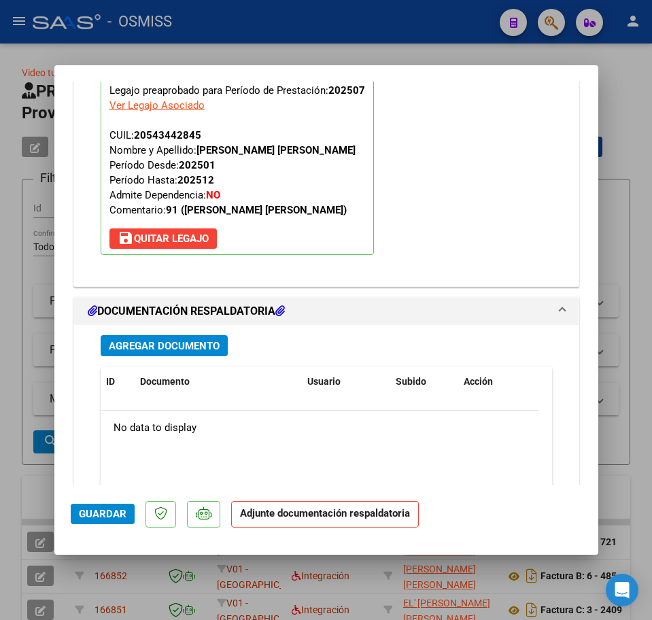
click at [131, 352] on span "Agregar Documento" at bounding box center [164, 346] width 111 height 12
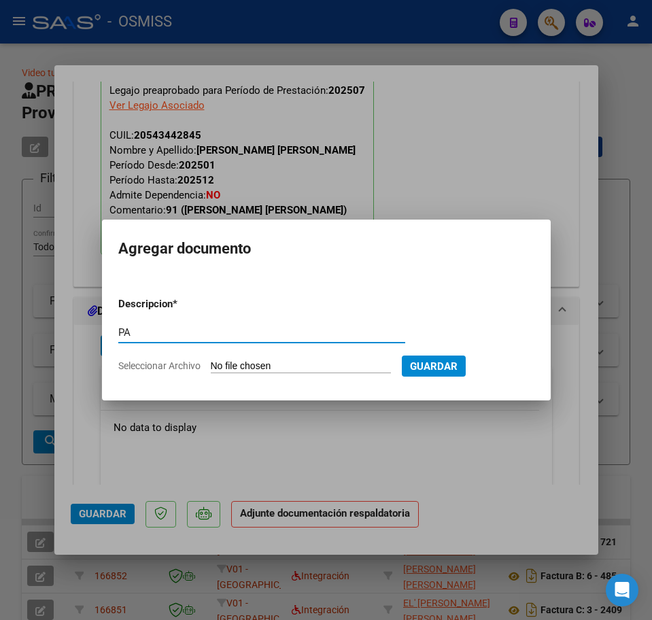
type input "PA"
click at [264, 364] on input "Seleccionar Archivo" at bounding box center [301, 366] width 180 height 13
type input "C:\fakepath\PL.pdf"
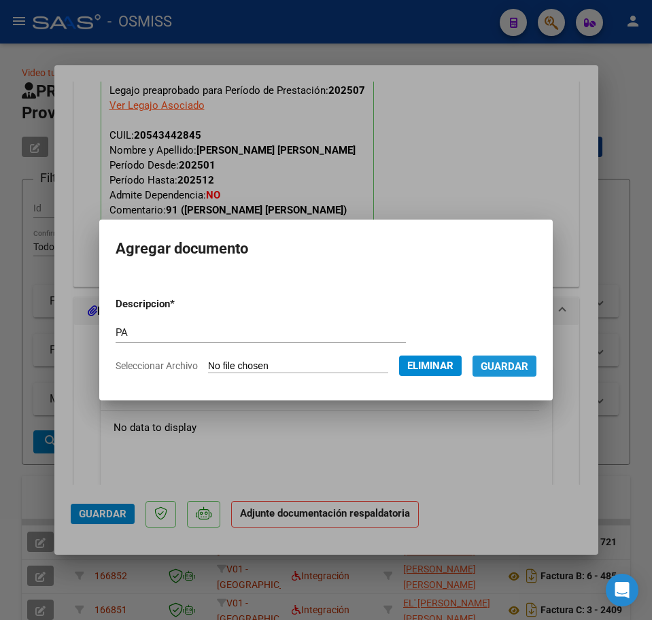
click at [504, 371] on span "Guardar" at bounding box center [505, 366] width 48 height 12
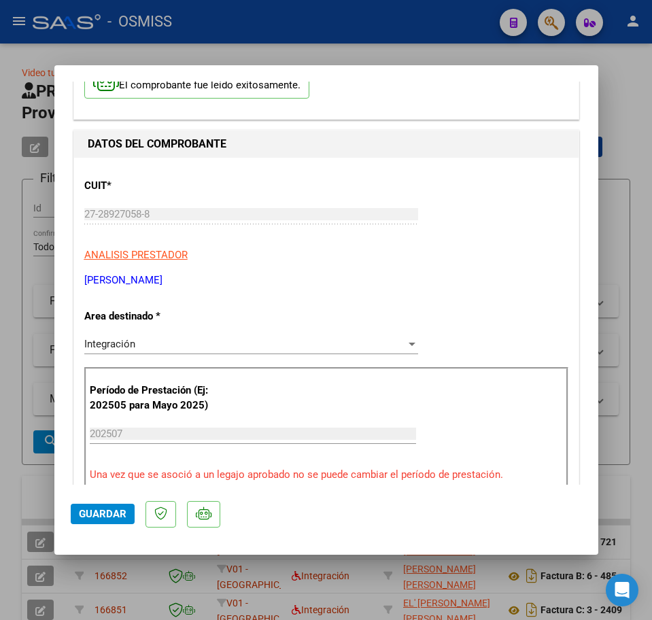
scroll to position [545, 0]
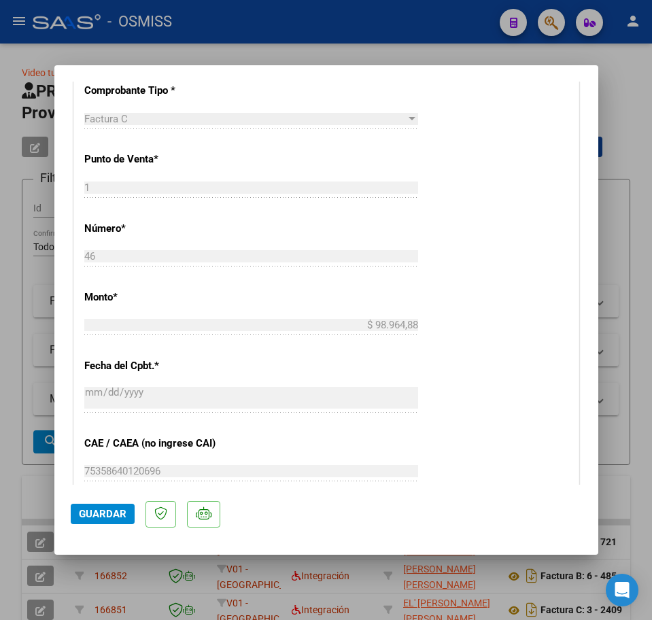
click at [101, 509] on span "Guardar" at bounding box center [103, 514] width 48 height 12
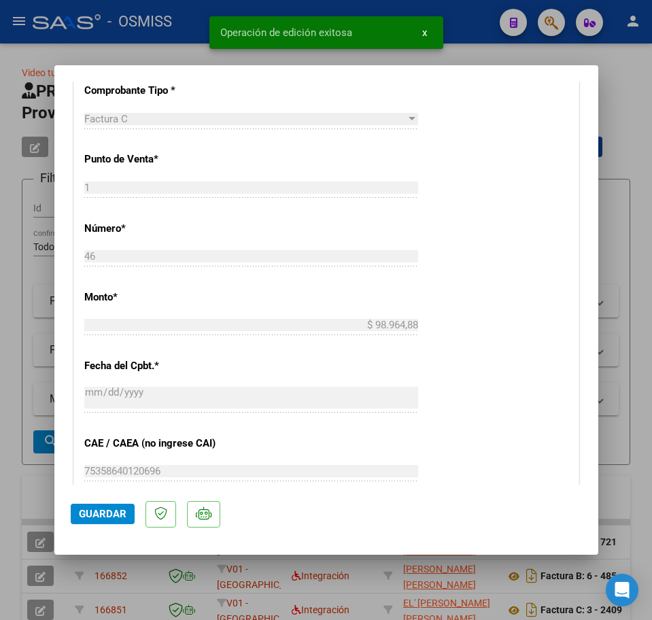
type input "$ 0,00"
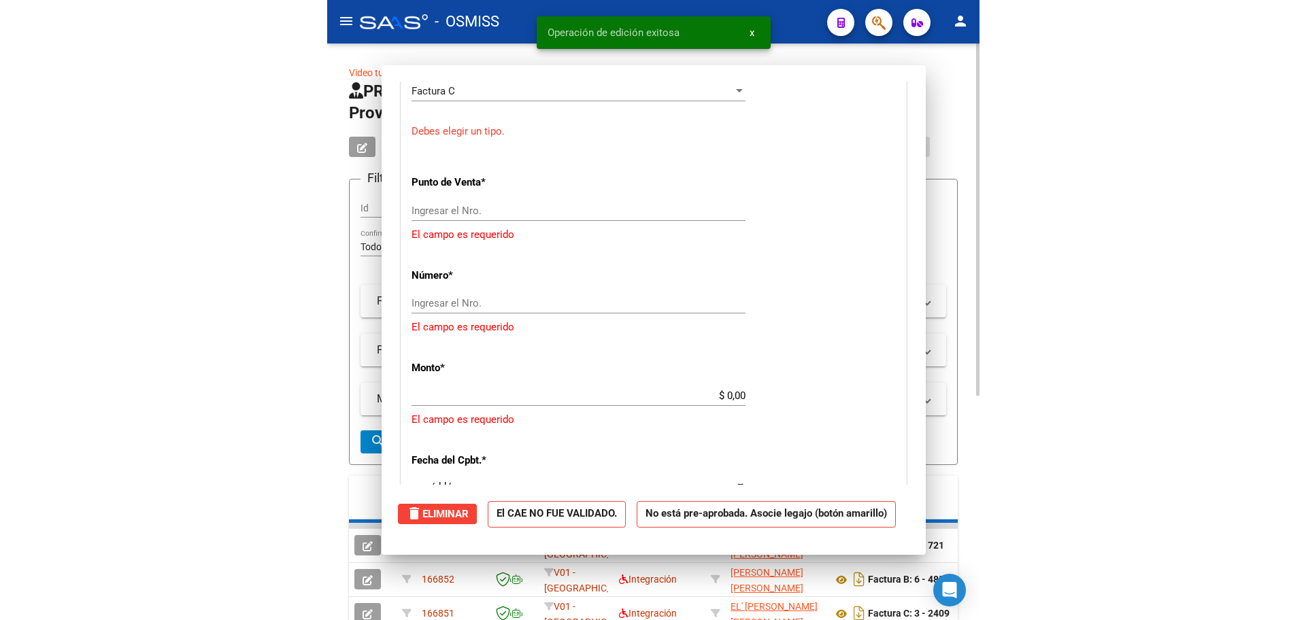
scroll to position [518, 0]
